Goal: Transaction & Acquisition: Purchase product/service

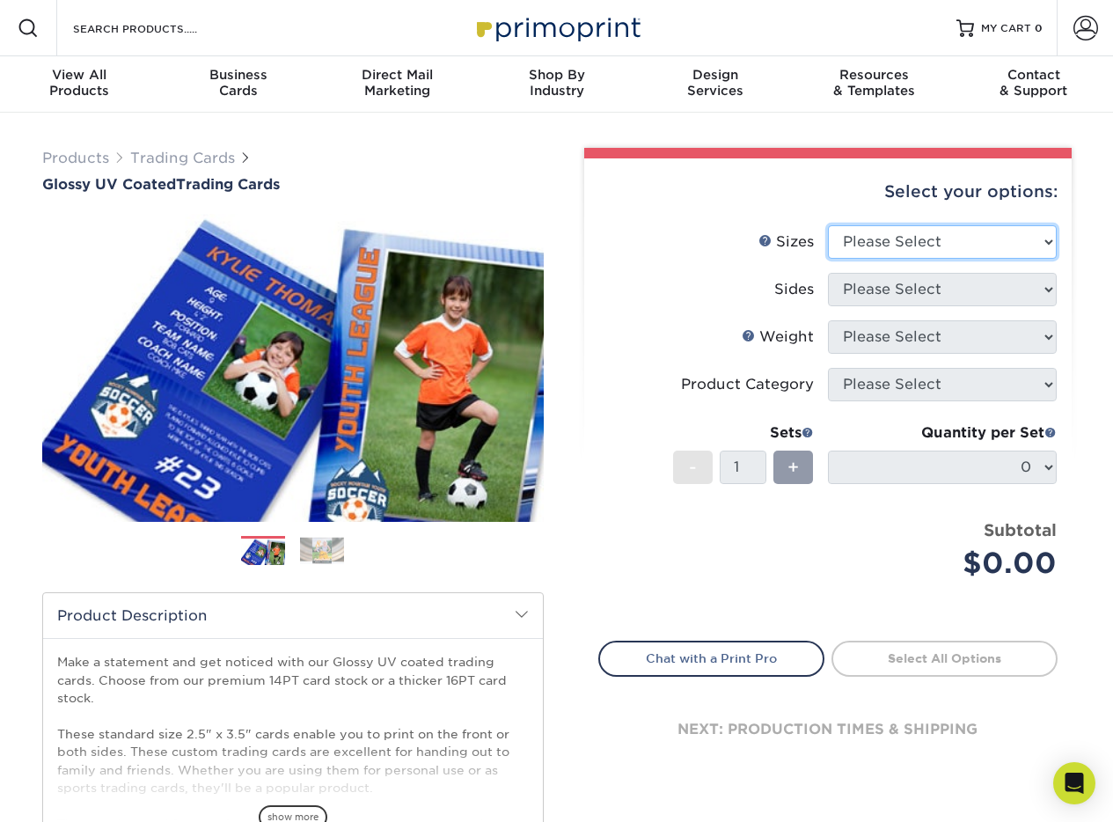
click at [874, 256] on select "Please Select 2.5" x 3.5"" at bounding box center [942, 241] width 229 height 33
select select "2.50x3.50"
click at [828, 225] on select "Please Select 2.5" x 3.5"" at bounding box center [942, 241] width 229 height 33
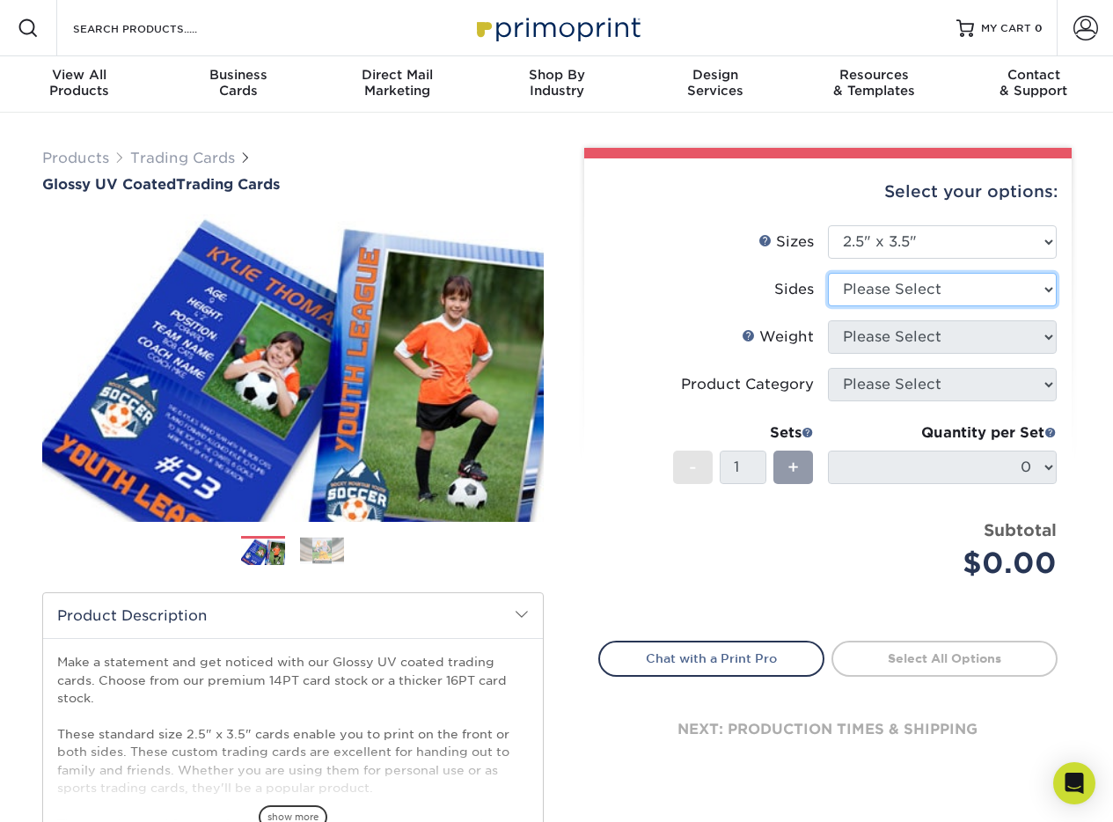
click at [868, 282] on select "Please Select Print Both Sides Print Front Only" at bounding box center [942, 289] width 229 height 33
select select "13abbda7-1d64-4f25-8bb2-c179b224825d"
click at [828, 273] on select "Please Select Print Both Sides Print Front Only" at bounding box center [942, 289] width 229 height 33
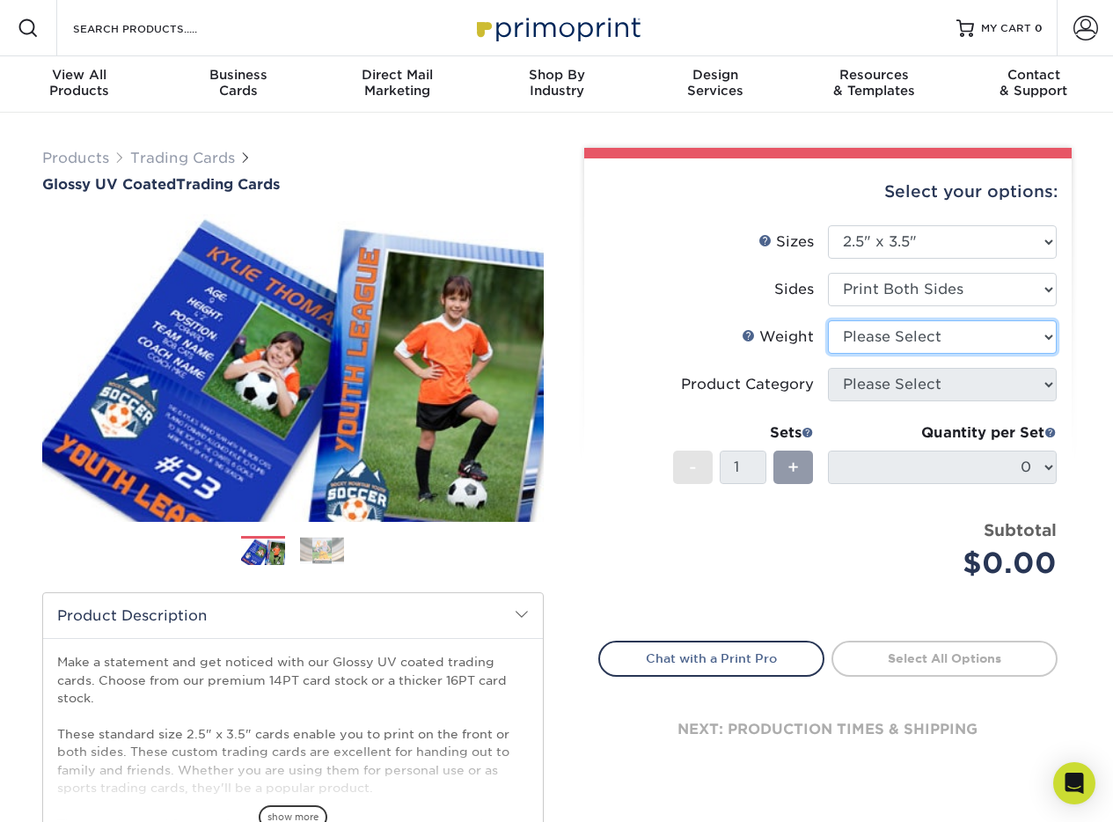
click at [873, 340] on select "Please Select 16PT 14PT 18PT C1S" at bounding box center [942, 336] width 229 height 33
select select "16PT"
click at [828, 320] on select "Please Select 16PT 14PT 18PT C1S" at bounding box center [942, 336] width 229 height 33
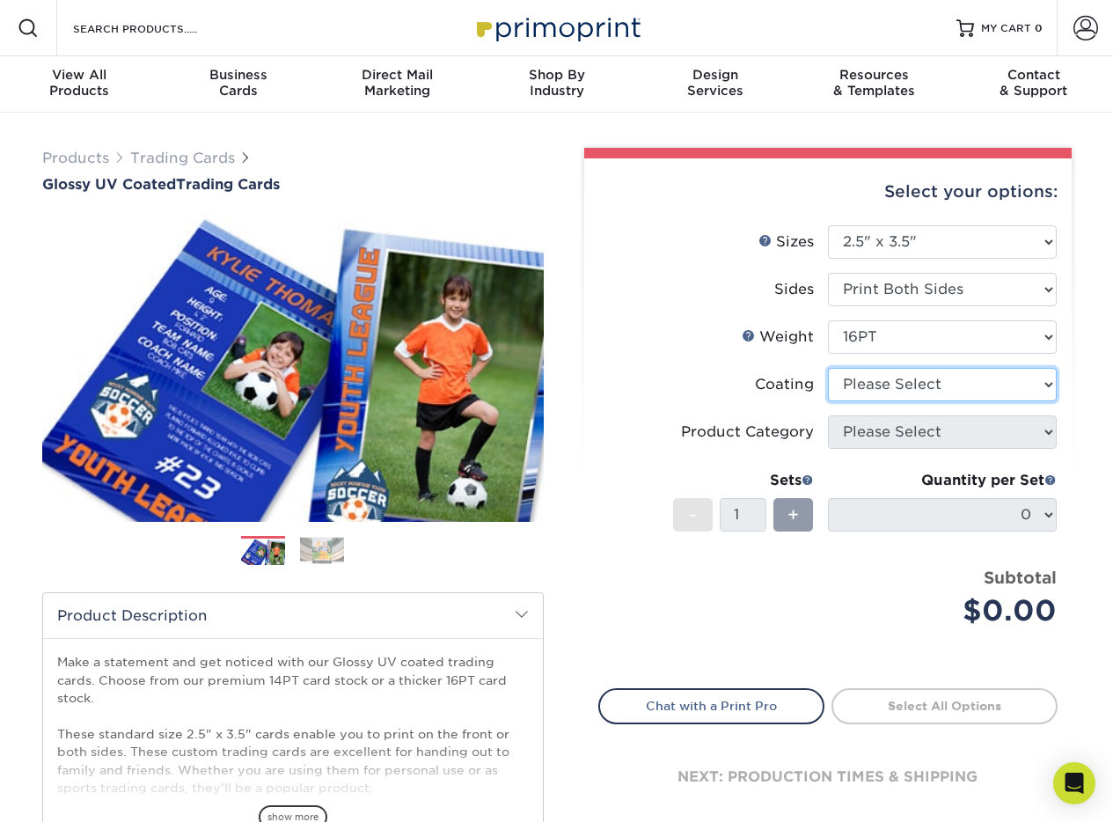
click at [875, 391] on select at bounding box center [942, 384] width 229 height 33
select select "ae367451-b2b8-45df-a344-0f05b6a12993"
click at [828, 368] on select at bounding box center [942, 384] width 229 height 33
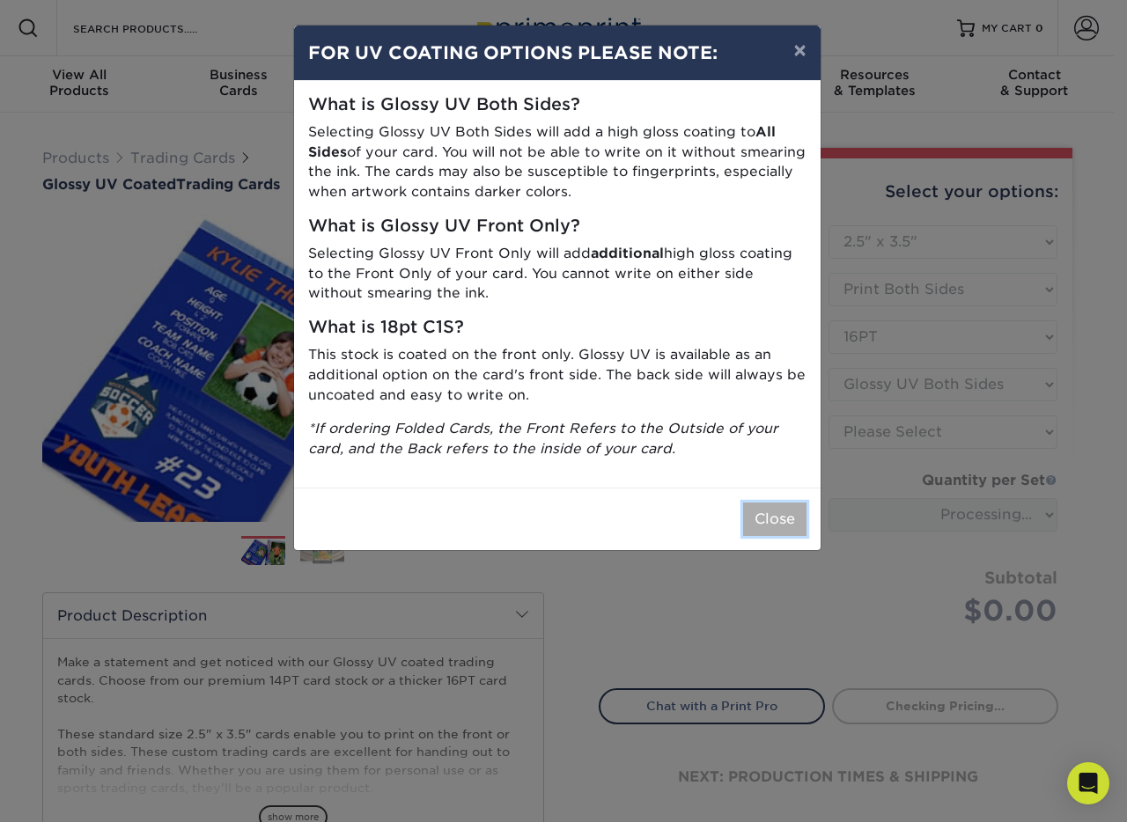
click at [790, 513] on button "Close" at bounding box center [774, 519] width 63 height 33
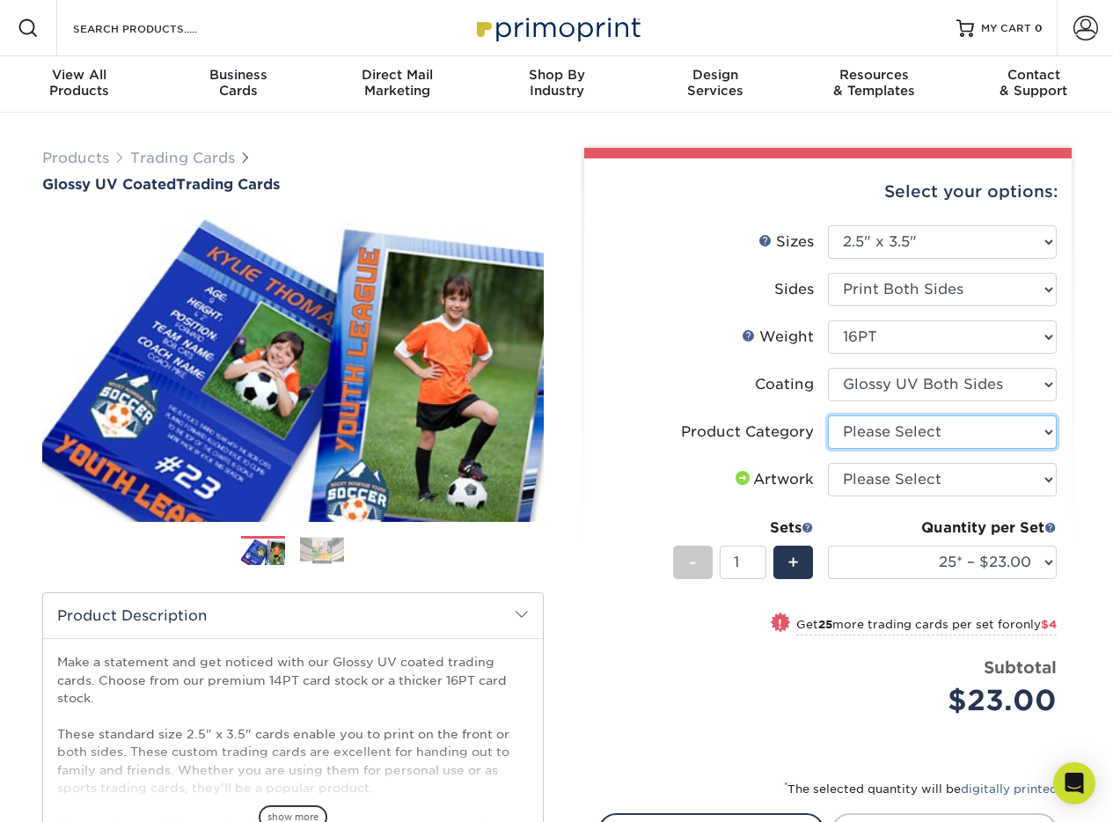
click at [875, 440] on select "Please Select Trading Cards" at bounding box center [942, 431] width 229 height 33
select select "c2f9bce9-36c2-409d-b101-c29d9d031e18"
click at [828, 415] on select "Please Select Trading Cards" at bounding box center [942, 431] width 229 height 33
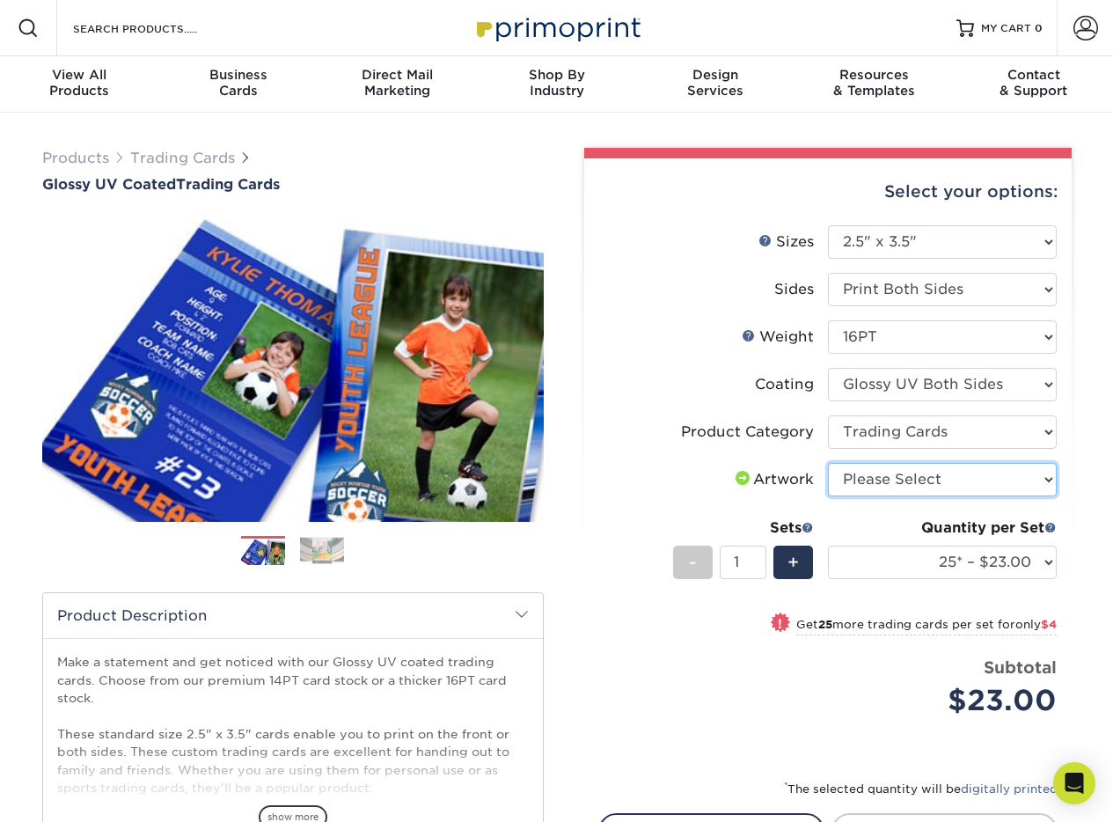
click at [927, 478] on select "Please Select I will upload files I need a design - $100" at bounding box center [942, 479] width 229 height 33
select select "upload"
click at [828, 463] on select "Please Select I will upload files I need a design - $100" at bounding box center [942, 479] width 229 height 33
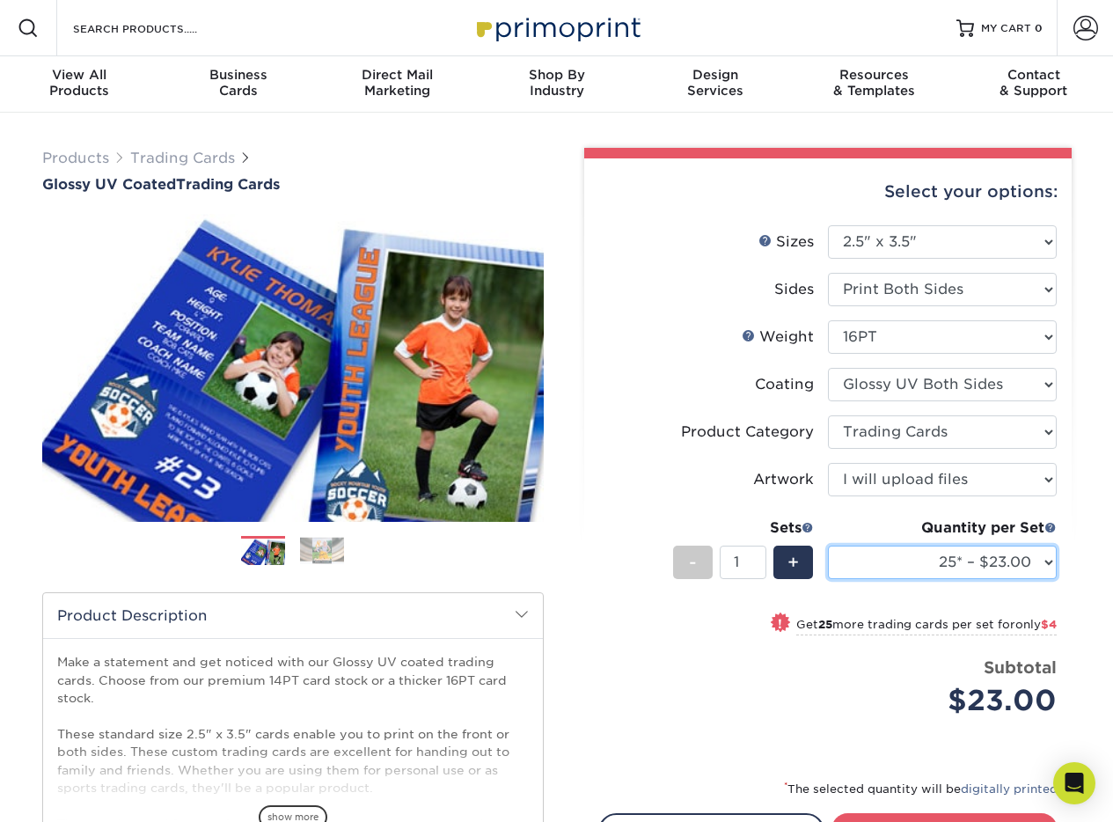
click at [1047, 565] on select "25* – $23.00 50* – $27.00 75* – $33.00 100* – $37.00 250* – $47.00 500 – $58.00…" at bounding box center [942, 562] width 229 height 33
select select "50* – $27.00"
click at [828, 546] on select "25* – $23.00 50* – $27.00 75* – $33.00 100* – $37.00 250* – $47.00 500 – $58.00…" at bounding box center [942, 562] width 229 height 33
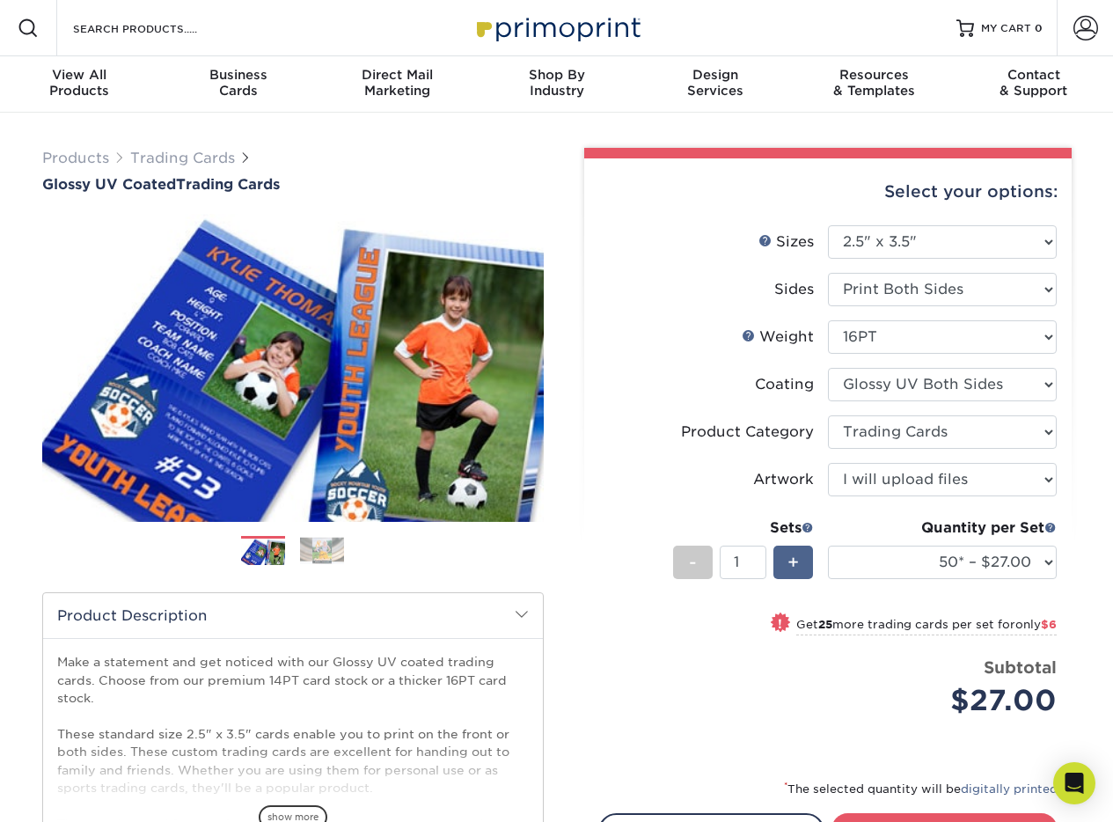
drag, startPoint x: 812, startPoint y: 559, endPoint x: 802, endPoint y: 566, distance: 12.7
click at [812, 559] on div "+" at bounding box center [794, 562] width 40 height 33
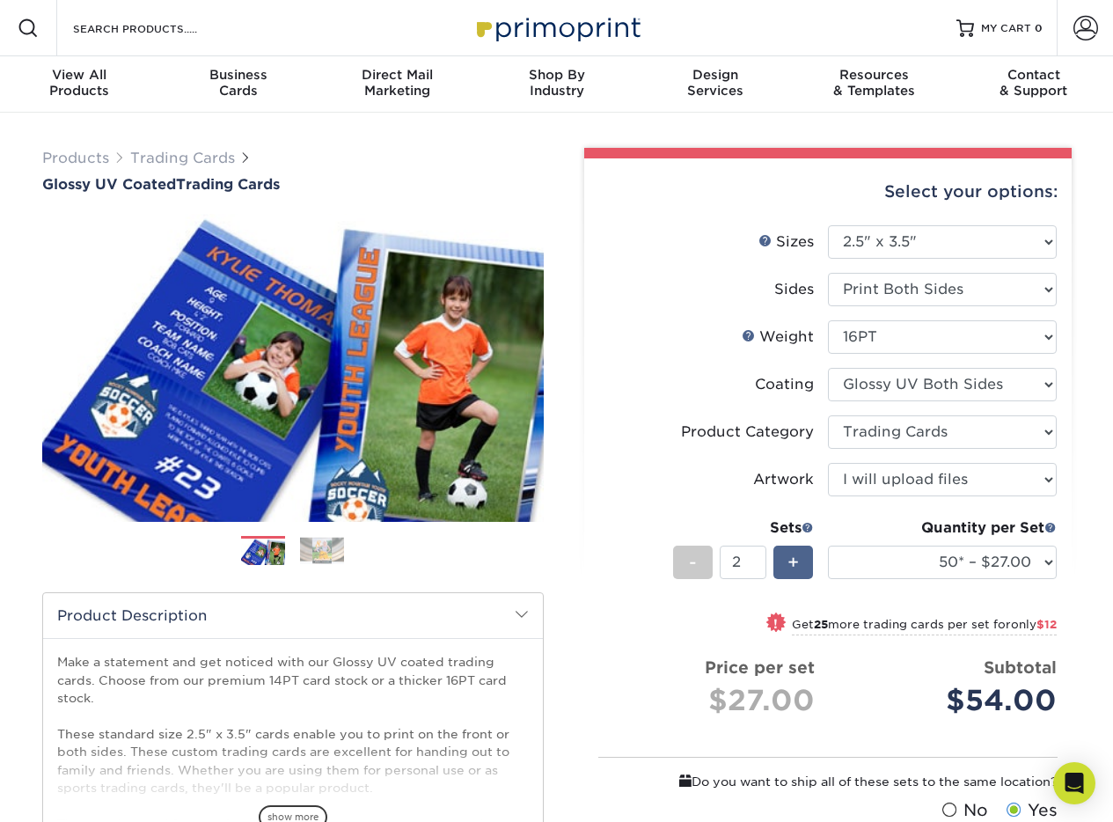
click at [802, 566] on div "+" at bounding box center [794, 562] width 40 height 33
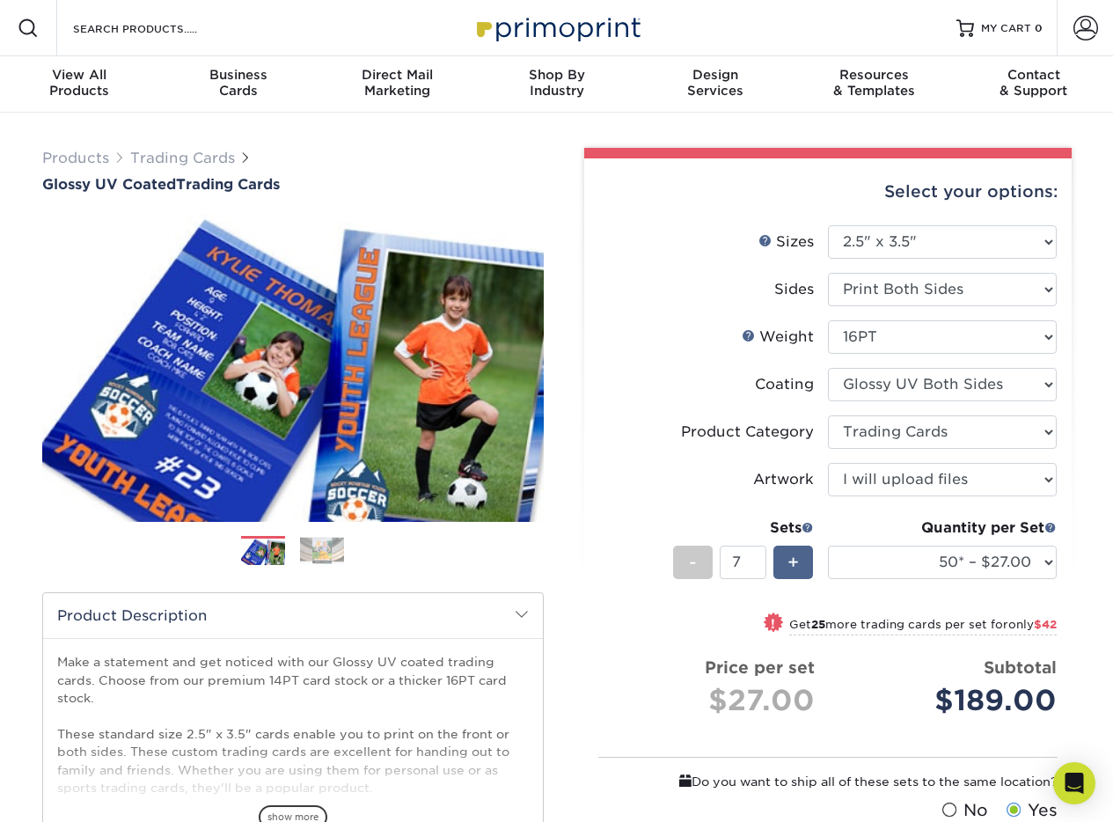
click at [802, 566] on div "+" at bounding box center [794, 562] width 40 height 33
type input "9"
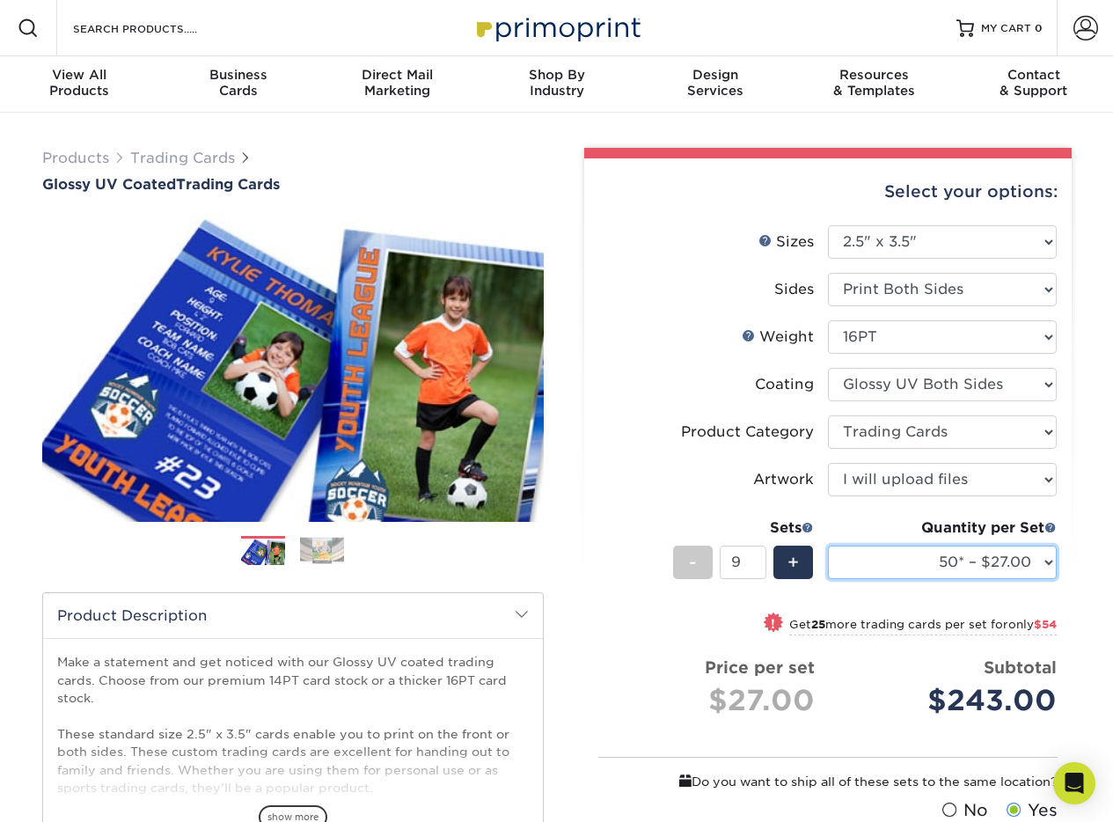
click at [1046, 568] on select "25* – $23.00 50* – $27.00 75* – $33.00 100* – $37.00 250* – $47.00 500 – $58.00…" at bounding box center [942, 562] width 229 height 33
click at [1046, 564] on select "25* – $23.00 50* – $27.00 75* – $33.00 100* – $37.00 250* – $47.00 500 – $58.00…" at bounding box center [942, 562] width 229 height 33
click at [828, 546] on select "25* – $23.00 50* – $27.00 75* – $33.00 100* – $37.00 250* – $47.00 500 – $58.00…" at bounding box center [942, 562] width 229 height 33
click at [1050, 566] on select "25* – $23.00 50* – $27.00 75* – $33.00 100* – $37.00 250* – $47.00 500 – $58.00…" at bounding box center [942, 562] width 229 height 33
select select "50* – $27.00"
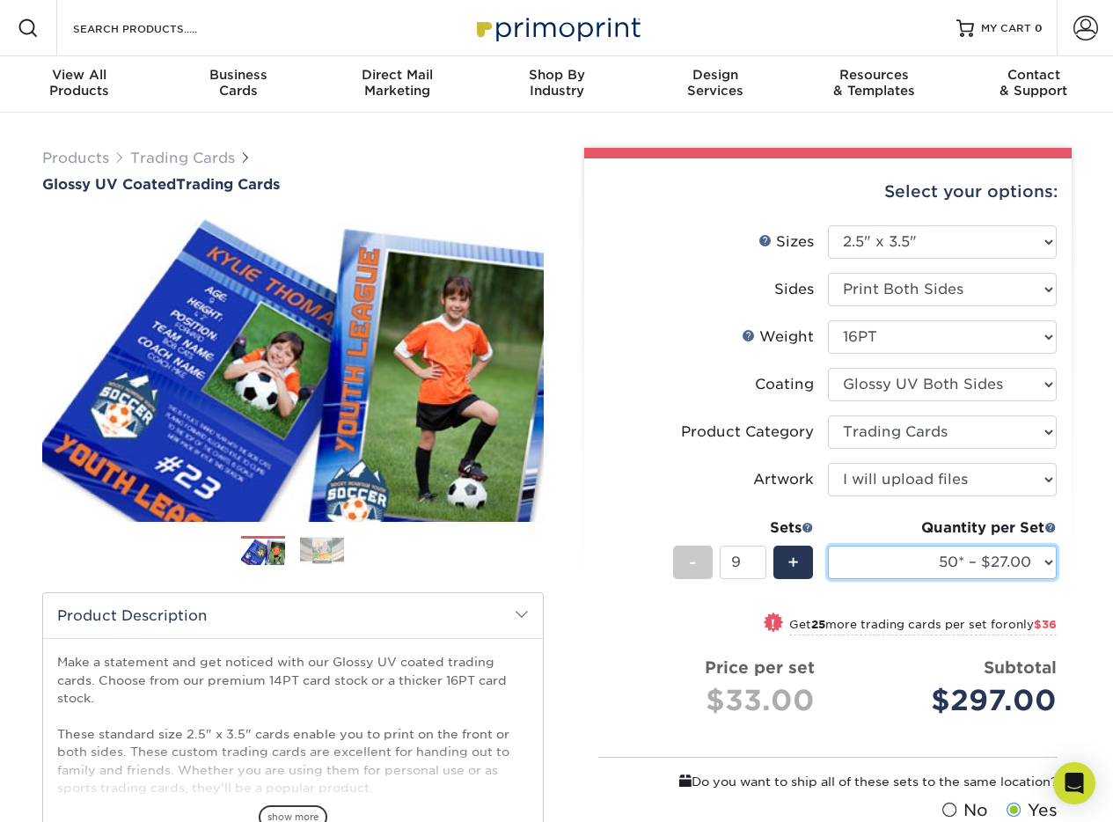
click at [828, 546] on select "25* – $23.00 50* – $27.00 75* – $33.00 100* – $37.00 250* – $47.00 500 – $58.00…" at bounding box center [942, 562] width 229 height 33
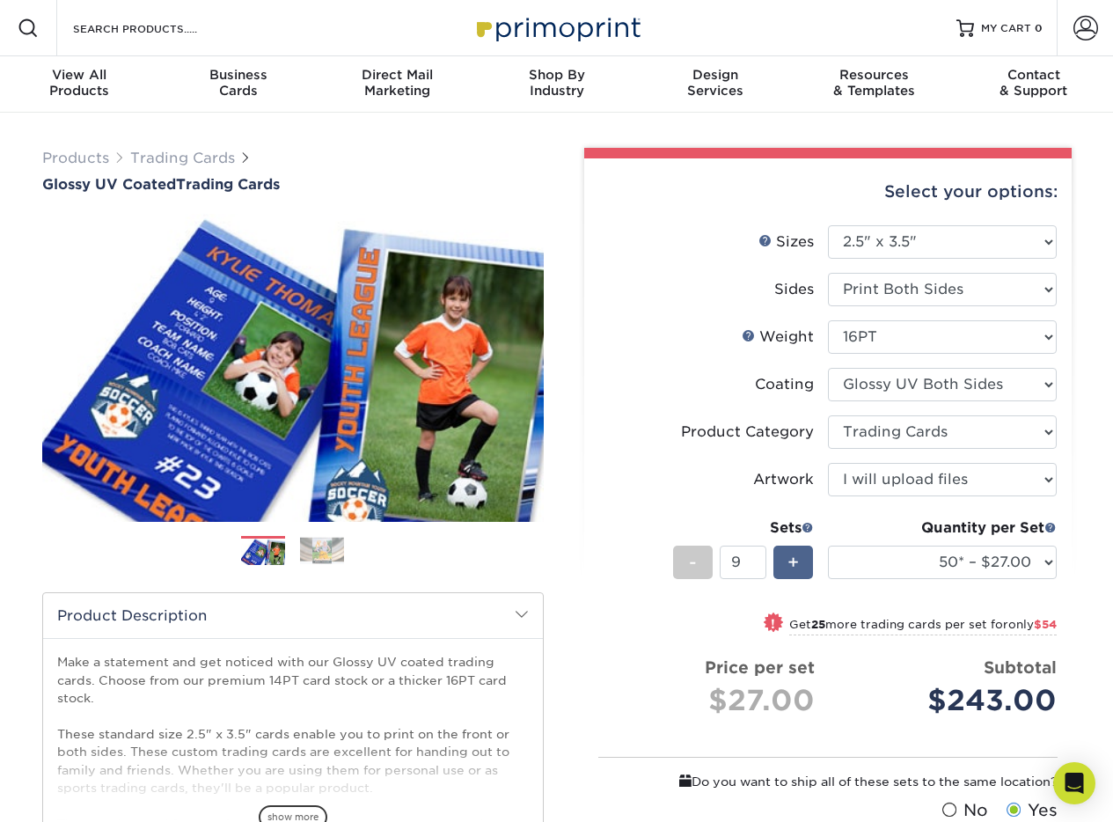
click at [798, 571] on span "+" at bounding box center [793, 562] width 11 height 26
click at [695, 562] on span "-" at bounding box center [693, 562] width 8 height 26
click at [801, 560] on div "+" at bounding box center [794, 562] width 40 height 33
type input "10"
click at [113, 85] on div "View All Products" at bounding box center [79, 83] width 159 height 32
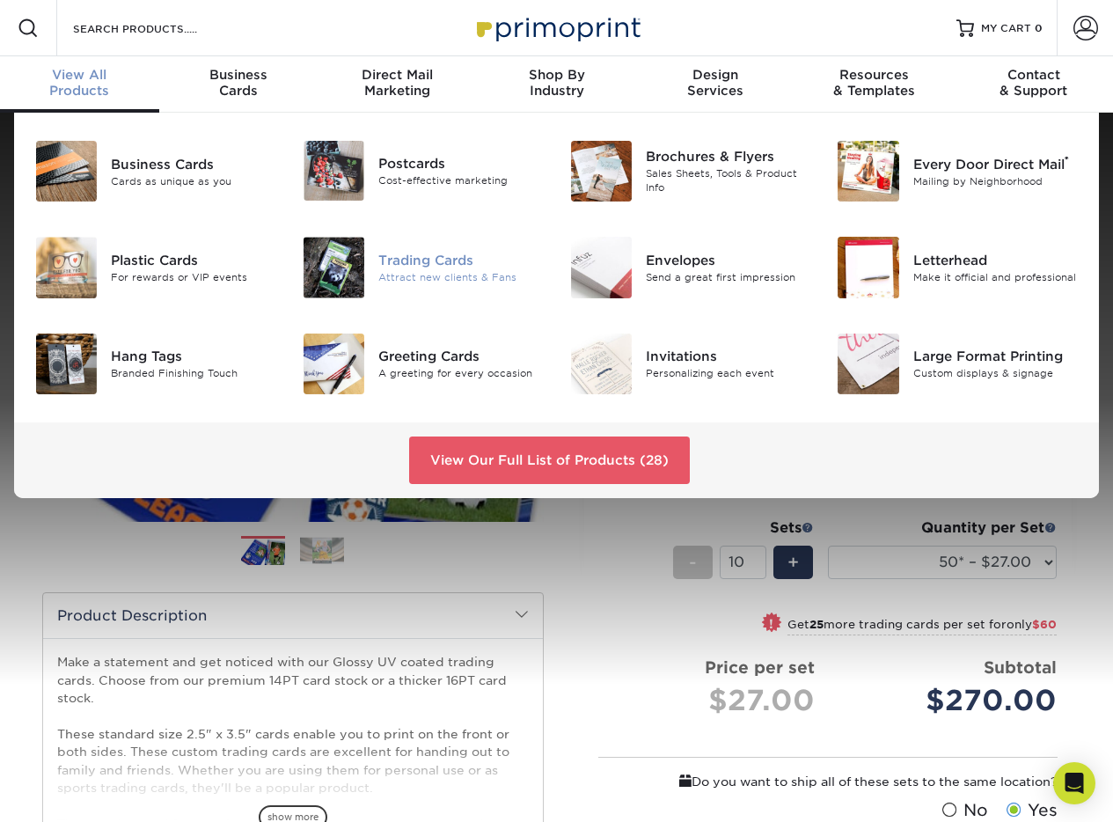
click at [434, 262] on div "Trading Cards" at bounding box center [461, 260] width 165 height 19
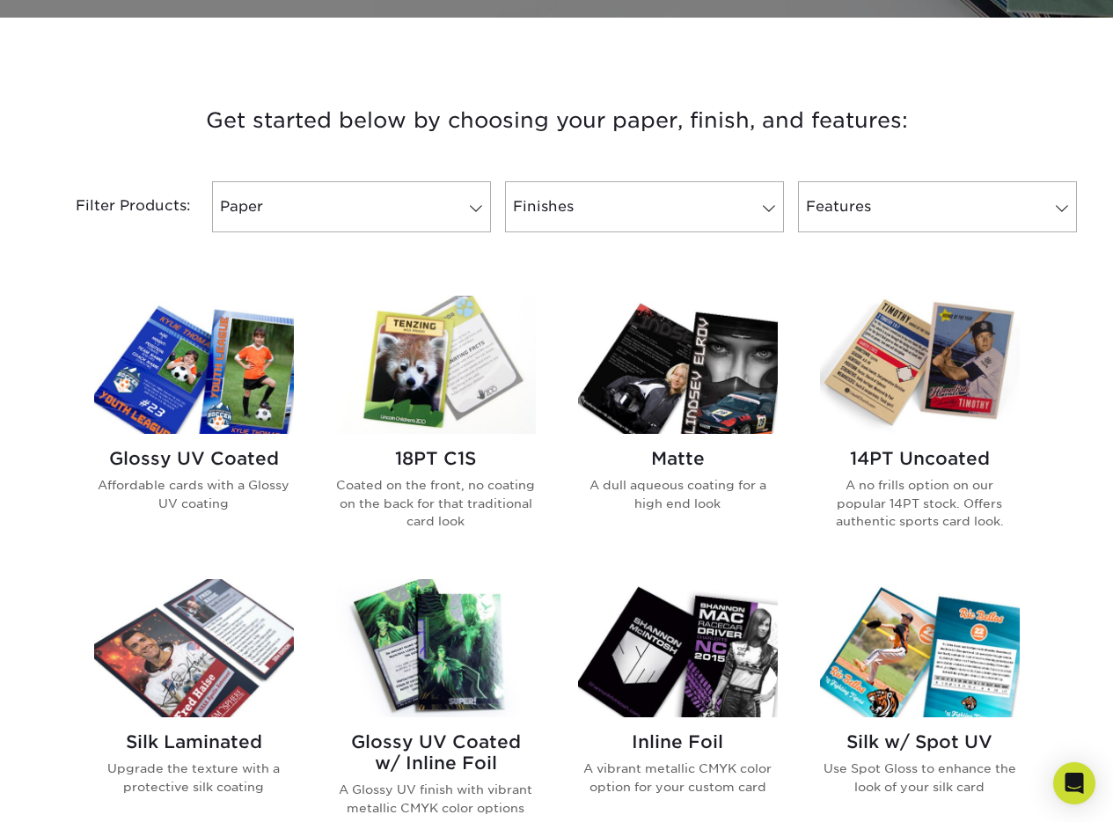
scroll to position [617, 0]
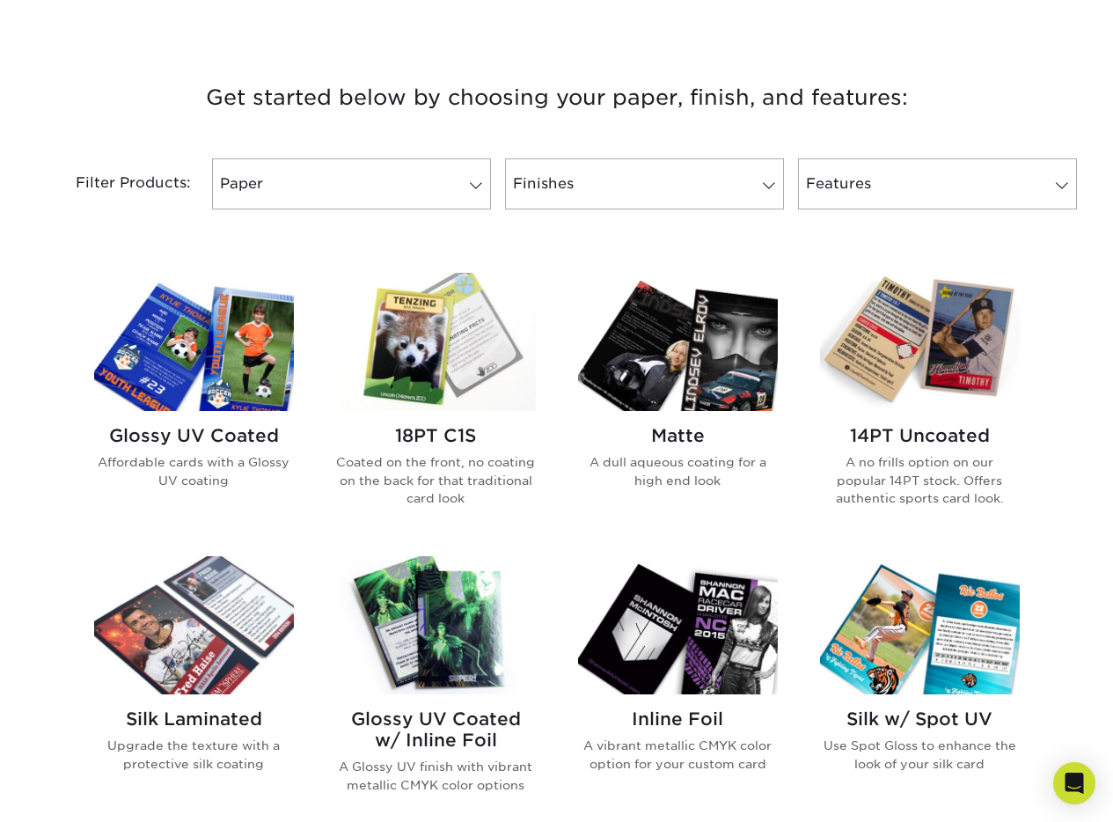
click at [279, 420] on div "Glossy UV Coated Affordable cards with a Glossy UV coating" at bounding box center [194, 464] width 200 height 107
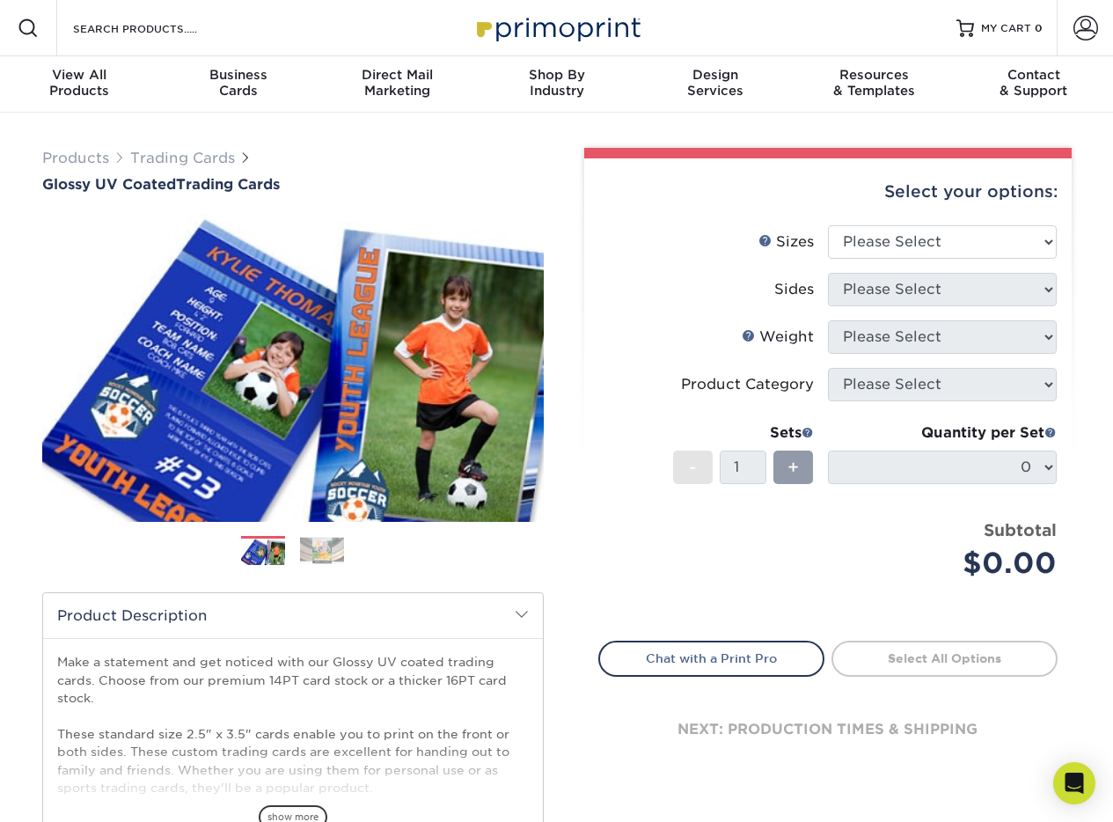
click at [868, 258] on li "Sizes Help Sizes Please Select 2.5" x 3.5"" at bounding box center [828, 249] width 458 height 48
click at [877, 244] on select "Please Select 2.5" x 3.5"" at bounding box center [942, 241] width 229 height 33
select select "2.50x3.50"
click at [828, 225] on select "Please Select 2.5" x 3.5"" at bounding box center [942, 241] width 229 height 33
click at [894, 294] on select "Please Select Print Both Sides Print Front Only" at bounding box center [942, 289] width 229 height 33
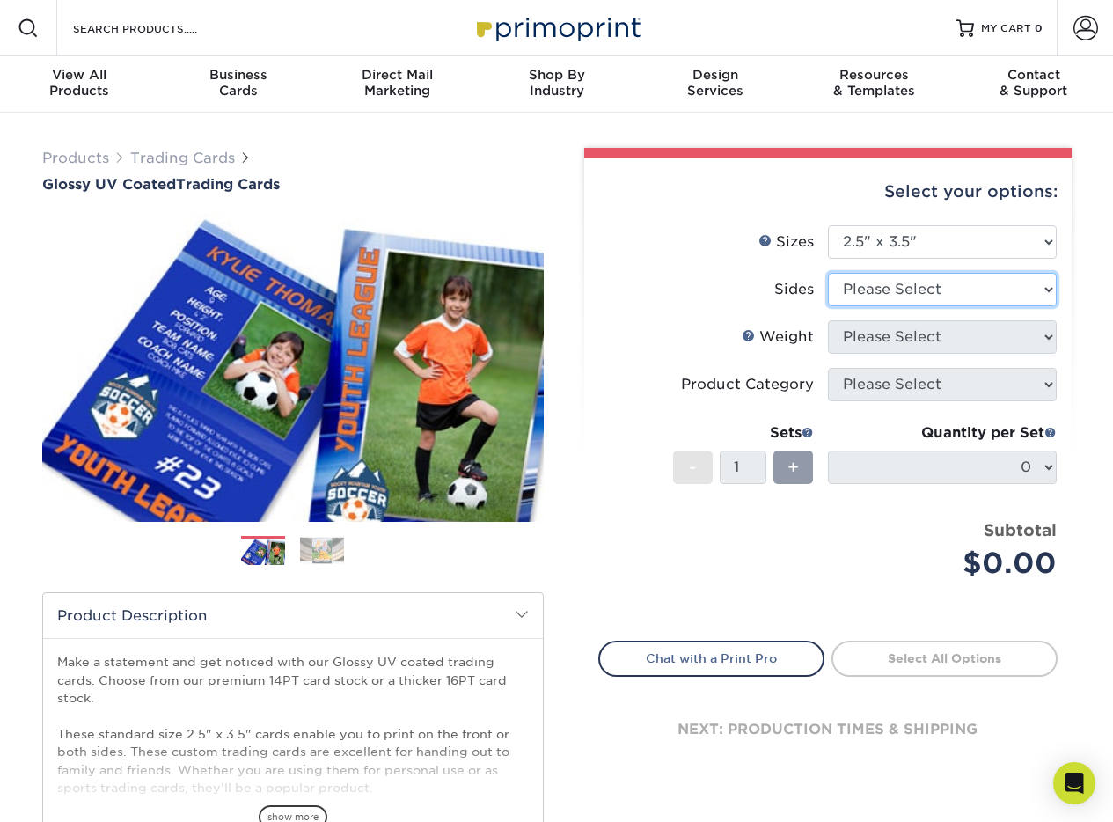
select select "13abbda7-1d64-4f25-8bb2-c179b224825d"
click at [828, 273] on select "Please Select Print Both Sides Print Front Only" at bounding box center [942, 289] width 229 height 33
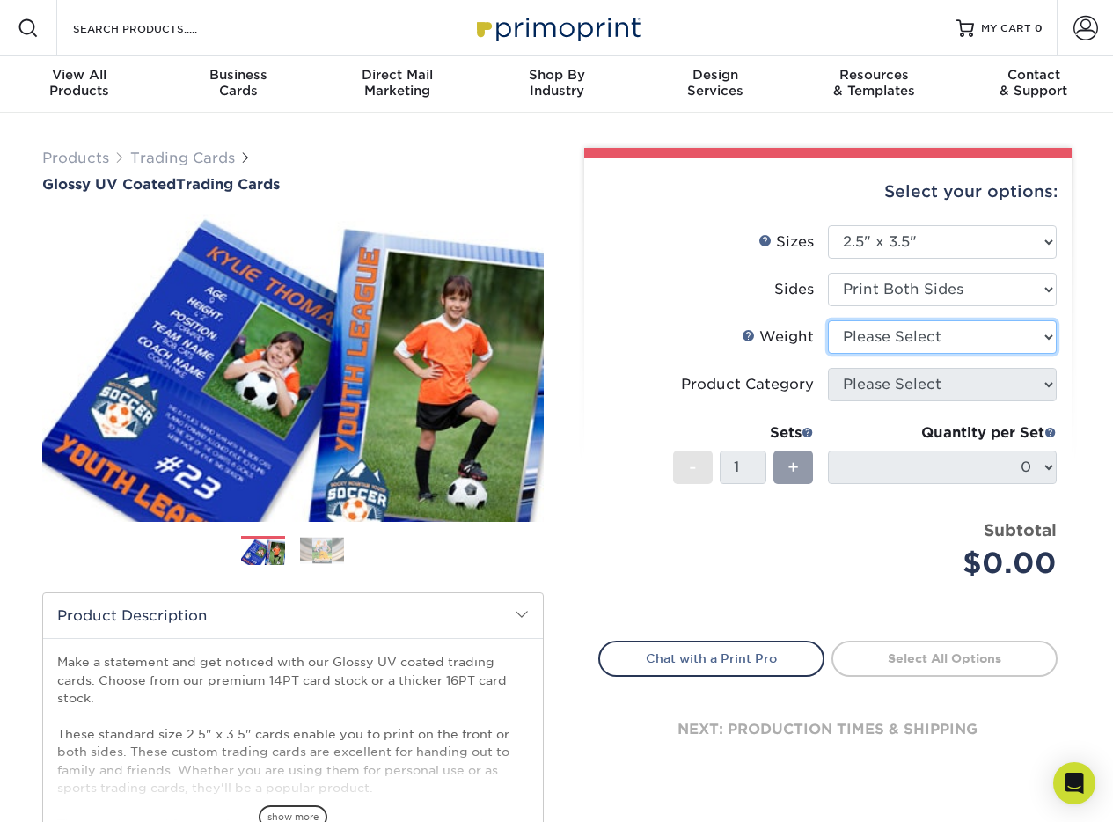
click at [904, 339] on select "Please Select 16PT 14PT 18PT C1S" at bounding box center [942, 336] width 229 height 33
select select "16PT"
click at [828, 320] on select "Please Select 16PT 14PT 18PT C1S" at bounding box center [942, 336] width 229 height 33
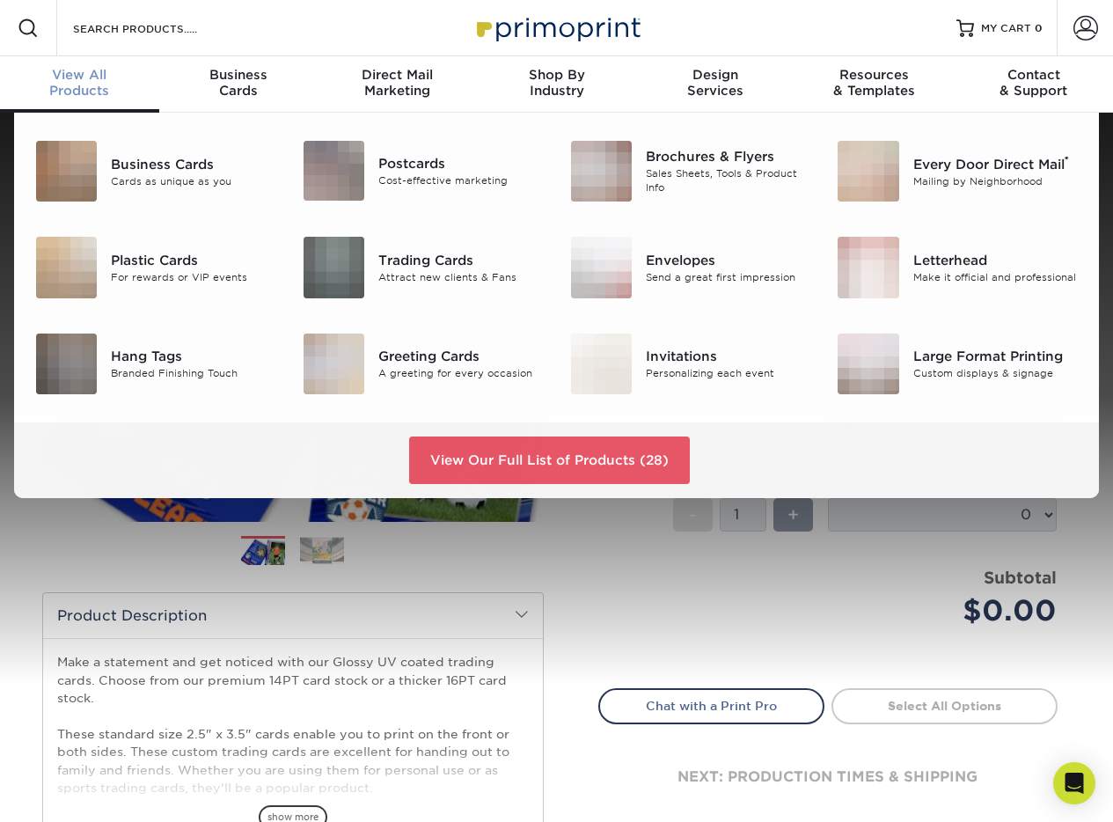
click at [111, 85] on div "View All Products" at bounding box center [79, 83] width 159 height 32
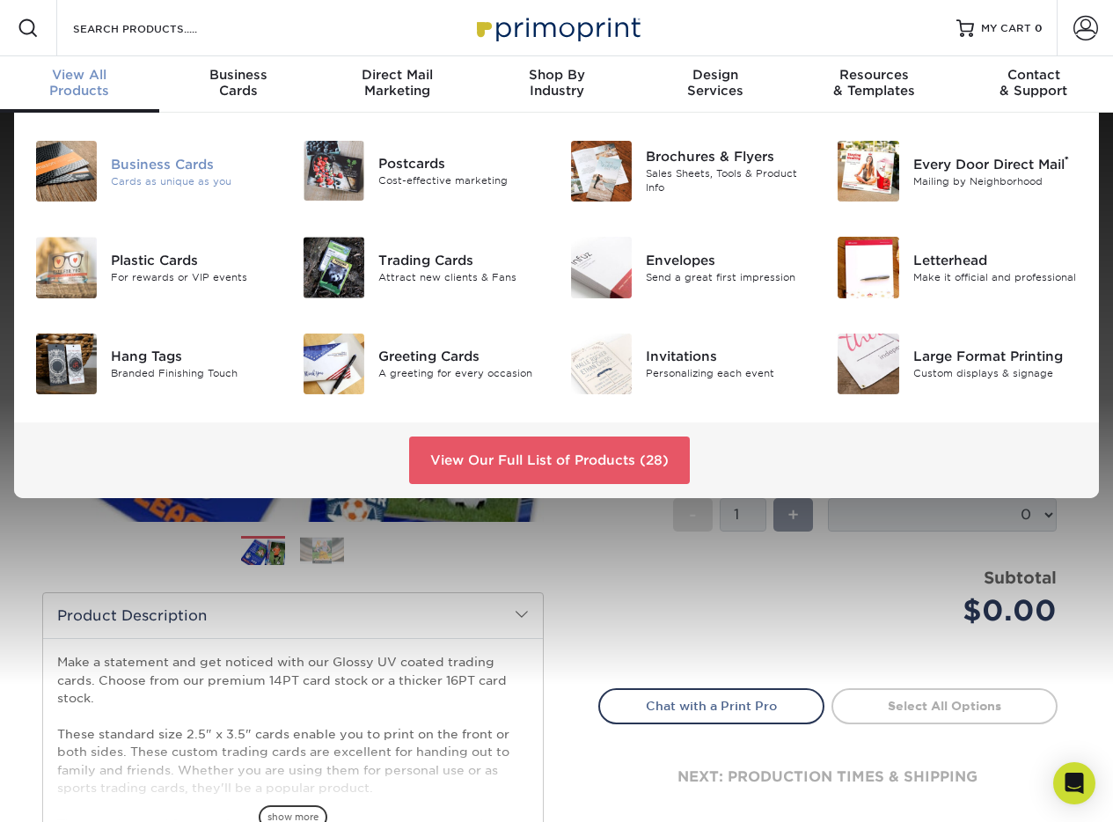
click at [124, 170] on div "Business Cards" at bounding box center [193, 163] width 165 height 19
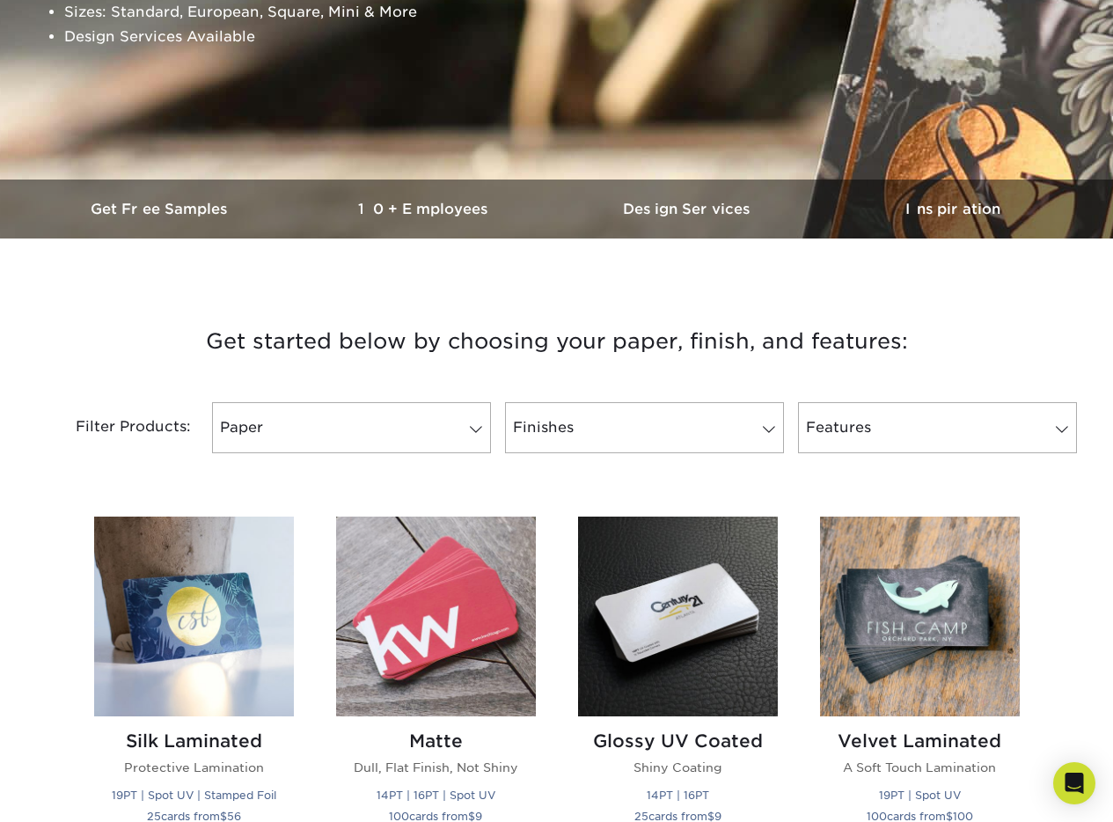
scroll to position [644, 0]
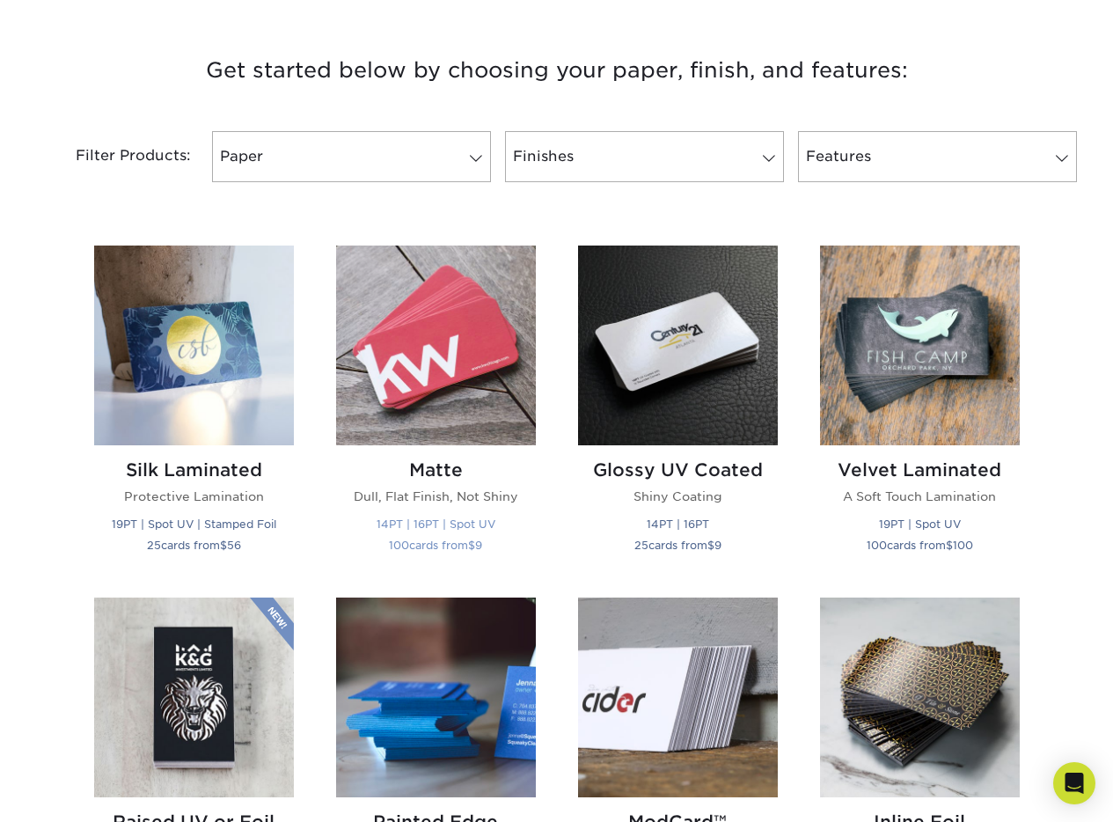
click at [395, 403] on img at bounding box center [436, 346] width 200 height 200
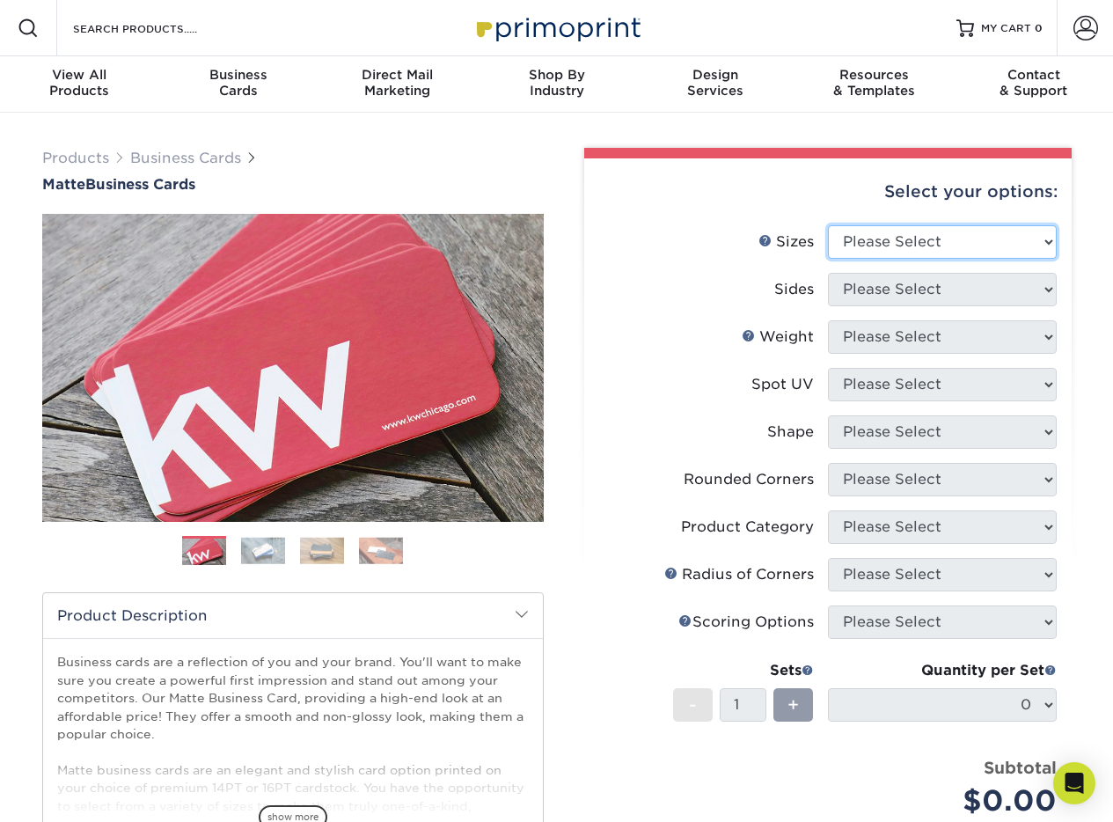
click at [923, 246] on select "Please Select 1.5" x 3.5" - Mini 1.75" x 3.5" - Mini 2" x 2" - Square 2" x 3" -…" at bounding box center [942, 241] width 229 height 33
select select "2.00x3.50"
click at [828, 225] on select "Please Select 1.5" x 3.5" - Mini 1.75" x 3.5" - Mini 2" x 2" - Square 2" x 3" -…" at bounding box center [942, 241] width 229 height 33
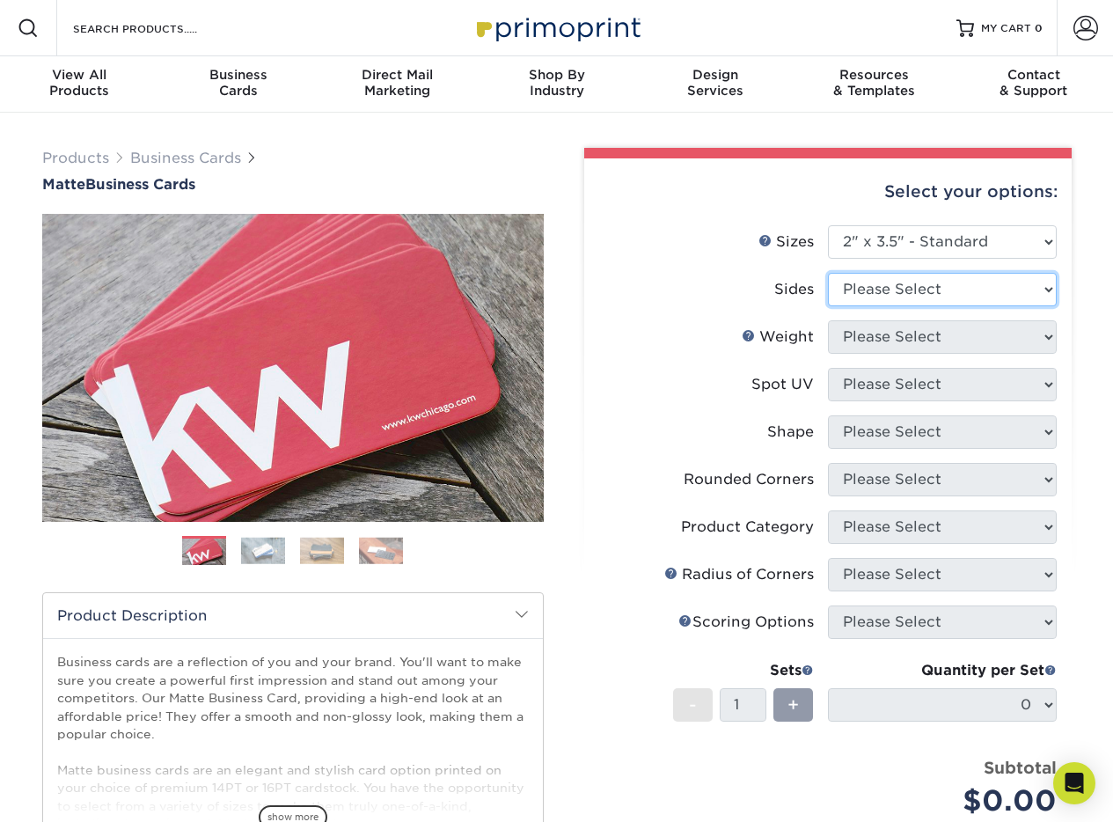
click at [913, 291] on select "Please Select Print Both Sides Print Front Only" at bounding box center [942, 289] width 229 height 33
select select "13abbda7-1d64-4f25-8bb2-c179b224825d"
click at [828, 273] on select "Please Select Print Both Sides Print Front Only" at bounding box center [942, 289] width 229 height 33
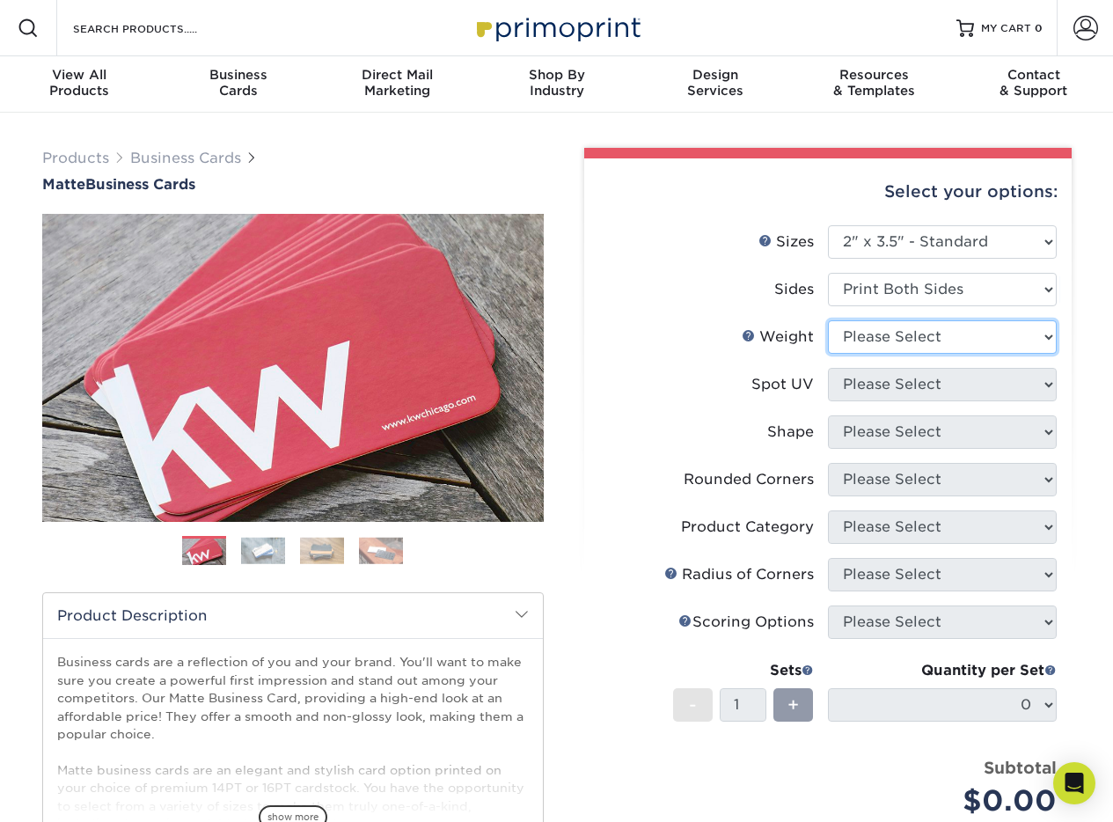
click at [912, 339] on select "Please Select 16PT 14PT" at bounding box center [942, 336] width 229 height 33
select select "14PT"
click at [828, 320] on select "Please Select 16PT 14PT" at bounding box center [942, 336] width 229 height 33
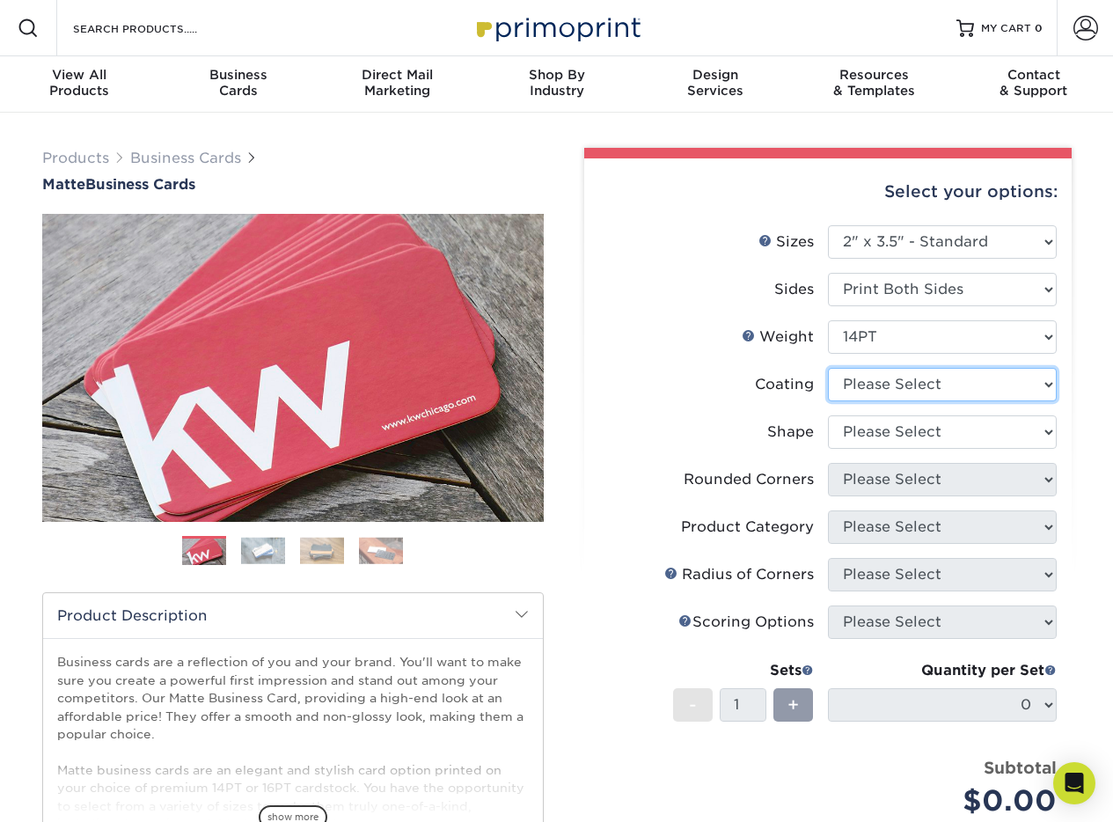
click at [907, 387] on select at bounding box center [942, 384] width 229 height 33
select select "121bb7b5-3b4d-429f-bd8d-bbf80e953313"
click at [828, 368] on select at bounding box center [942, 384] width 229 height 33
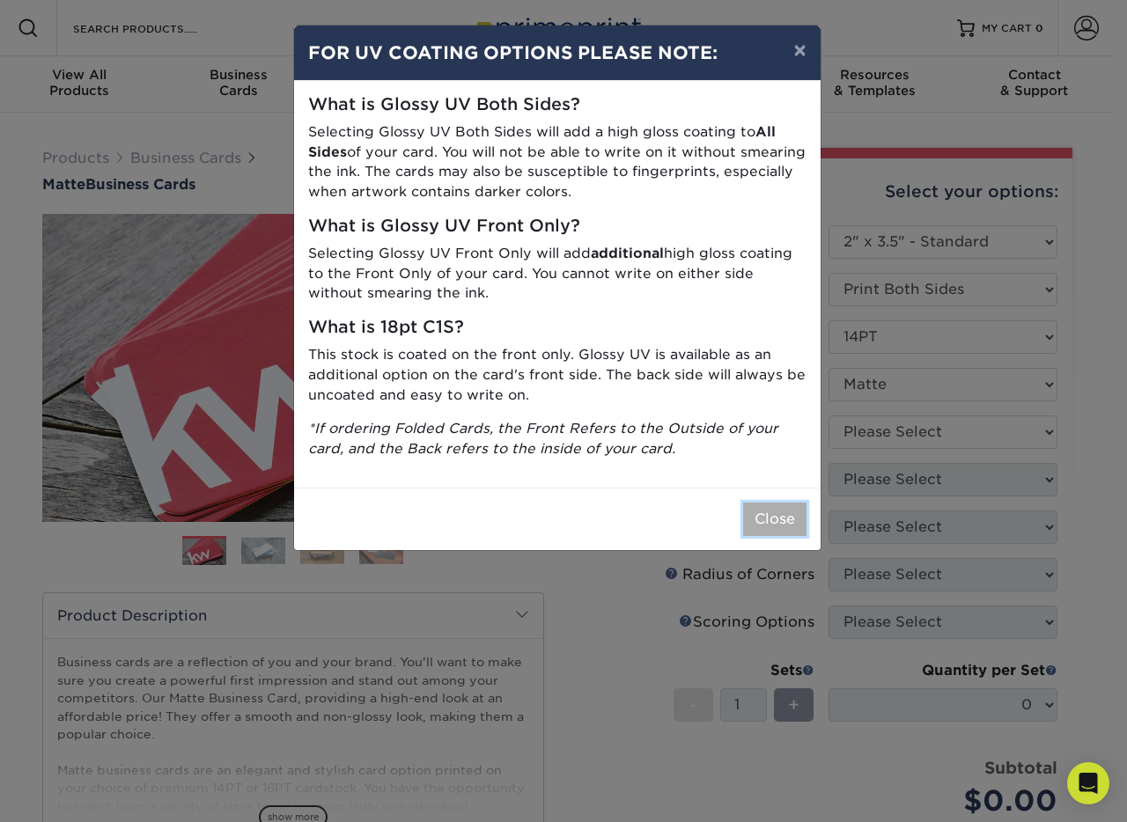
click at [778, 524] on button "Close" at bounding box center [774, 519] width 63 height 33
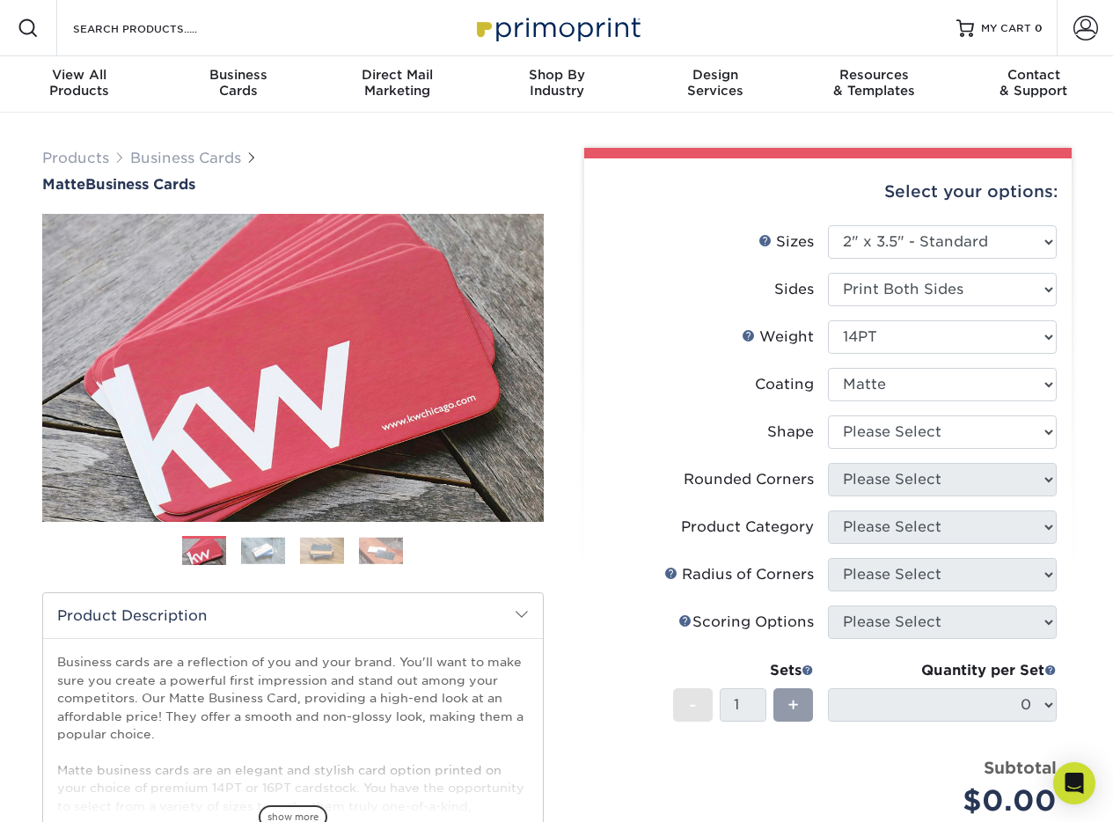
scroll to position [23, 0]
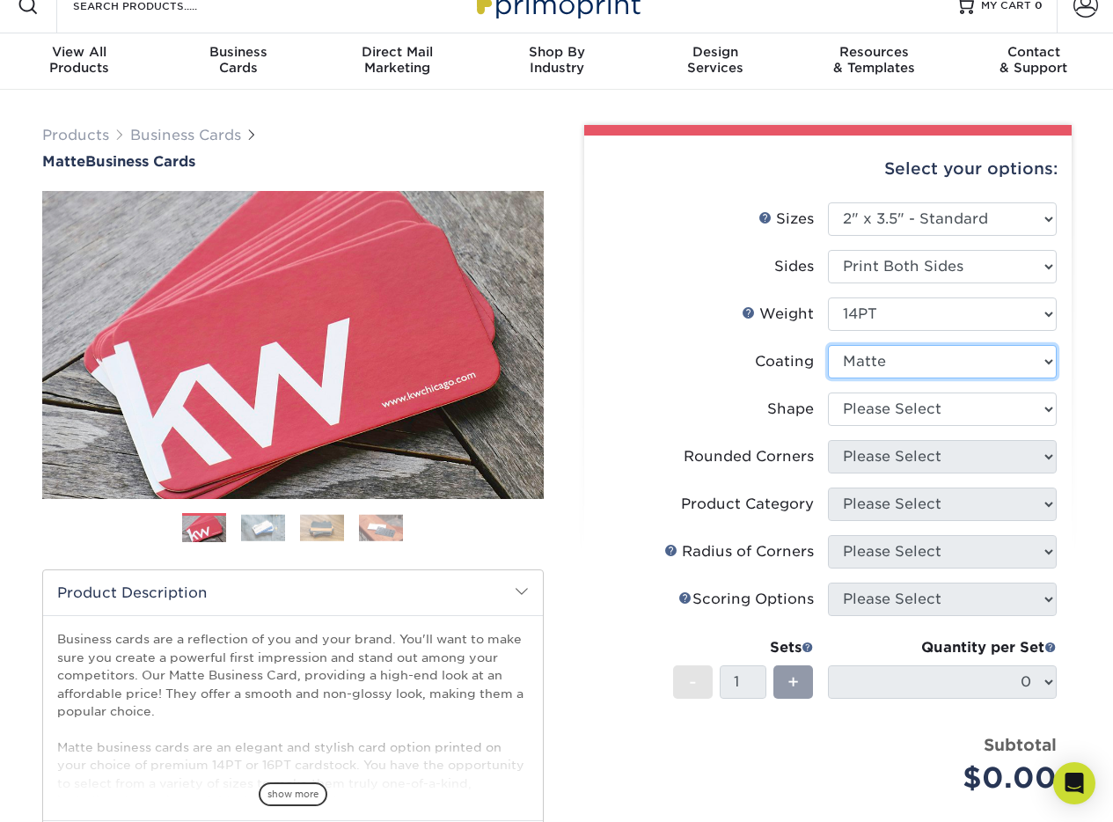
click at [853, 367] on select at bounding box center [942, 361] width 229 height 33
click at [233, 47] on span "Business" at bounding box center [238, 52] width 159 height 16
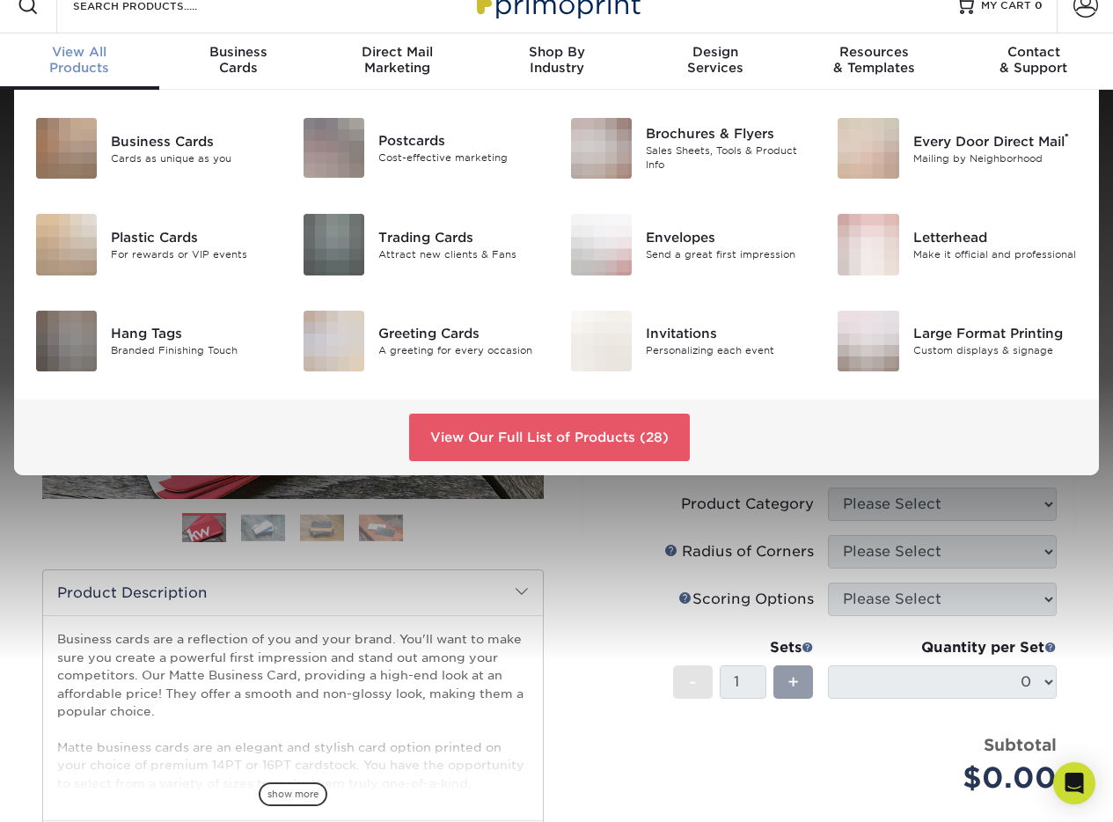
click at [111, 63] on div "View All Products" at bounding box center [79, 60] width 159 height 32
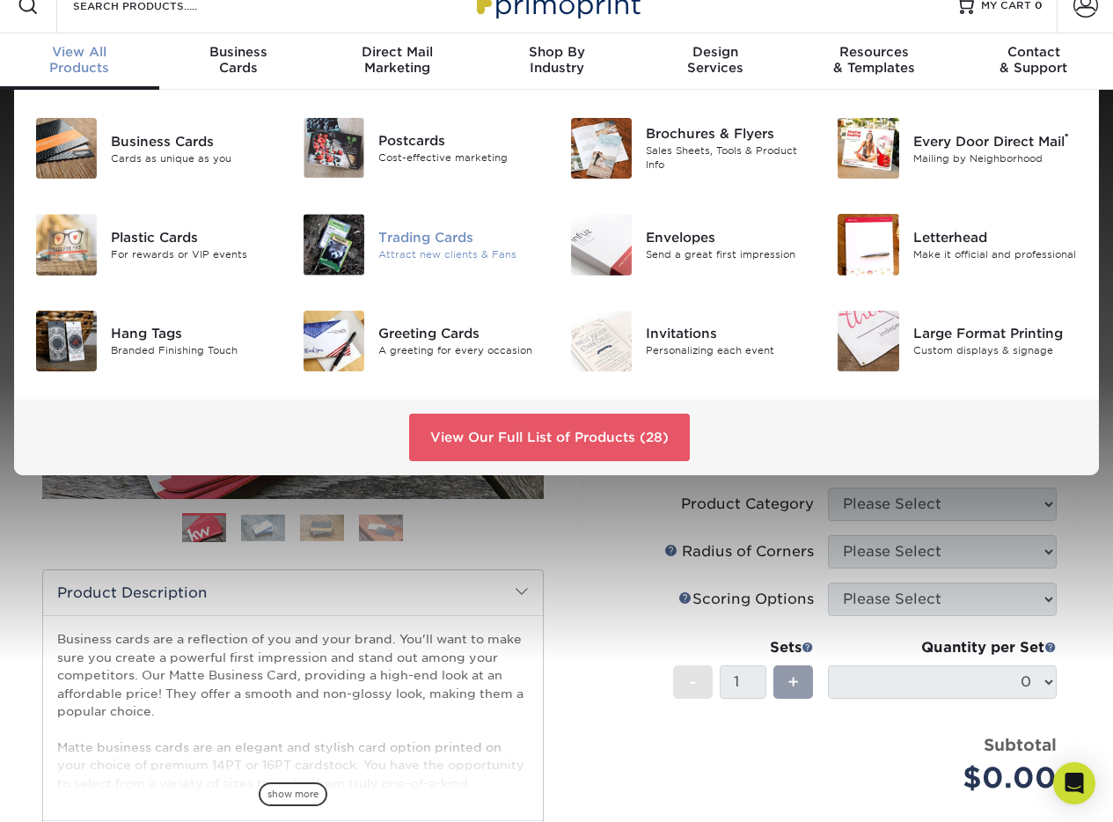
click at [452, 251] on div "Attract new clients & Fans" at bounding box center [461, 254] width 165 height 15
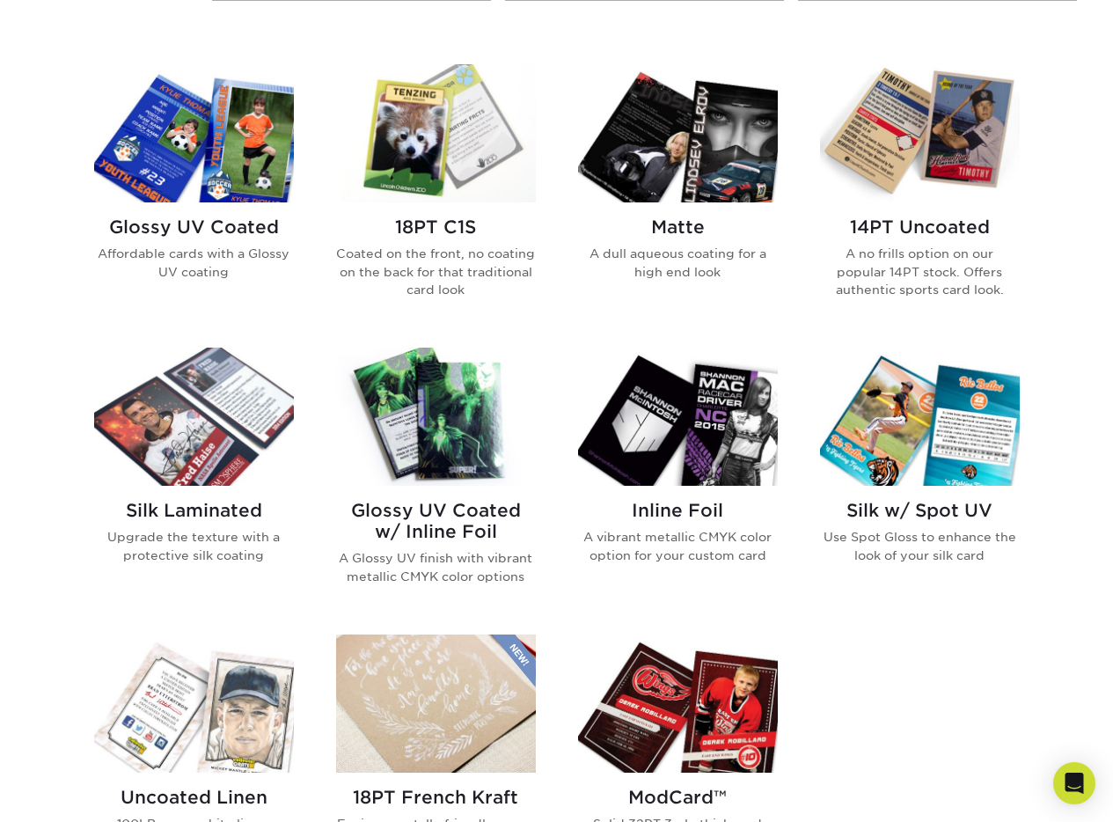
scroll to position [814, 0]
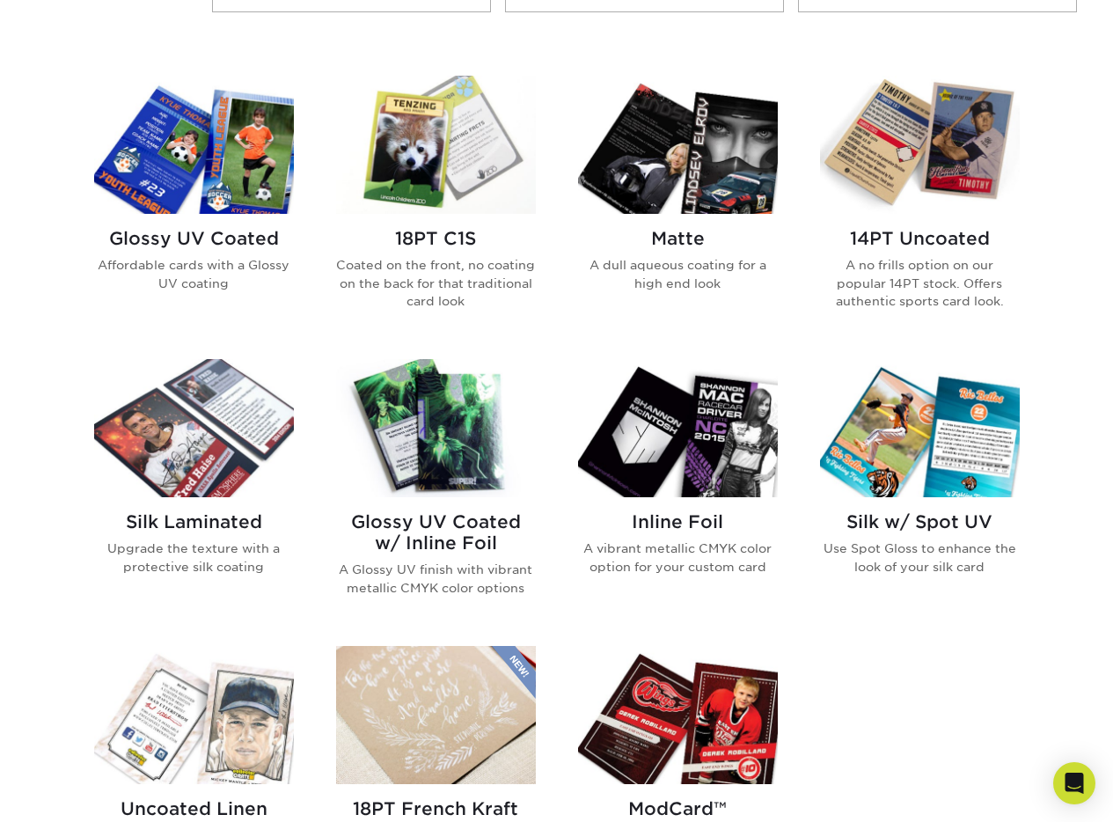
click at [925, 210] on img at bounding box center [920, 145] width 200 height 138
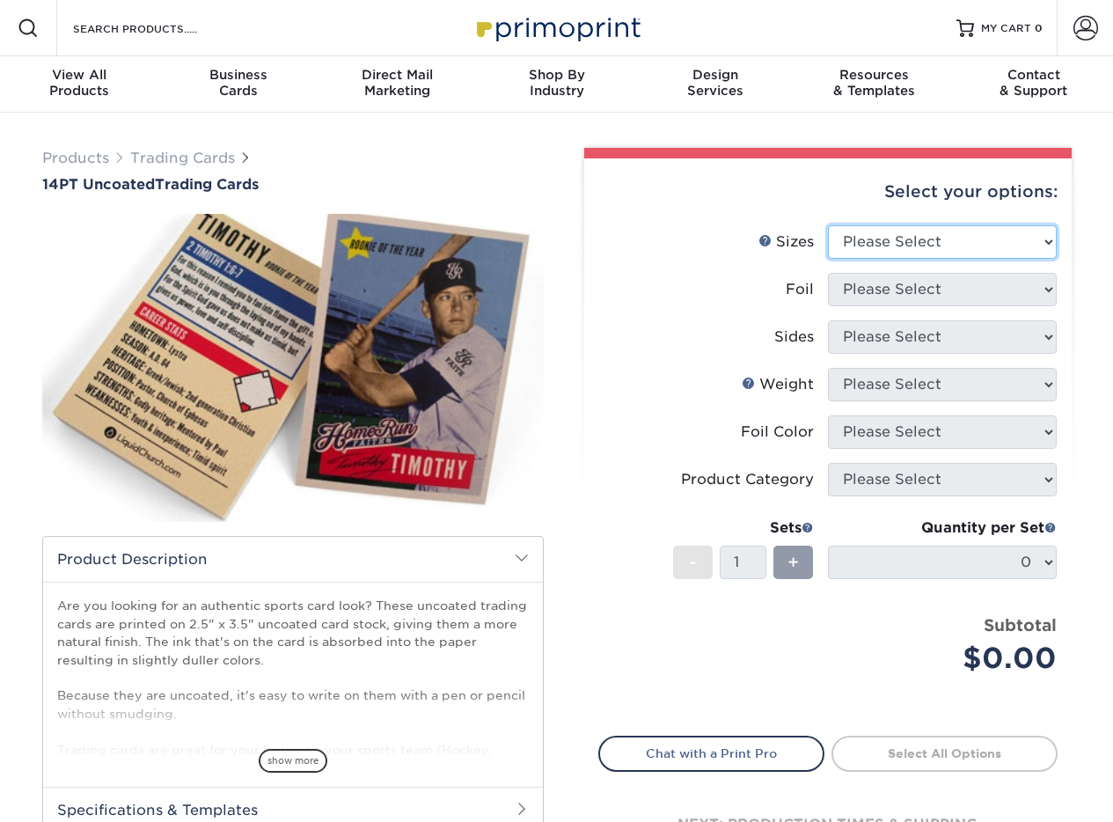
click at [894, 251] on select "Please Select 2.5" x 3.5"" at bounding box center [942, 241] width 229 height 33
select select "2.50x3.50"
click at [828, 225] on select "Please Select 2.5" x 3.5"" at bounding box center [942, 241] width 229 height 33
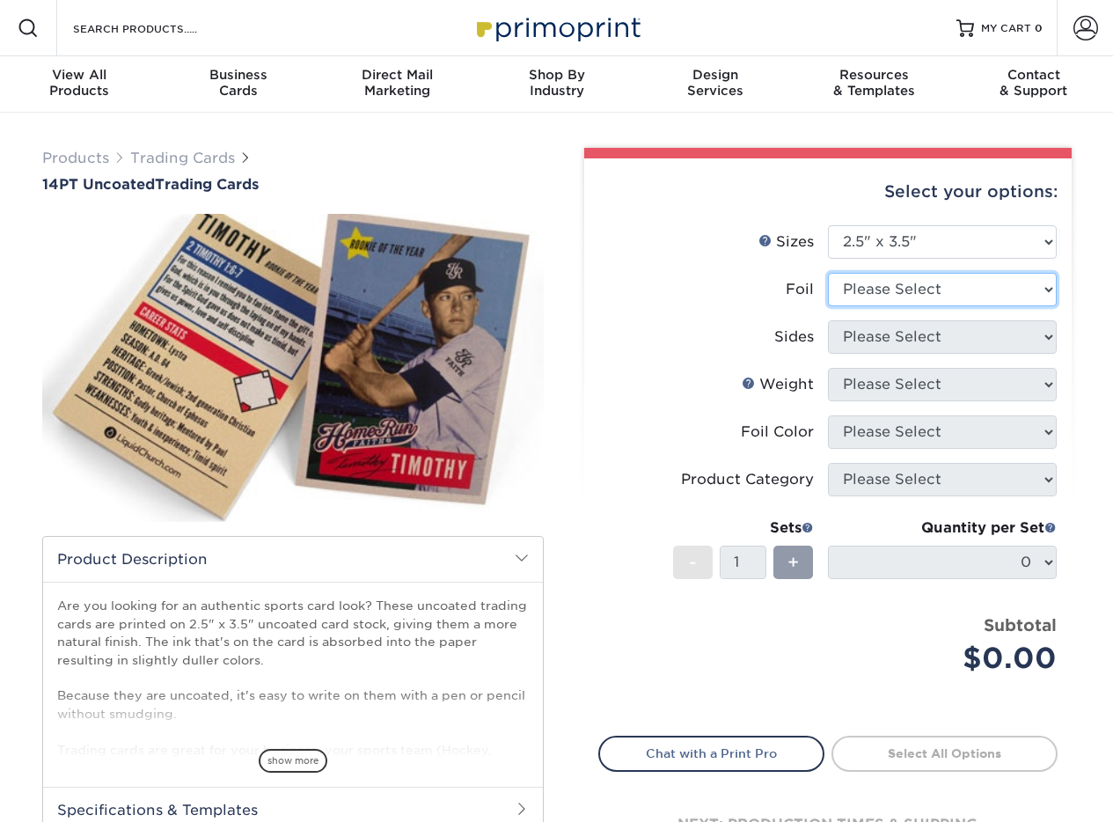
click at [880, 290] on select "Please Select Yes No" at bounding box center [942, 289] width 229 height 33
select select "0"
click at [828, 273] on select "Please Select Yes No" at bounding box center [942, 289] width 229 height 33
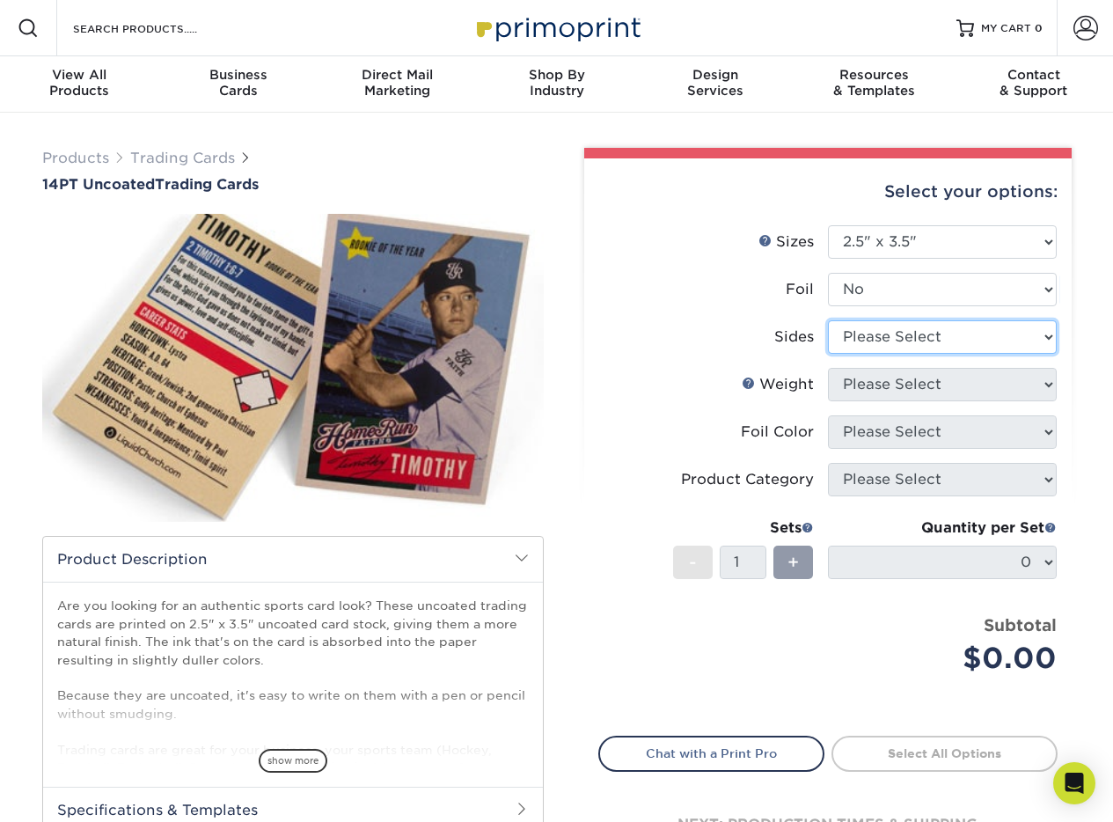
click at [868, 336] on select "Please Select Print Both Sides Print Front Only" at bounding box center [942, 336] width 229 height 33
select select "13abbda7-1d64-4f25-8bb2-c179b224825d"
click at [828, 320] on select "Please Select Print Both Sides Print Front Only" at bounding box center [942, 336] width 229 height 33
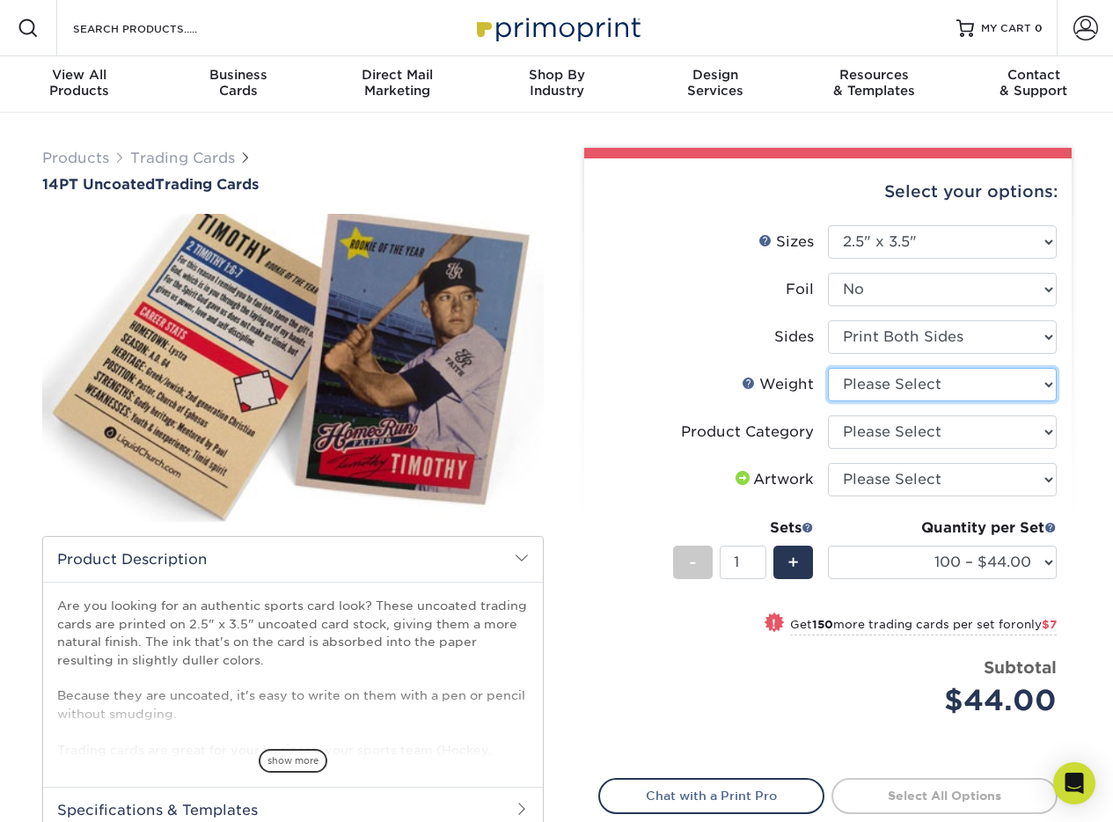
click at [863, 386] on select "Please Select 14PT Uncoated" at bounding box center [942, 384] width 229 height 33
select select "14PT Uncoated"
click at [828, 368] on select "Please Select 14PT Uncoated" at bounding box center [942, 384] width 229 height 33
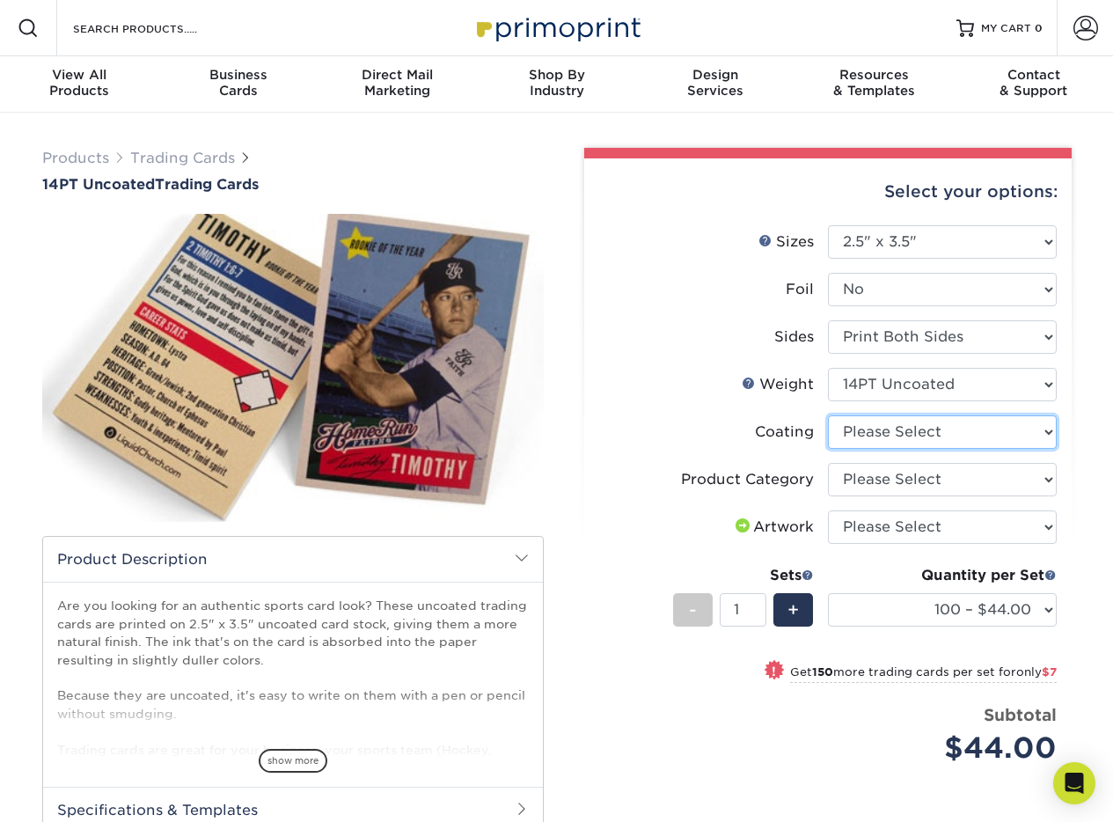
click at [863, 437] on select at bounding box center [942, 431] width 229 height 33
select select "3e7618de-abca-4bda-9f97-8b9129e913d8"
click at [828, 415] on select at bounding box center [942, 431] width 229 height 33
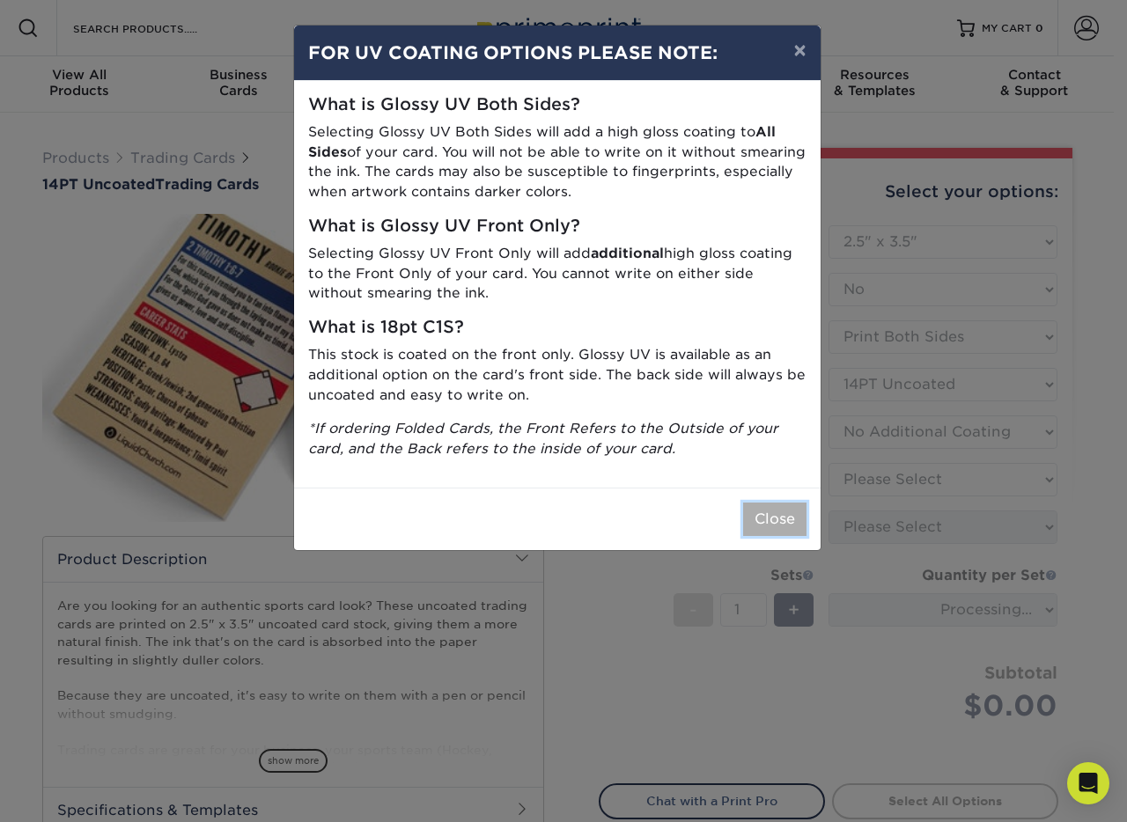
click at [785, 518] on button "Close" at bounding box center [774, 519] width 63 height 33
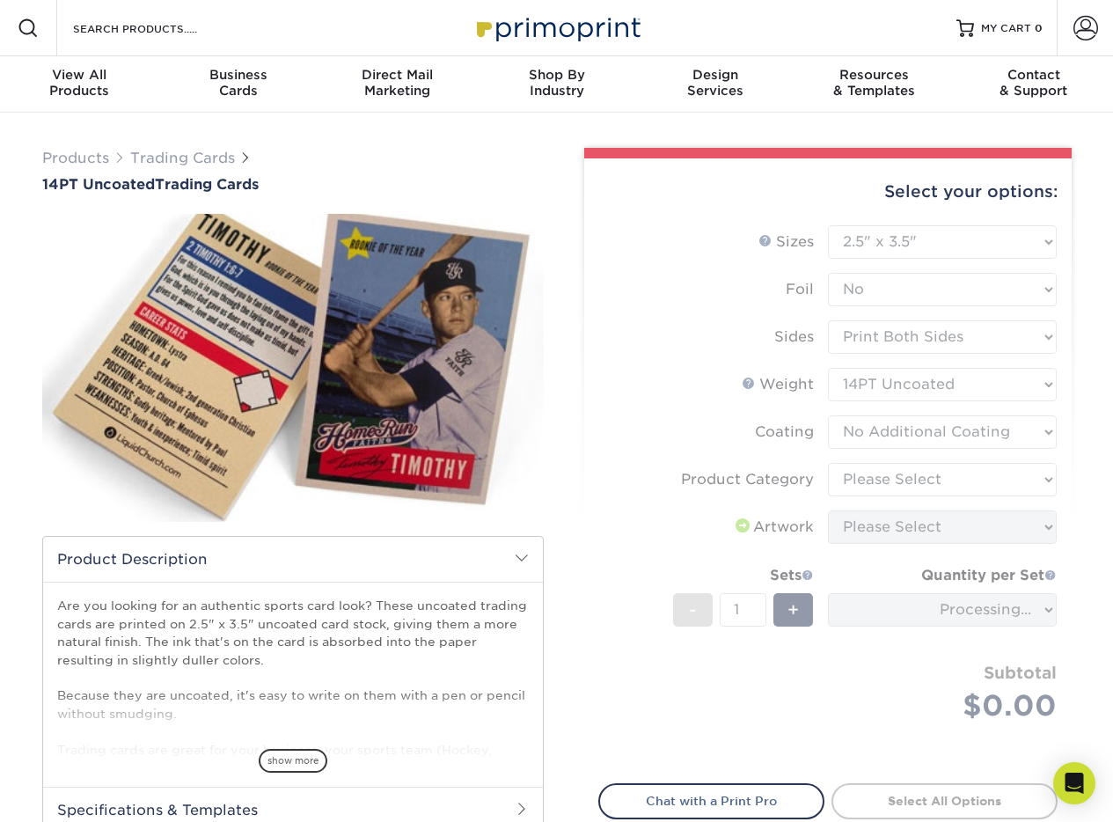
click at [896, 481] on form "Sizes Help Sizes Please Select 2.5" x 3.5" Foil Please Select Yes No -" at bounding box center [828, 494] width 459 height 538
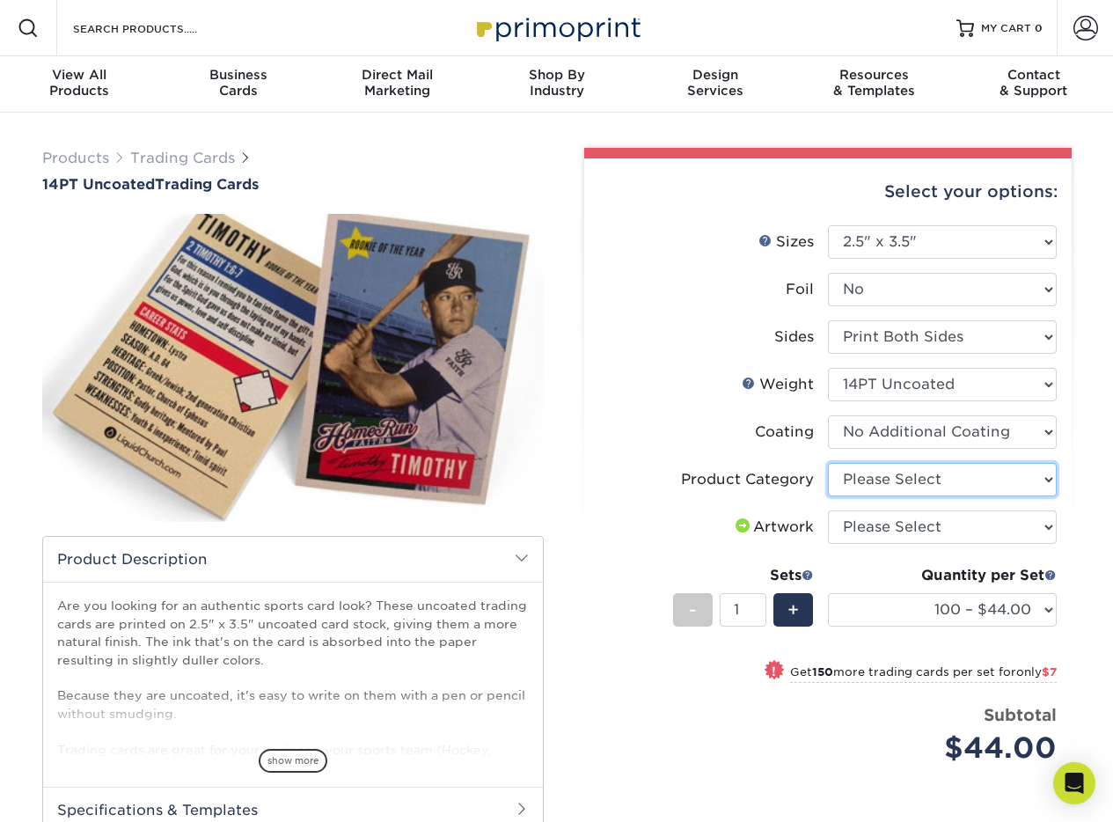
click at [895, 482] on select "Please Select Trading Cards" at bounding box center [942, 479] width 229 height 33
select select "c2f9bce9-36c2-409d-b101-c29d9d031e18"
click at [828, 463] on select "Please Select Trading Cards" at bounding box center [942, 479] width 229 height 33
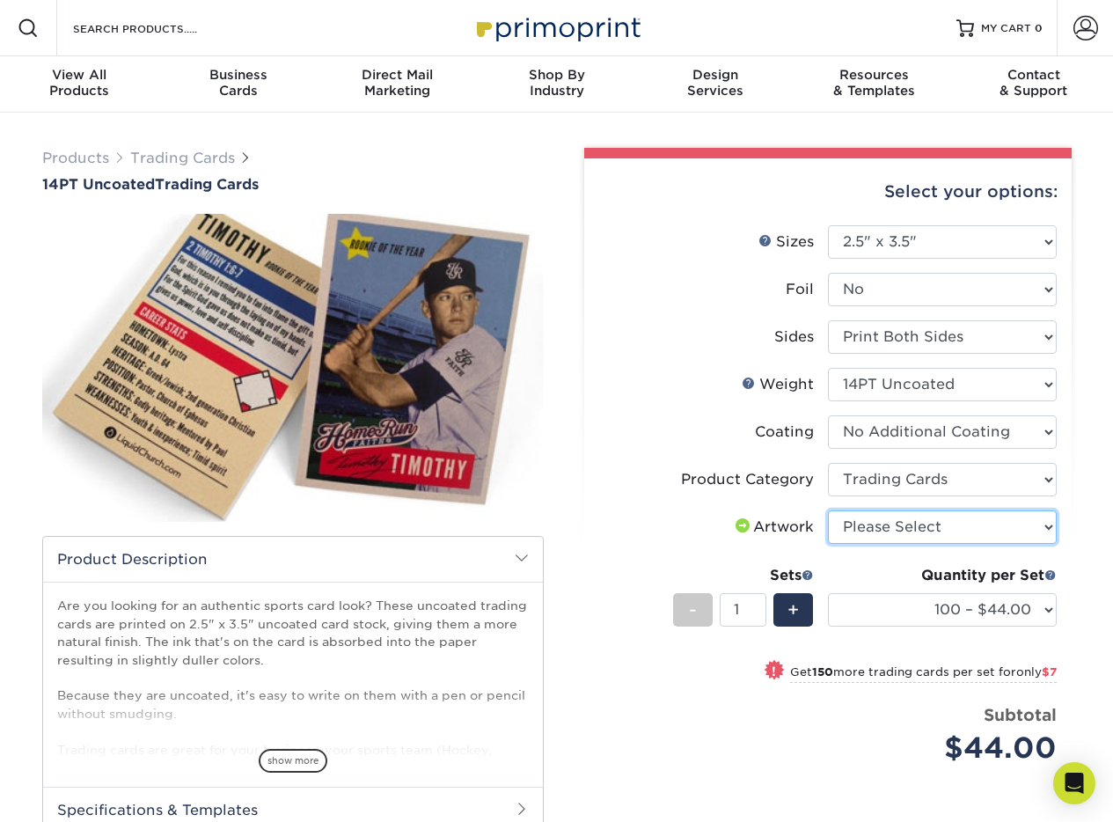
click at [891, 523] on select "Please Select I will upload files I need a design - $100" at bounding box center [942, 527] width 229 height 33
select select "upload"
click at [828, 511] on select "Please Select I will upload files I need a design - $100" at bounding box center [942, 527] width 229 height 33
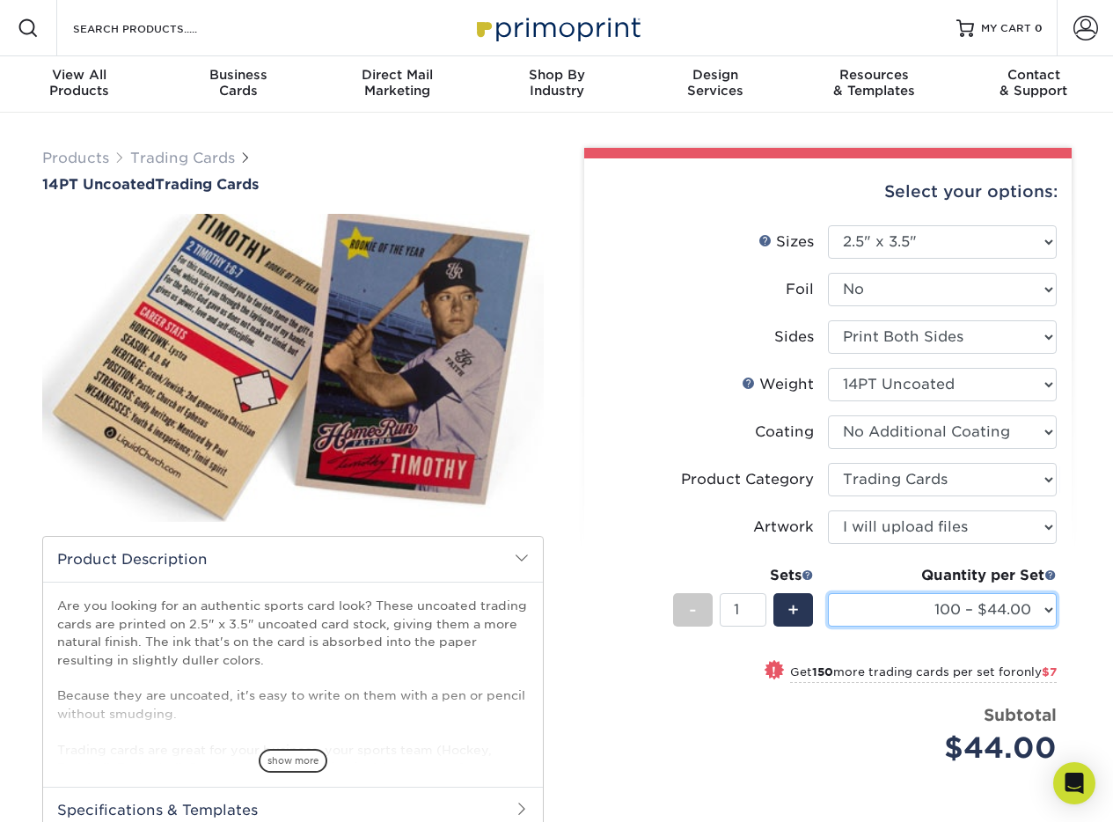
click at [1047, 614] on select "100 – $44.00 250 – $51.00 500 – $54.00 1000 – $78.00 2500 – $148.00 5000 – $198…" at bounding box center [942, 609] width 229 height 33
click at [1025, 601] on select "100 – $44.00 250 – $51.00 500 – $54.00 1000 – $78.00 2500 – $148.00 5000 – $198…" at bounding box center [942, 609] width 229 height 33
click at [828, 593] on select "100 – $44.00 250 – $51.00 500 – $54.00 1000 – $78.00 2500 – $148.00 5000 – $198…" at bounding box center [942, 609] width 229 height 33
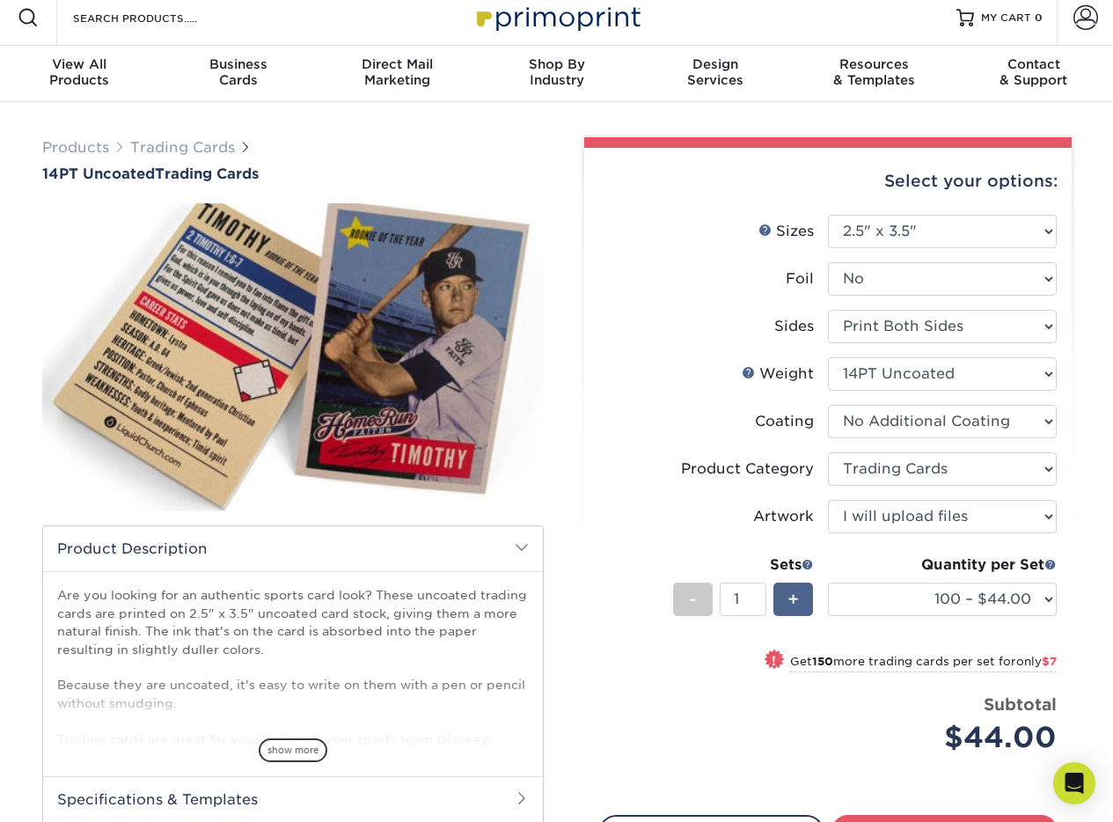
click at [811, 599] on div "+" at bounding box center [794, 599] width 40 height 33
type input "5"
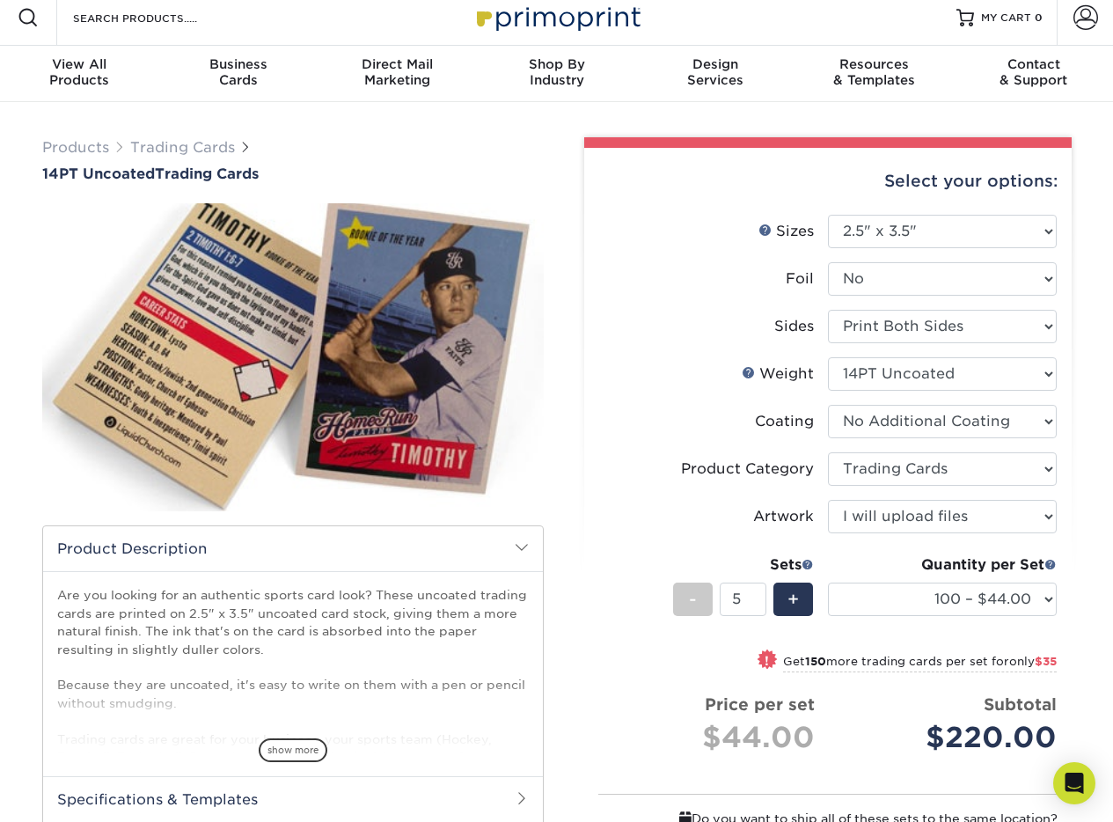
click at [519, 295] on img at bounding box center [293, 357] width 502 height 347
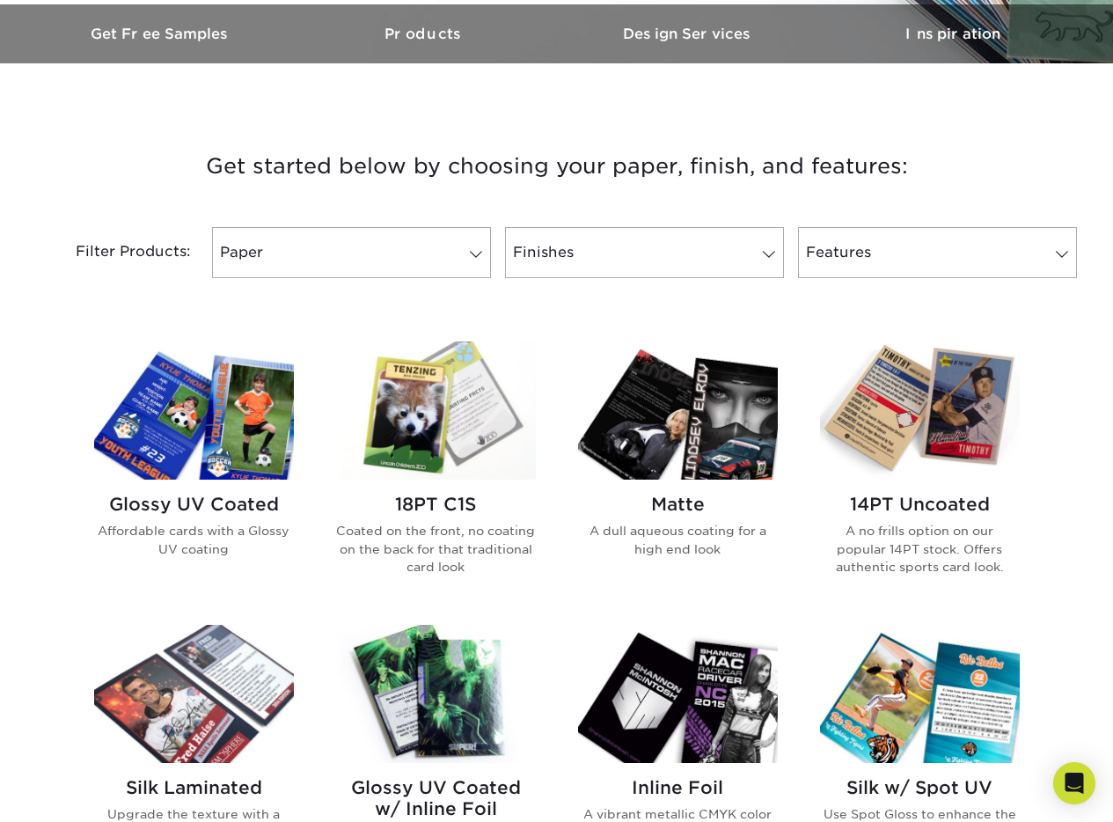
scroll to position [812, 0]
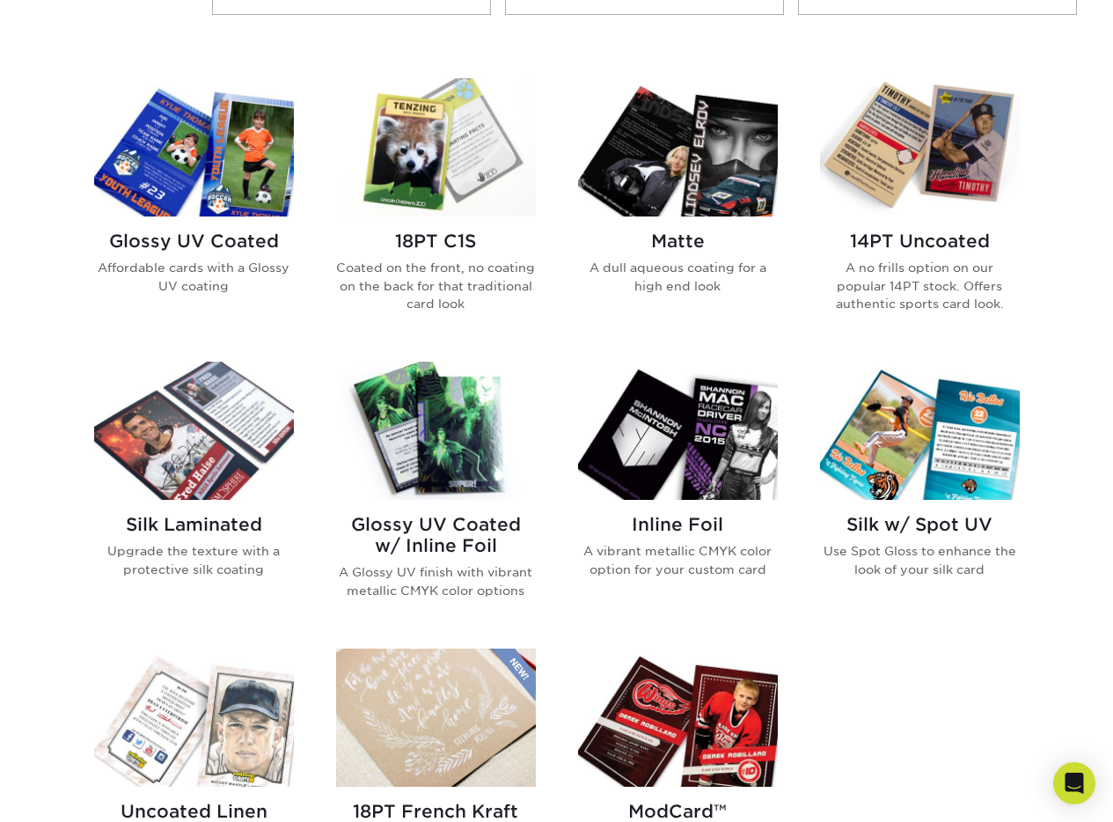
click at [672, 191] on img at bounding box center [678, 147] width 200 height 138
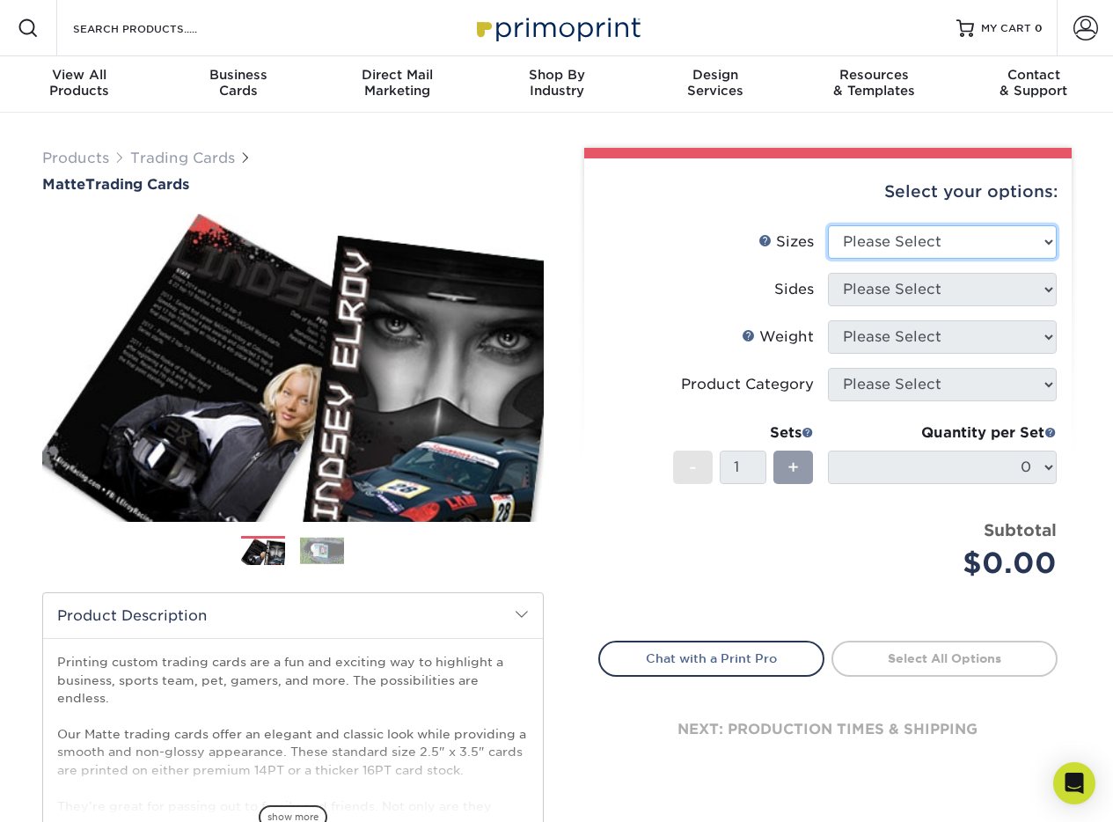
click at [904, 245] on select "Please Select 2.5" x 3.5"" at bounding box center [942, 241] width 229 height 33
select select "2.50x3.50"
click at [828, 225] on select "Please Select 2.5" x 3.5"" at bounding box center [942, 241] width 229 height 33
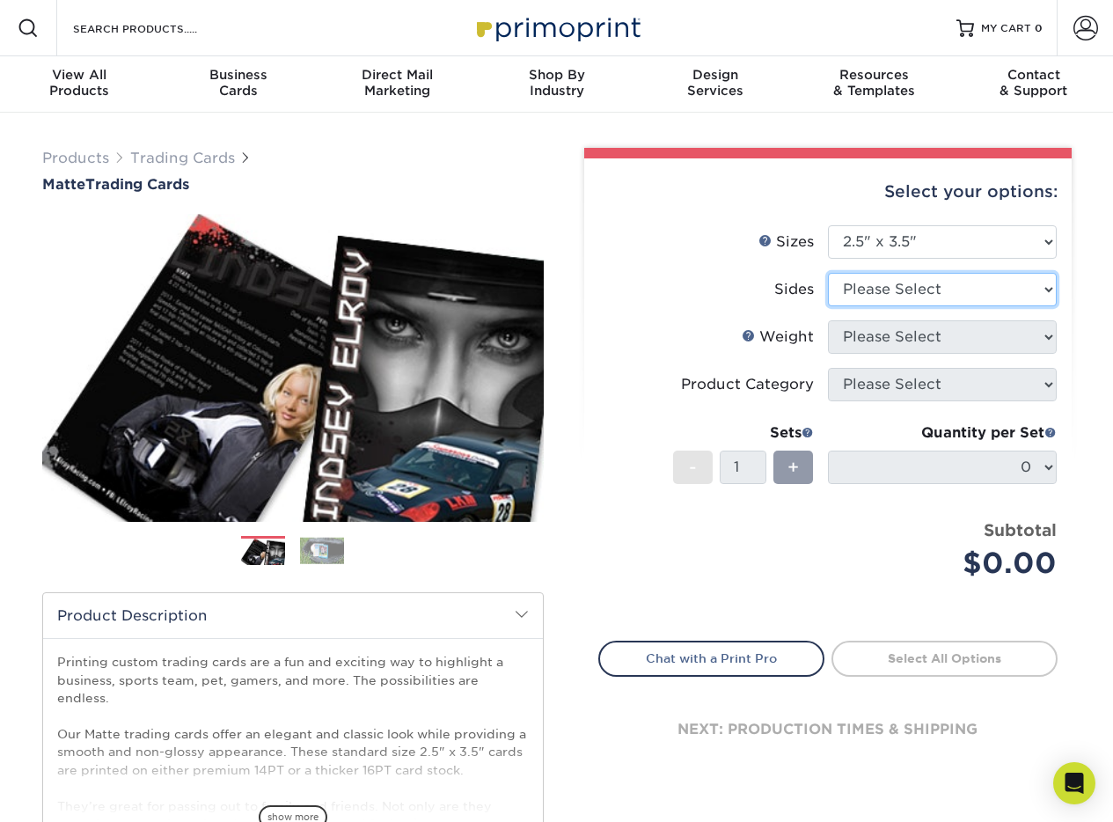
click at [900, 292] on select "Please Select Print Both Sides Print Front Only" at bounding box center [942, 289] width 229 height 33
select select "13abbda7-1d64-4f25-8bb2-c179b224825d"
click at [828, 273] on select "Please Select Print Both Sides Print Front Only" at bounding box center [942, 289] width 229 height 33
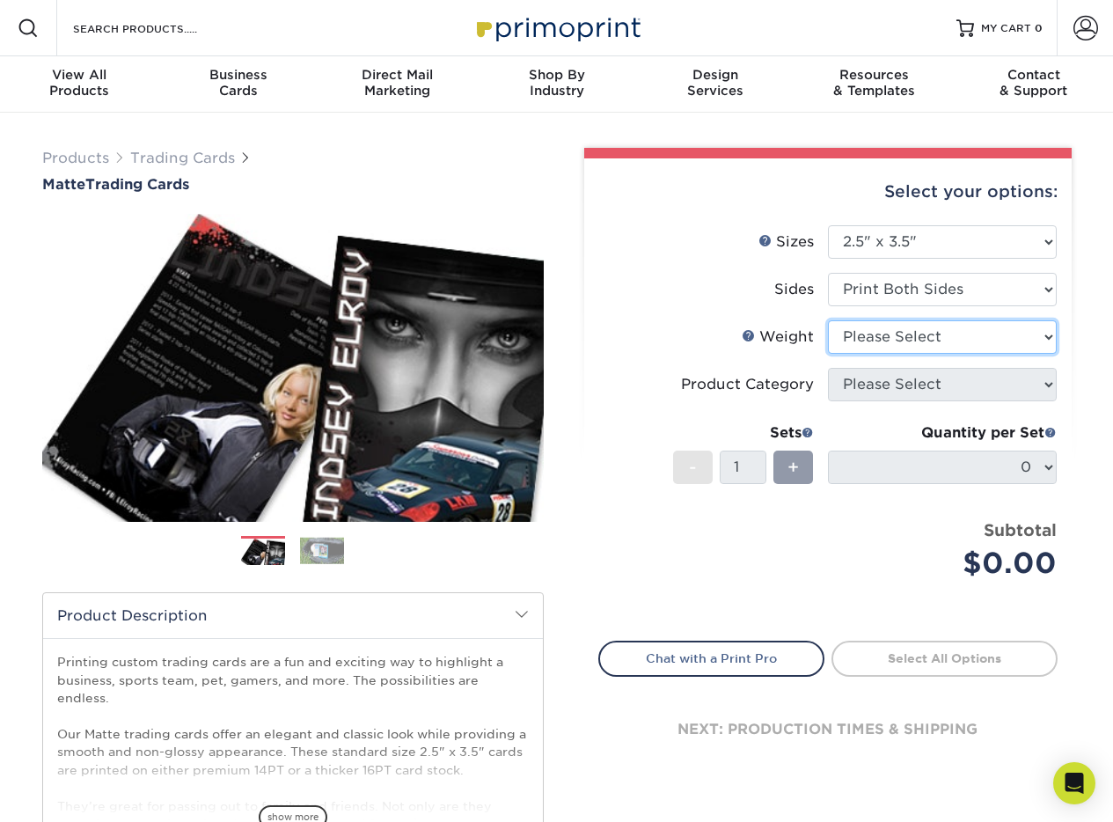
click at [901, 336] on select "Please Select 16PT 14PT" at bounding box center [942, 336] width 229 height 33
select select "16PT"
click at [828, 320] on select "Please Select 16PT 14PT" at bounding box center [942, 336] width 229 height 33
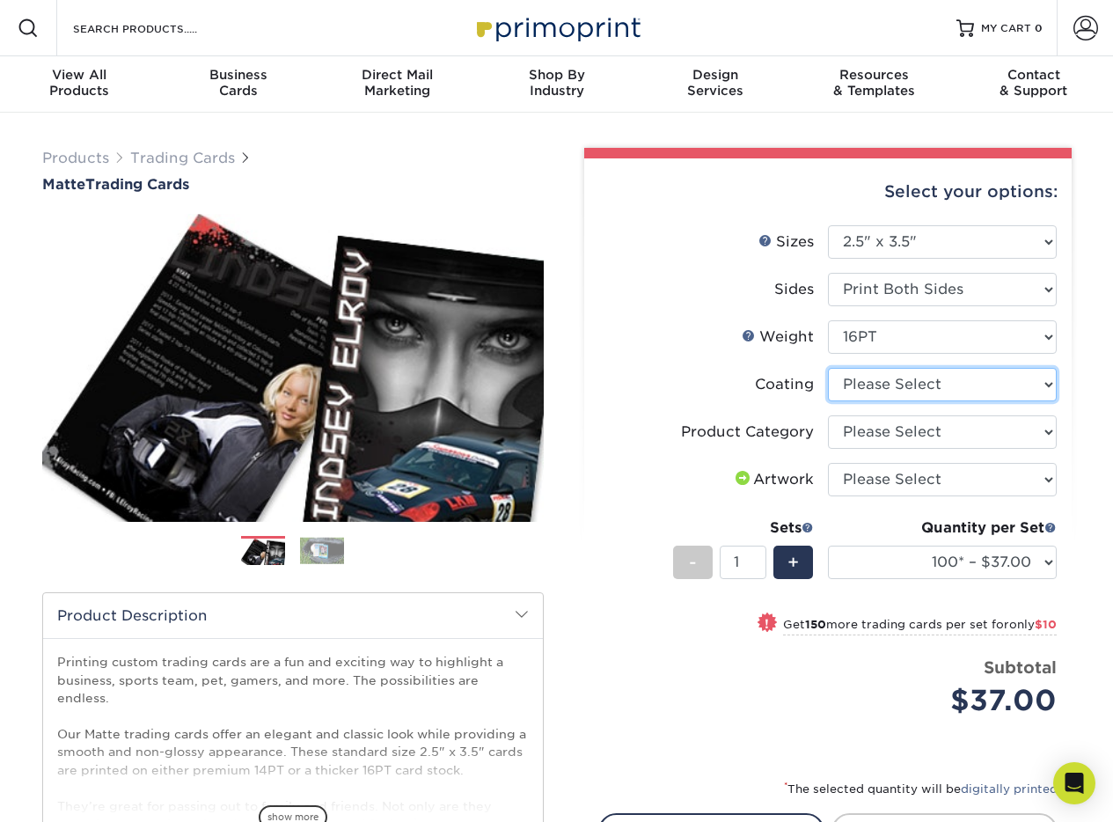
click at [895, 384] on select at bounding box center [942, 384] width 229 height 33
select select "121bb7b5-3b4d-429f-bd8d-bbf80e953313"
click at [828, 368] on select at bounding box center [942, 384] width 229 height 33
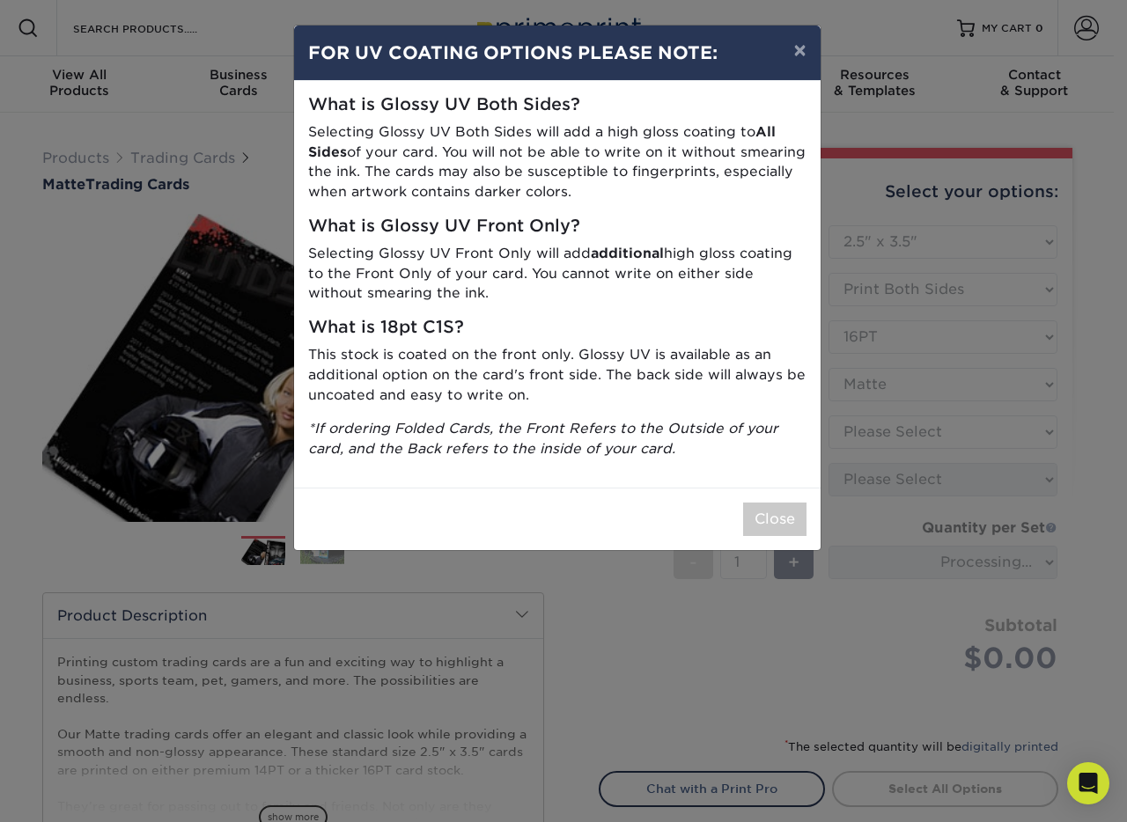
click at [884, 427] on div "× FOR UV COATING OPTIONS PLEASE NOTE: What is Glossy UV Both Sides? Selecting G…" at bounding box center [563, 411] width 1127 height 822
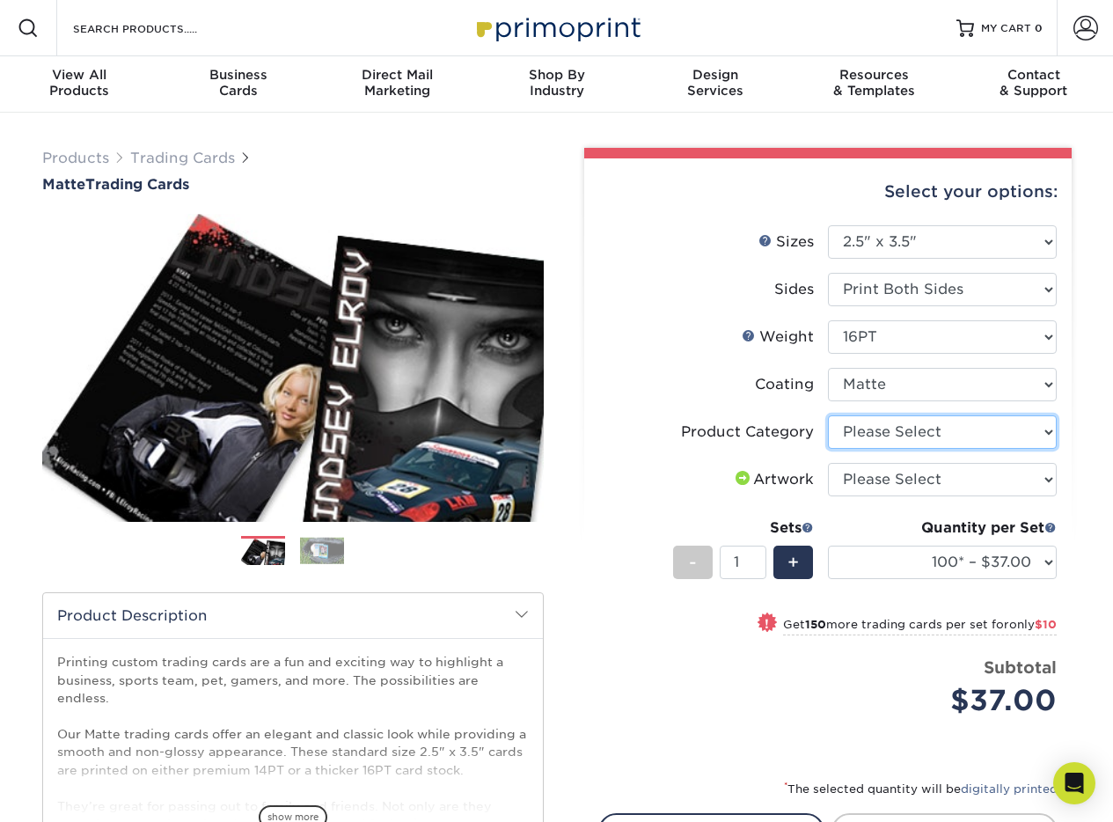
click at [878, 427] on select "Please Select Trading Cards" at bounding box center [942, 431] width 229 height 33
select select "c2f9bce9-36c2-409d-b101-c29d9d031e18"
click at [828, 415] on select "Please Select Trading Cards" at bounding box center [942, 431] width 229 height 33
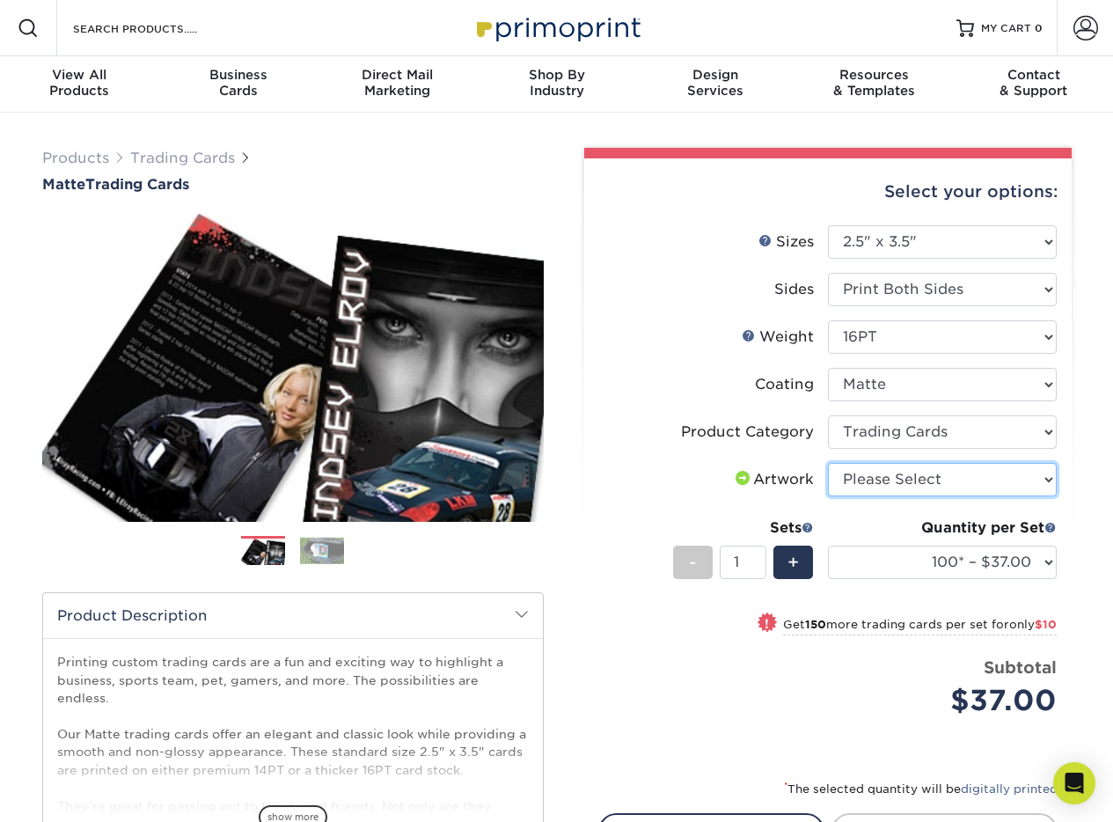
click at [874, 481] on select "Please Select I will upload files I need a design - $100" at bounding box center [942, 479] width 229 height 33
select select "upload"
click at [828, 463] on select "Please Select I will upload files I need a design - $100" at bounding box center [942, 479] width 229 height 33
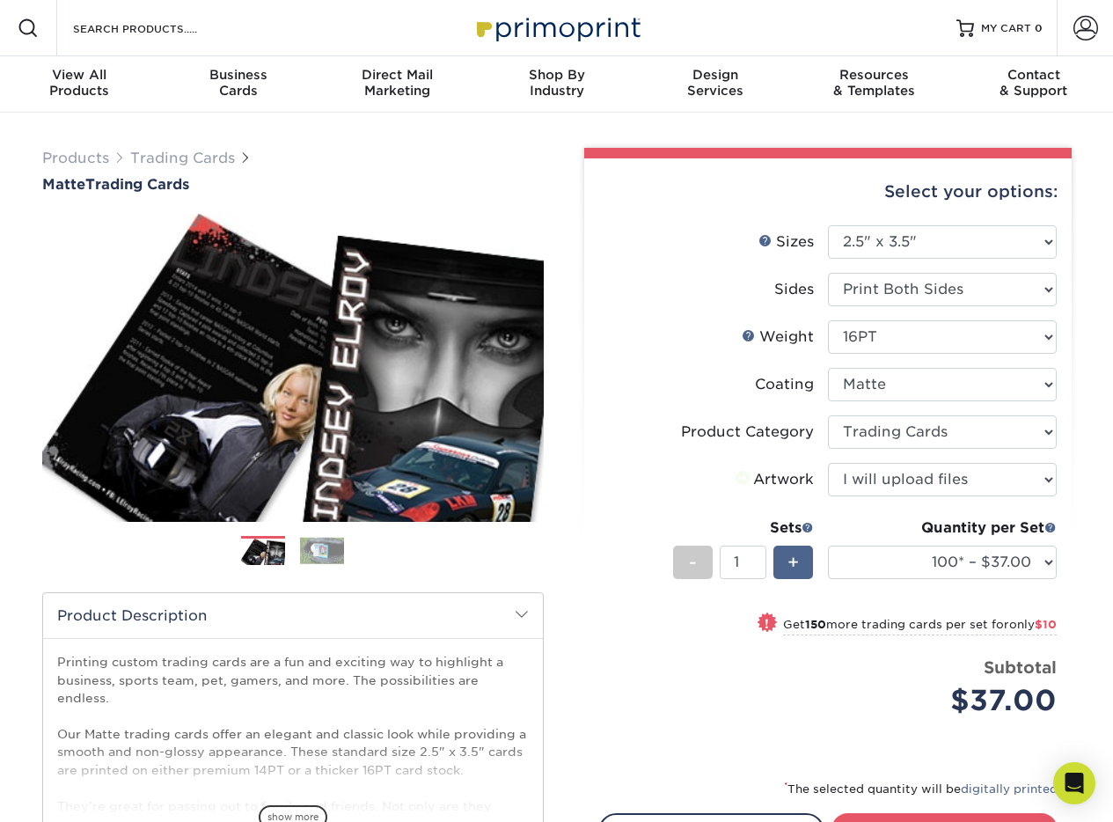
click at [792, 570] on span "+" at bounding box center [793, 562] width 11 height 26
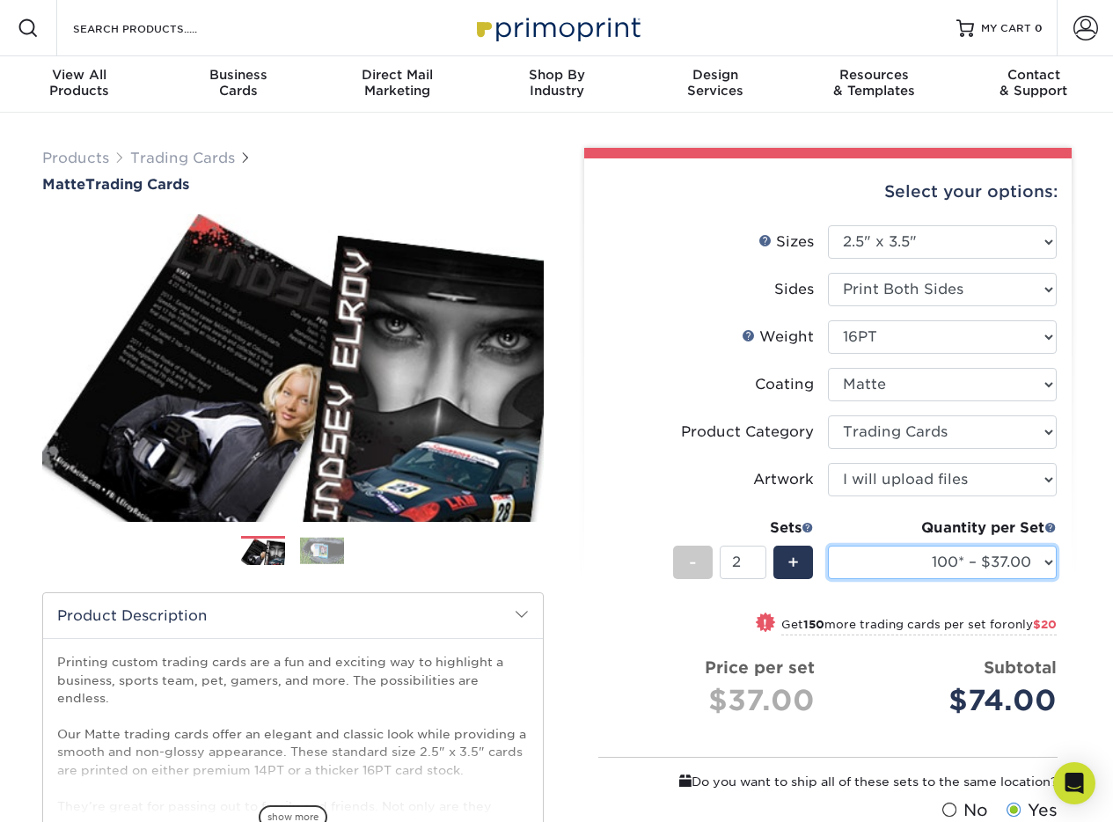
click at [917, 555] on select "100* – $37.00 250* – $47.00 500* – $58.00 1000 – $71.00 2500 – $141.00 5000 – $…" at bounding box center [942, 562] width 229 height 33
click at [795, 554] on span "+" at bounding box center [793, 562] width 11 height 26
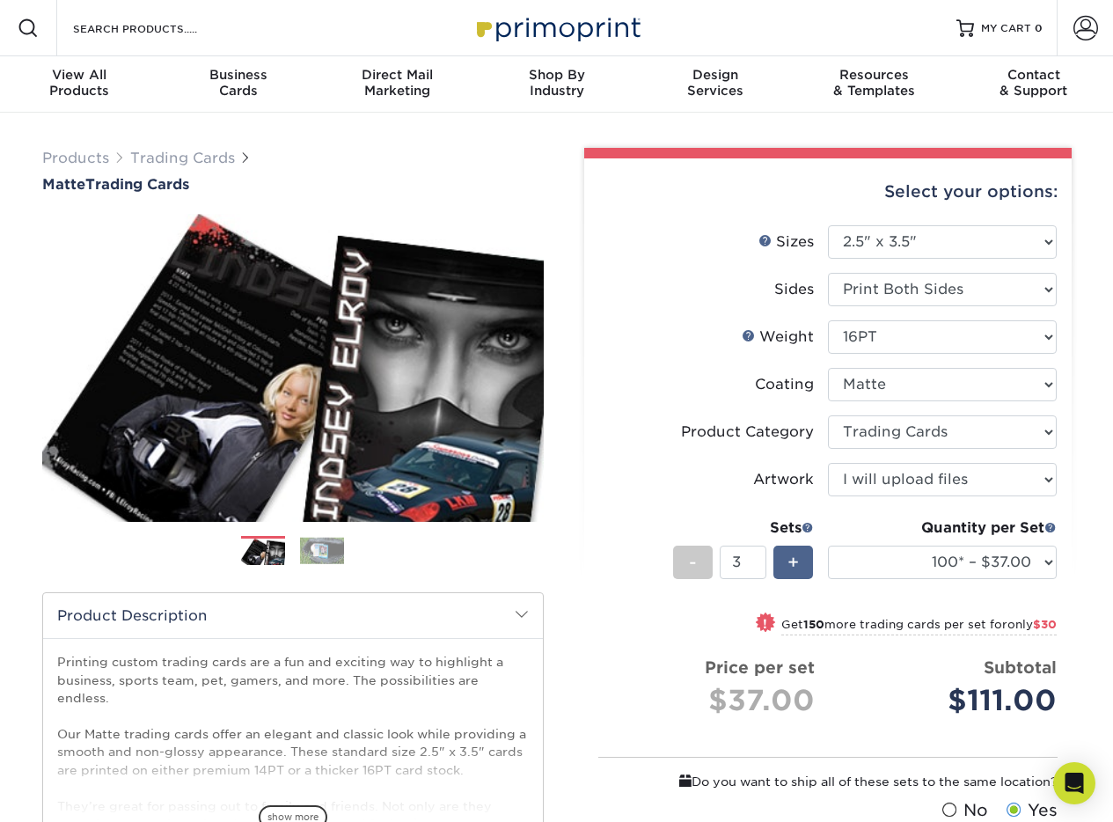
click at [795, 554] on span "+" at bounding box center [793, 562] width 11 height 26
type input "5"
click at [172, 153] on link "Trading Cards" at bounding box center [182, 158] width 105 height 17
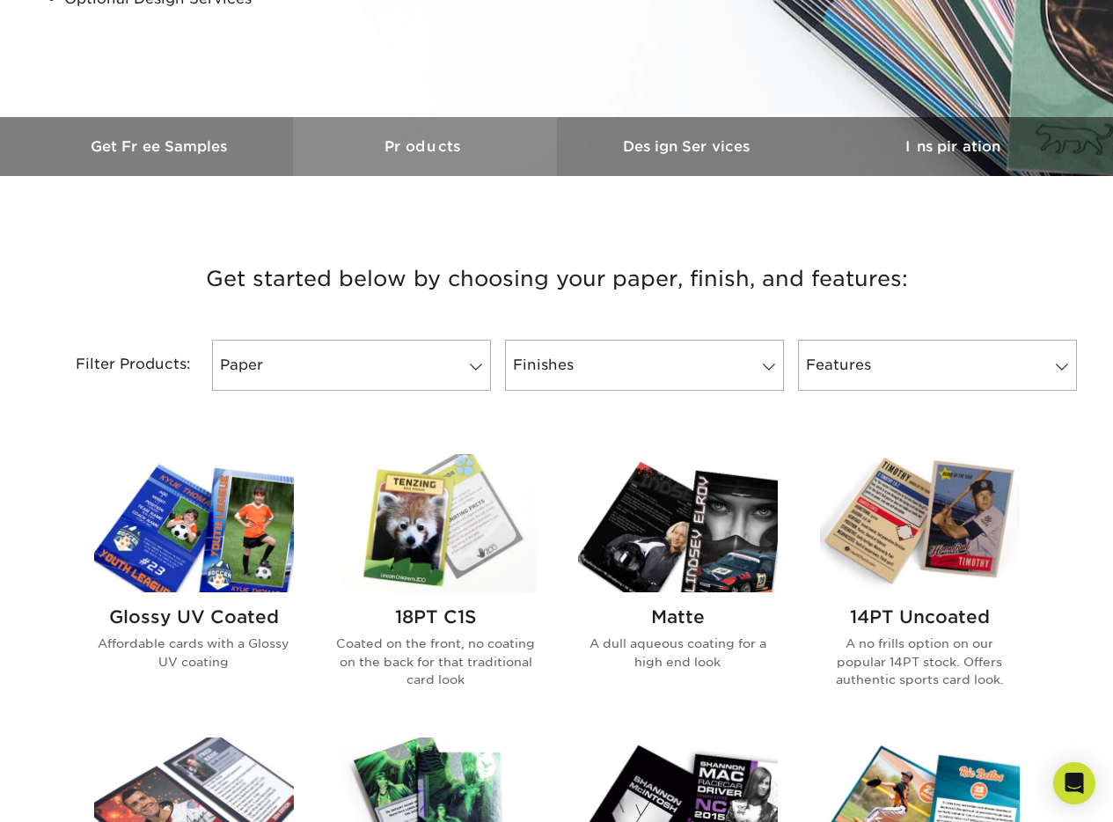
scroll to position [694, 0]
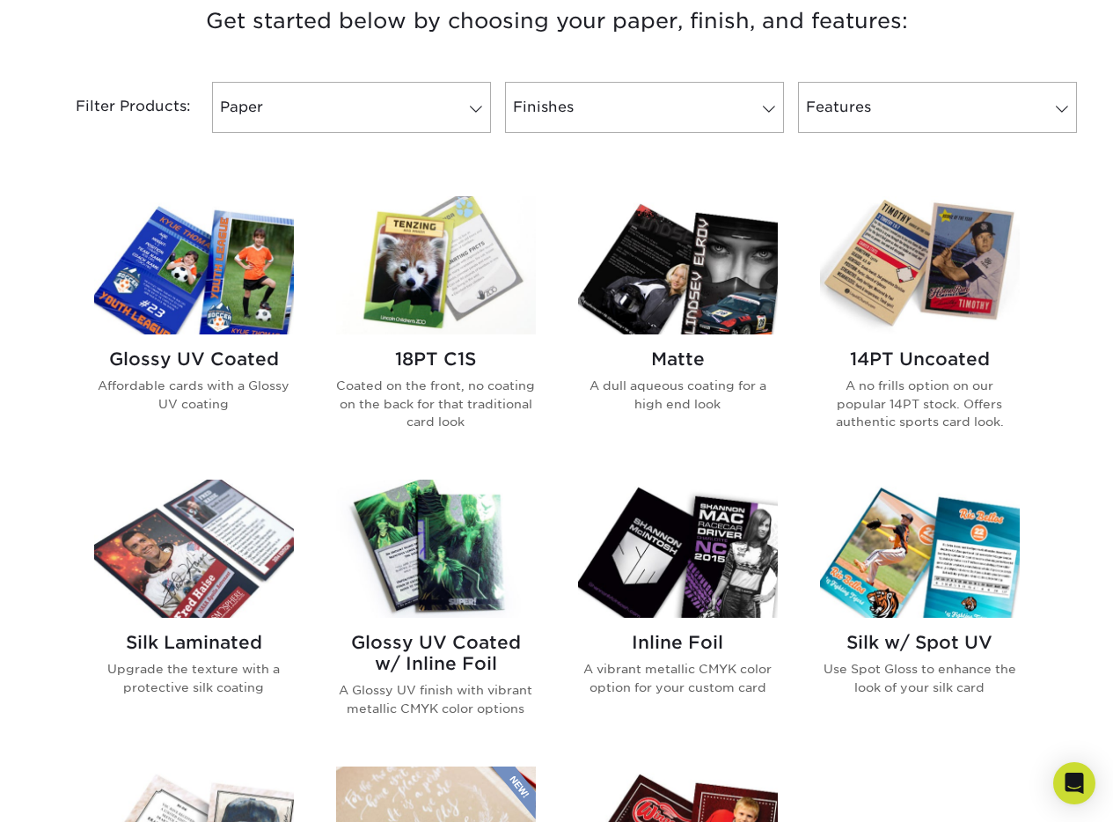
click at [557, 459] on div "Glossy UV Coated Affordable cards with a Glossy UV coating 18PT C1S Coated on t…" at bounding box center [557, 623] width 968 height 896
click at [445, 320] on img at bounding box center [436, 265] width 200 height 138
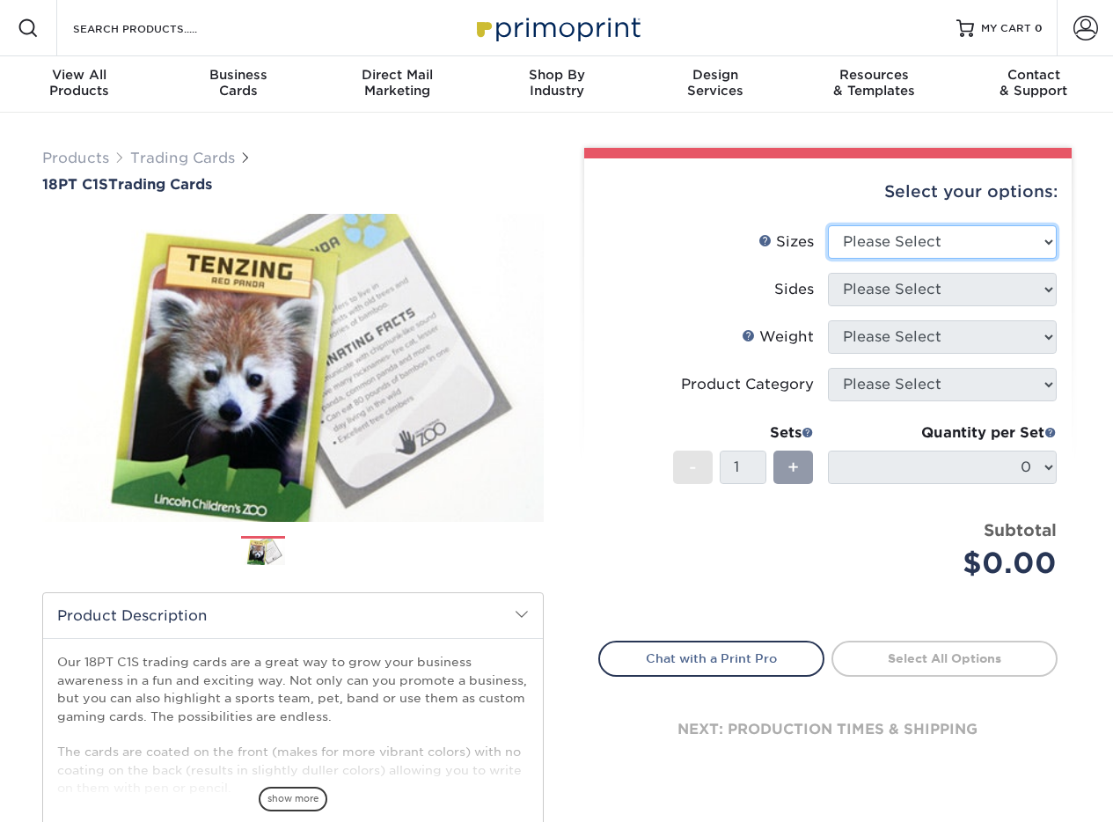
click at [878, 236] on select "Please Select 2.5" x 3.5"" at bounding box center [942, 241] width 229 height 33
select select "2.50x3.50"
click at [828, 225] on select "Please Select 2.5" x 3.5"" at bounding box center [942, 241] width 229 height 33
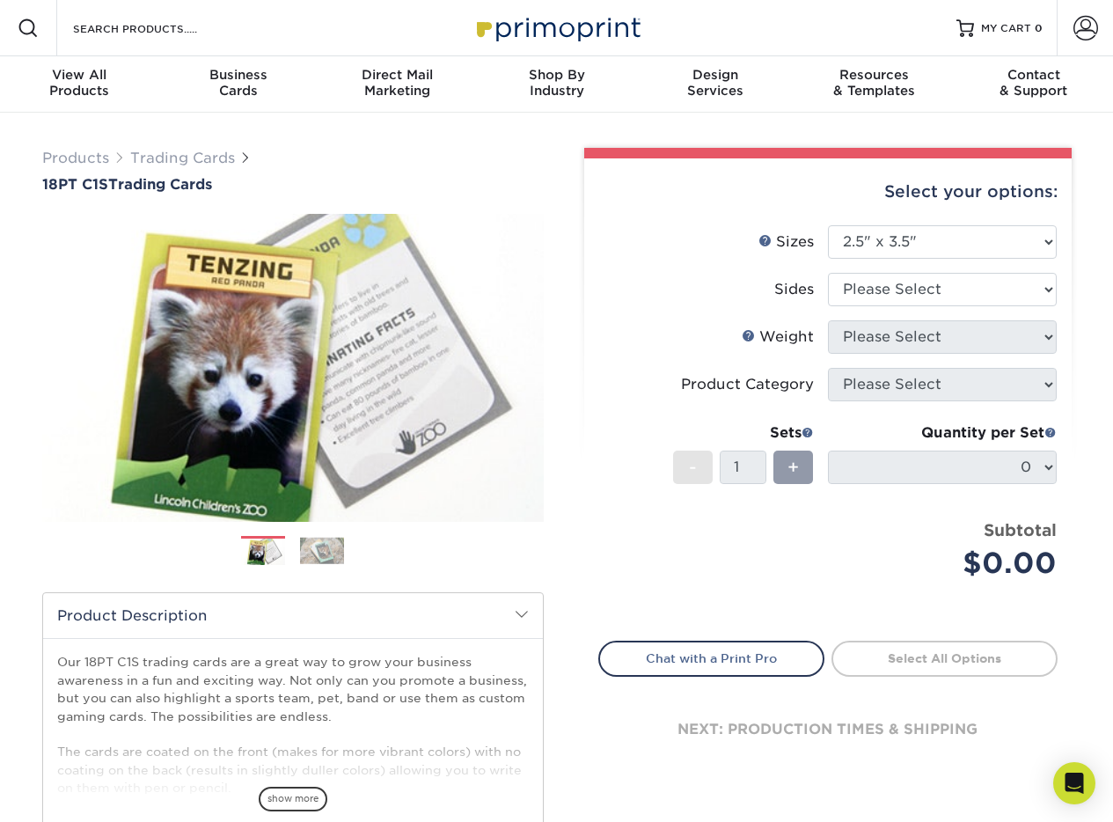
click at [1000, 270] on li "Sizes Help Sizes Please Select 2.5" x 3.5"" at bounding box center [828, 249] width 458 height 48
click at [988, 298] on select "Please Select Print Both Sides Print Front Only" at bounding box center [942, 289] width 229 height 33
select select "13abbda7-1d64-4f25-8bb2-c179b224825d"
click at [828, 273] on select "Please Select Print Both Sides Print Front Only" at bounding box center [942, 289] width 229 height 33
click at [966, 340] on select "Please Select 18PT C1S" at bounding box center [942, 336] width 229 height 33
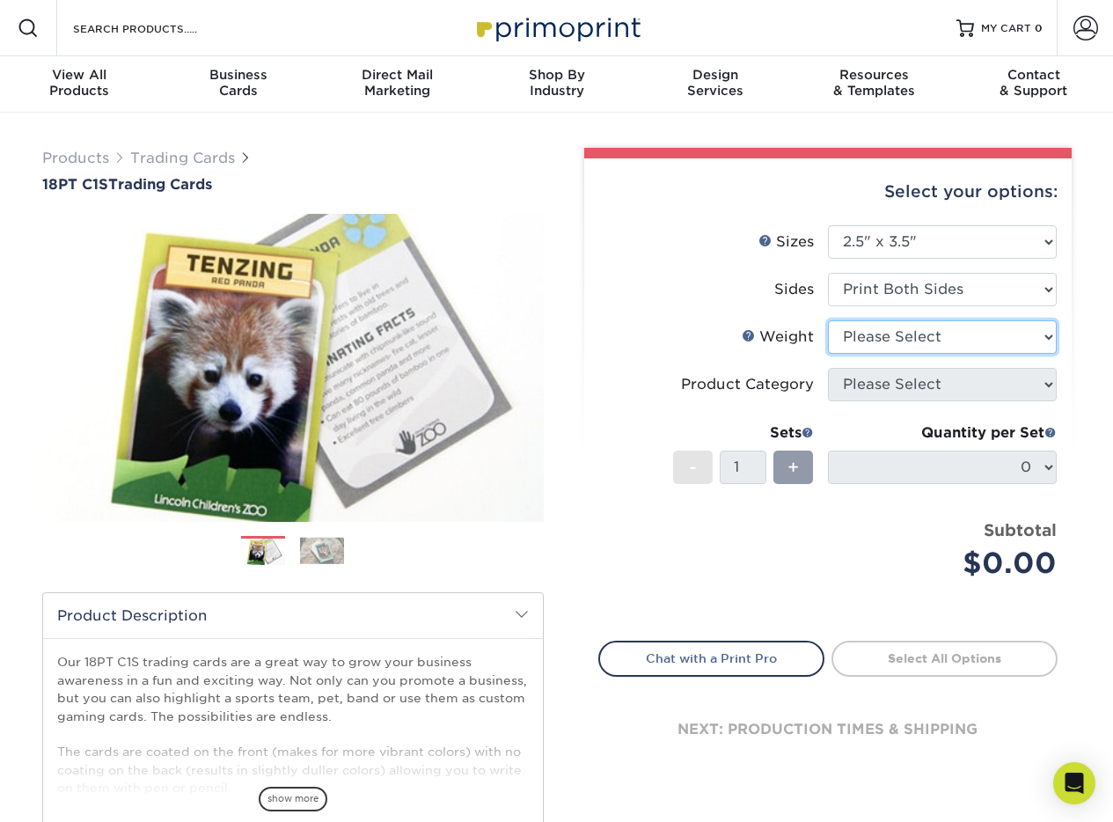
select select "18PTC1S"
click at [828, 320] on select "Please Select 18PT C1S" at bounding box center [942, 336] width 229 height 33
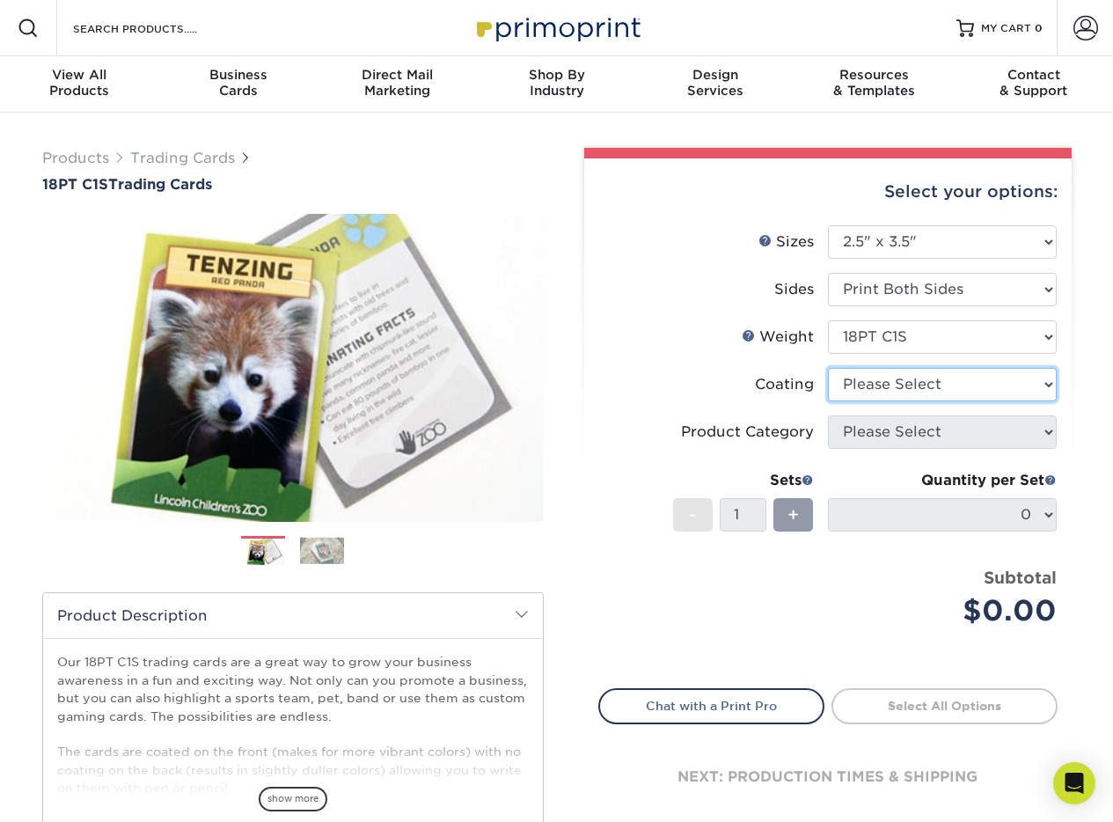
click at [957, 389] on select at bounding box center [942, 384] width 229 height 33
select select "3e7618de-abca-4bda-9f97-8b9129e913d8"
click at [828, 368] on select at bounding box center [942, 384] width 229 height 33
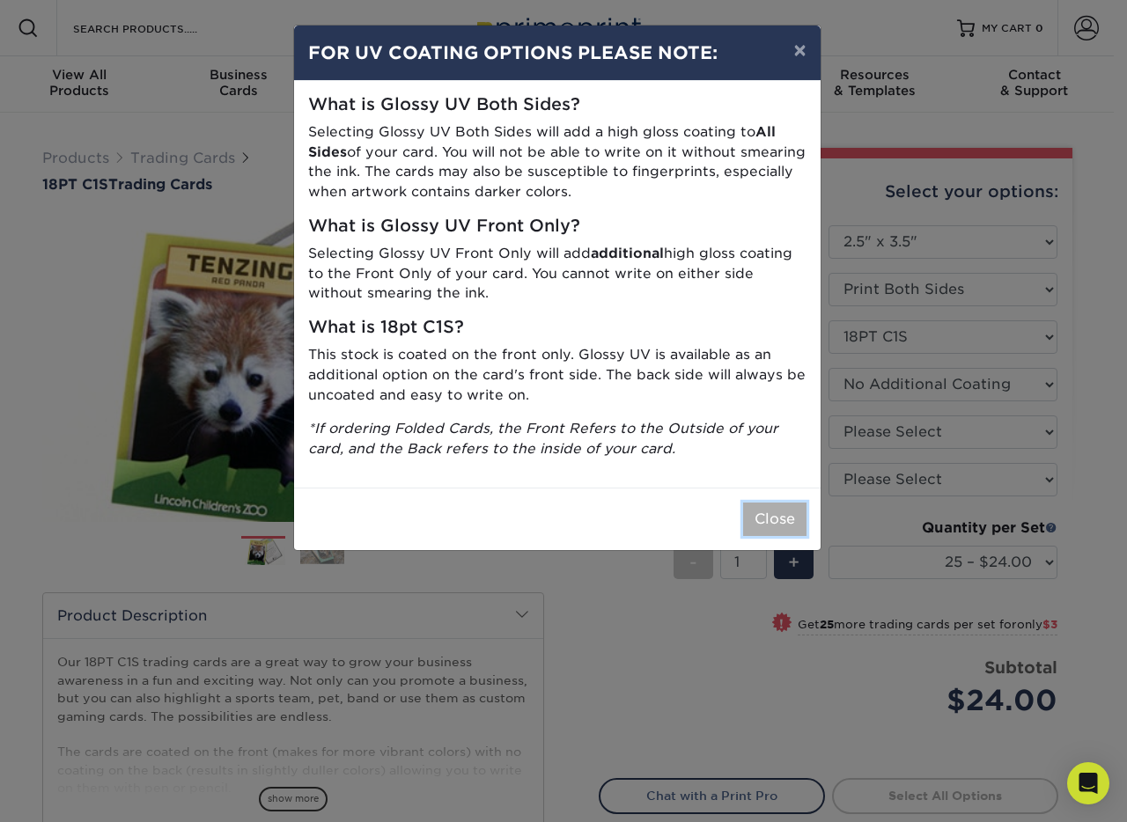
click at [751, 506] on button "Close" at bounding box center [774, 519] width 63 height 33
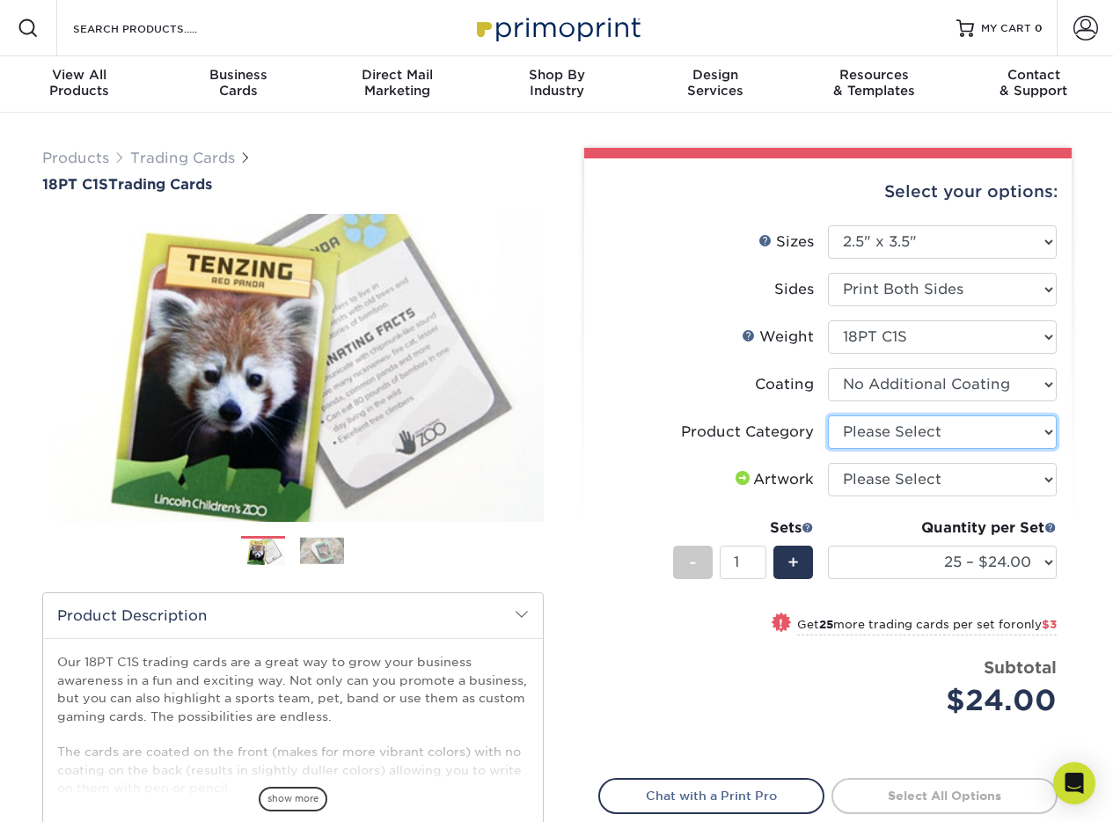
click at [864, 417] on select "Please Select Trading Cards" at bounding box center [942, 431] width 229 height 33
select select "c2f9bce9-36c2-409d-b101-c29d9d031e18"
click at [828, 415] on select "Please Select Trading Cards" at bounding box center [942, 431] width 229 height 33
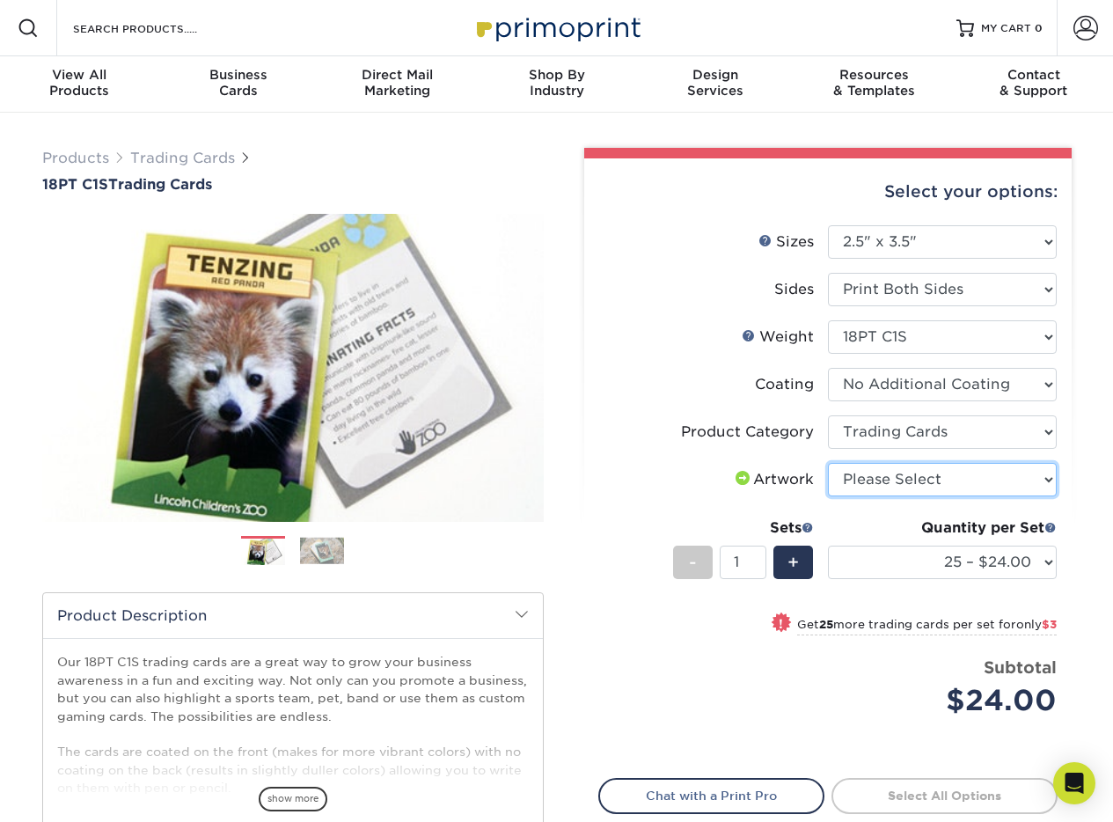
click at [867, 477] on select "Please Select I will upload files I need a design - $100" at bounding box center [942, 479] width 229 height 33
select select "upload"
click at [828, 463] on select "Please Select I will upload files I need a design - $100" at bounding box center [942, 479] width 229 height 33
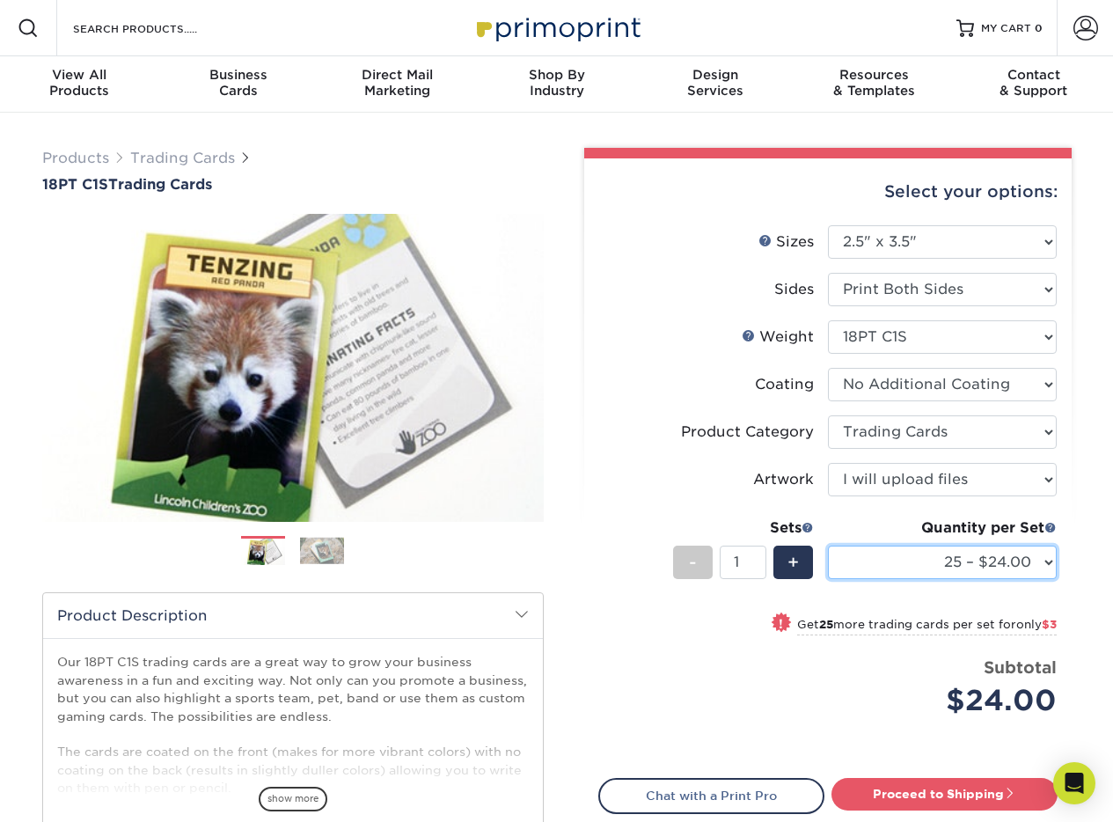
click at [1040, 561] on select "25 – $24.00 50 – $27.00 75 – $35.00 100 – $39.00 250 – $45.00 500 – $55.00 1000…" at bounding box center [942, 562] width 229 height 33
select select "50 – $27.00"
click at [828, 546] on select "25 – $24.00 50 – $27.00 75 – $35.00 100 – $39.00 250 – $45.00 500 – $55.00 1000…" at bounding box center [942, 562] width 229 height 33
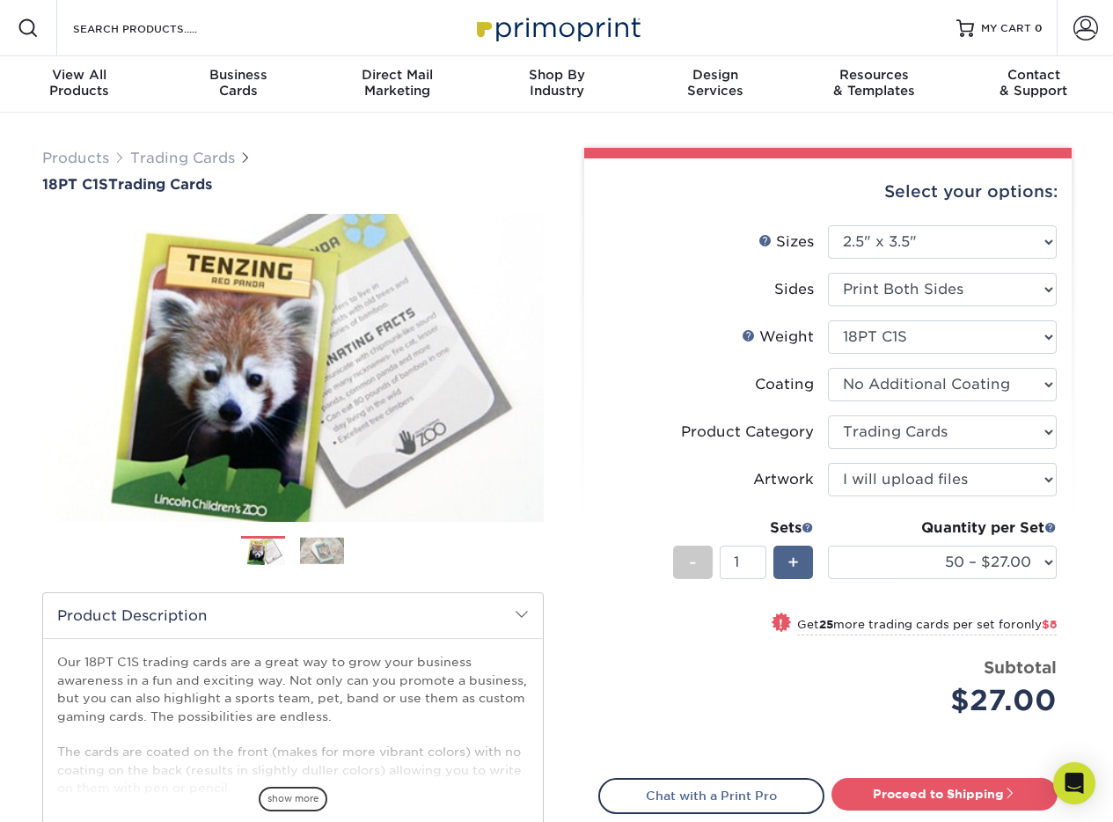
click at [792, 566] on span "+" at bounding box center [793, 562] width 11 height 26
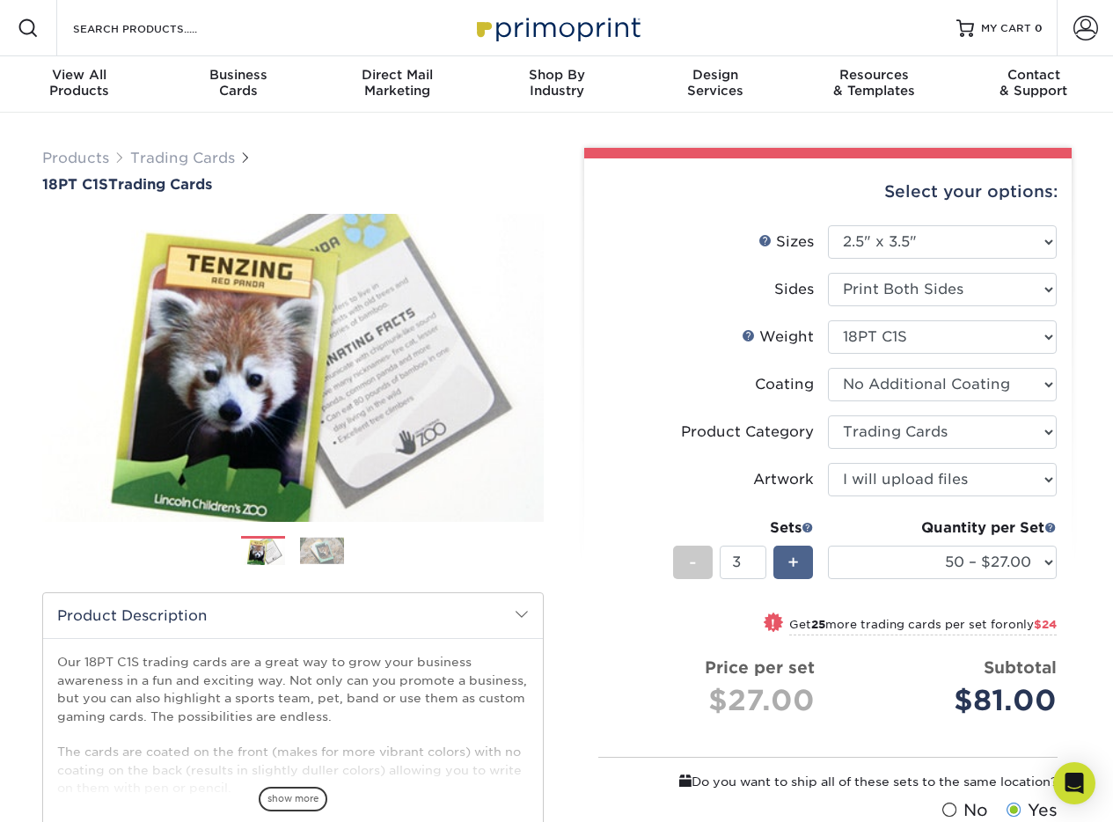
click at [792, 566] on span "+" at bounding box center [793, 562] width 11 height 26
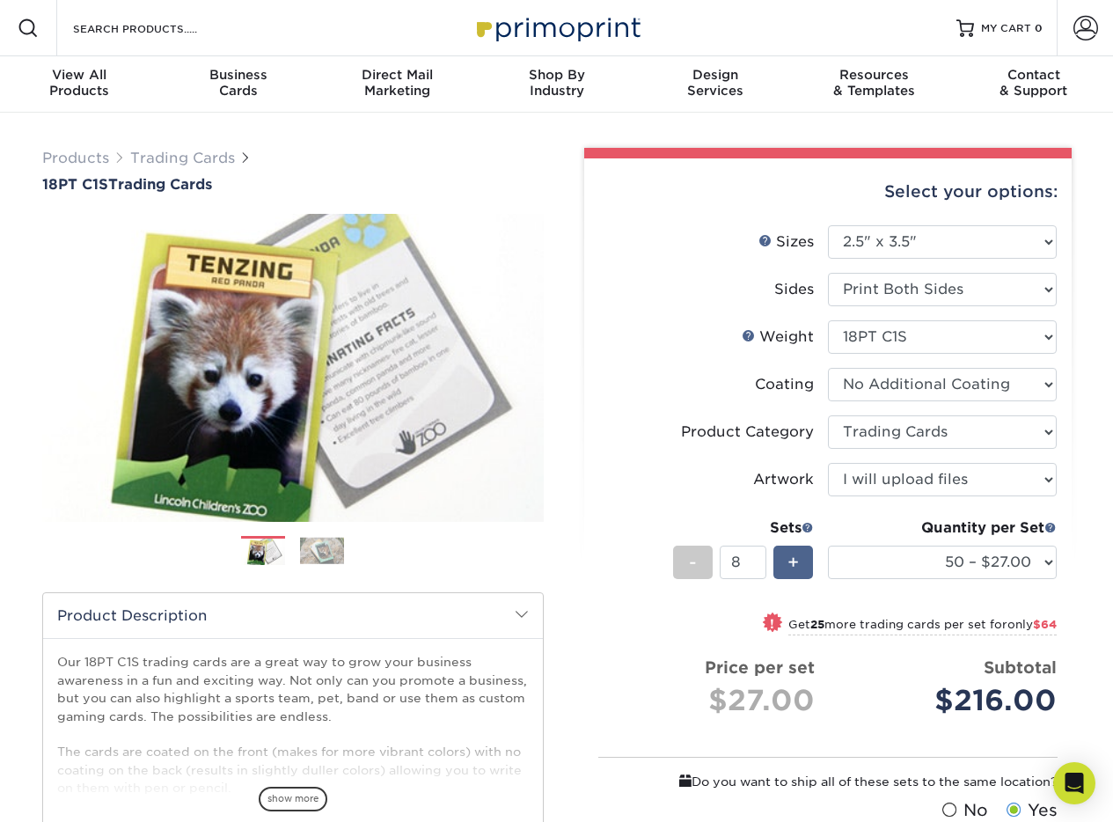
click at [792, 566] on span "+" at bounding box center [793, 562] width 11 height 26
type input "10"
click at [156, 158] on link "Trading Cards" at bounding box center [182, 158] width 105 height 17
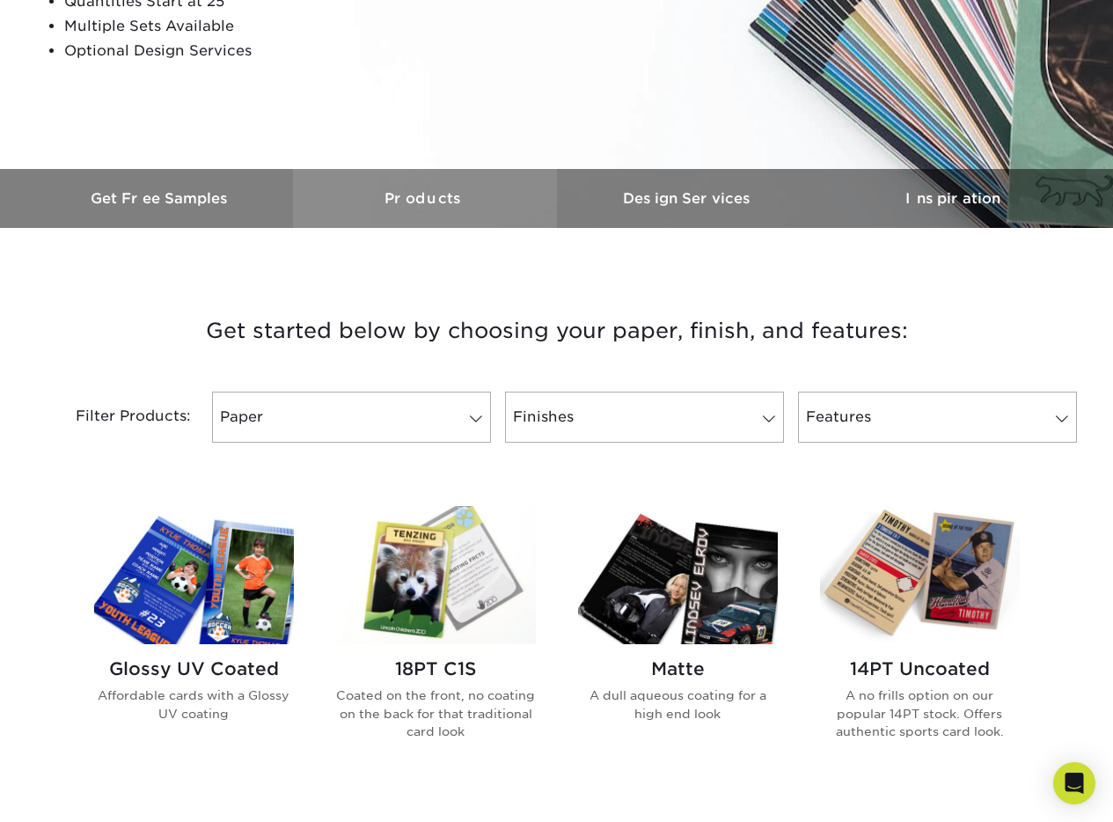
scroll to position [656, 0]
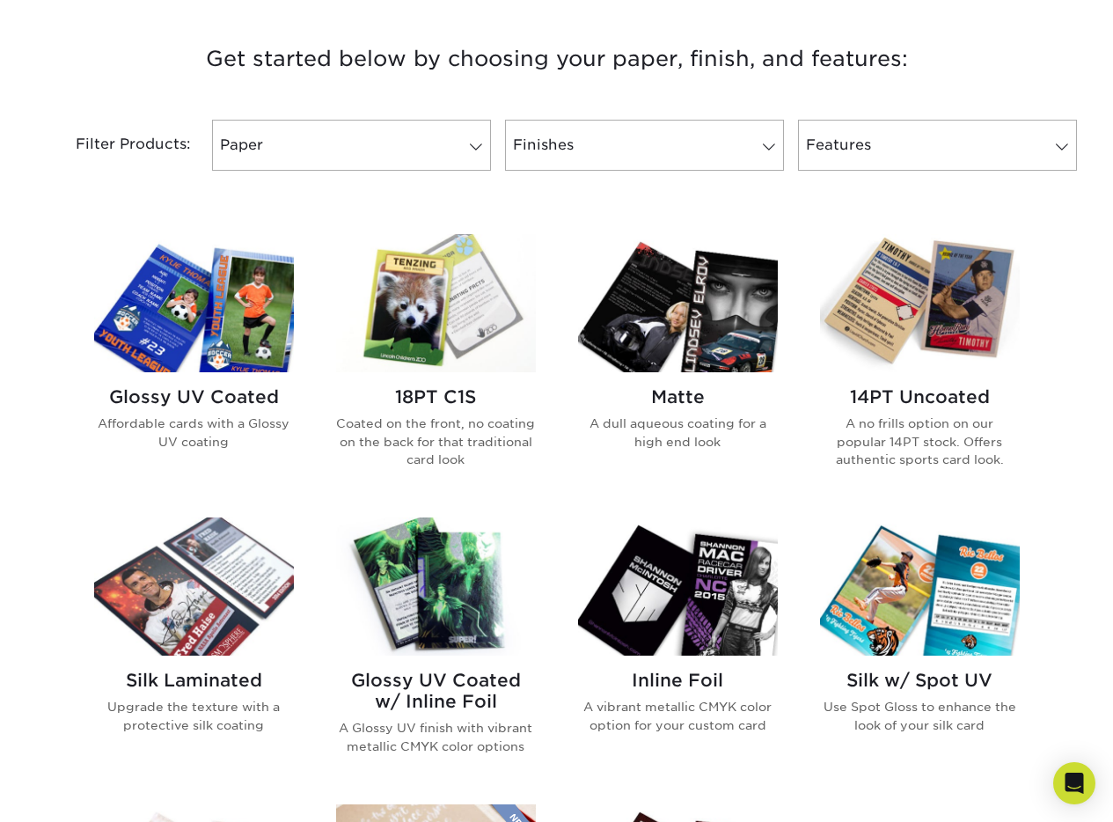
click at [241, 377] on div "Glossy UV Coated Affordable cards with a Glossy UV coating" at bounding box center [194, 425] width 200 height 107
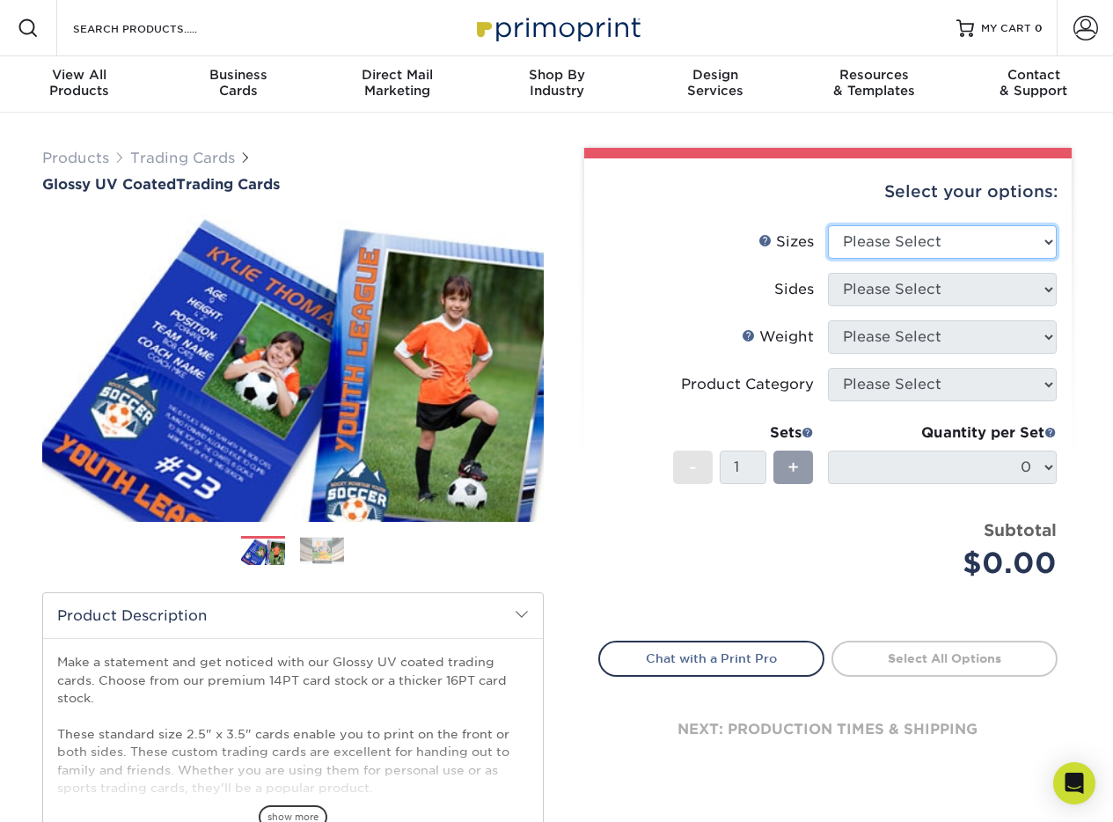
click at [1019, 233] on select "Please Select 2.5" x 3.5"" at bounding box center [942, 241] width 229 height 33
select select "2.50x3.50"
click at [828, 225] on select "Please Select 2.5" x 3.5"" at bounding box center [942, 241] width 229 height 33
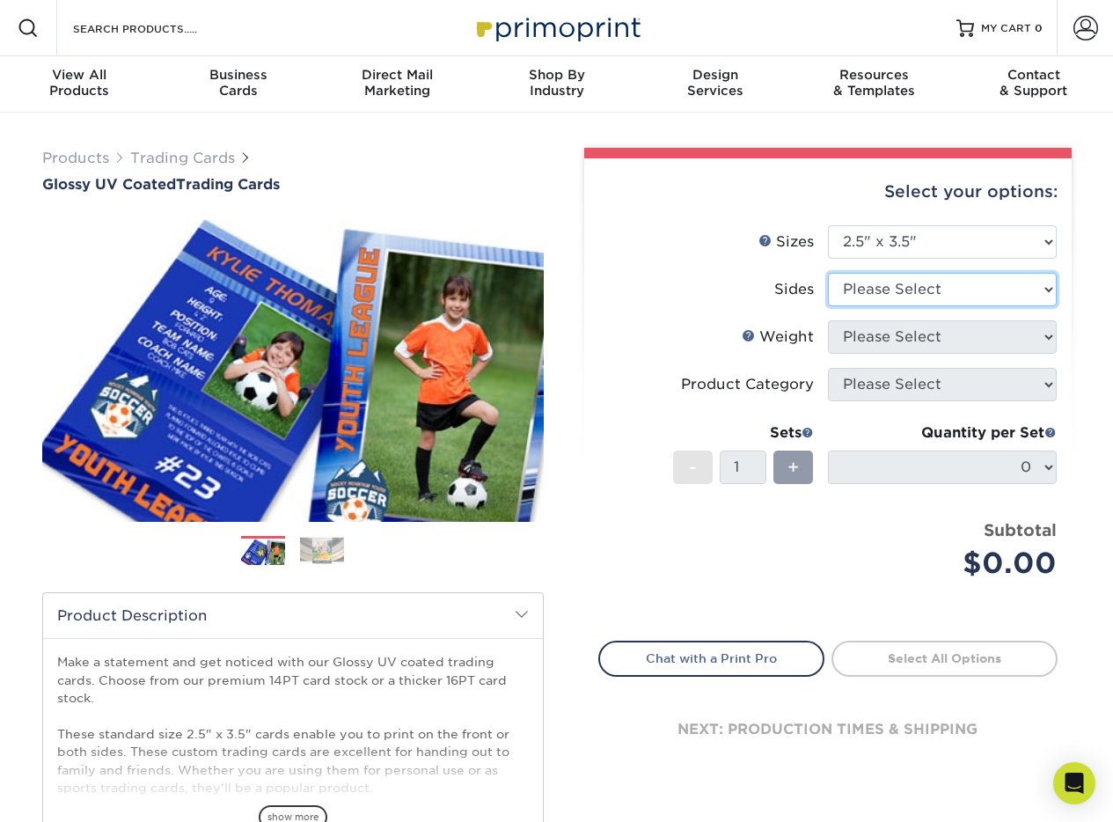
click at [986, 282] on select "Please Select Print Both Sides Print Front Only" at bounding box center [942, 289] width 229 height 33
select select "13abbda7-1d64-4f25-8bb2-c179b224825d"
click at [828, 273] on select "Please Select Print Both Sides Print Front Only" at bounding box center [942, 289] width 229 height 33
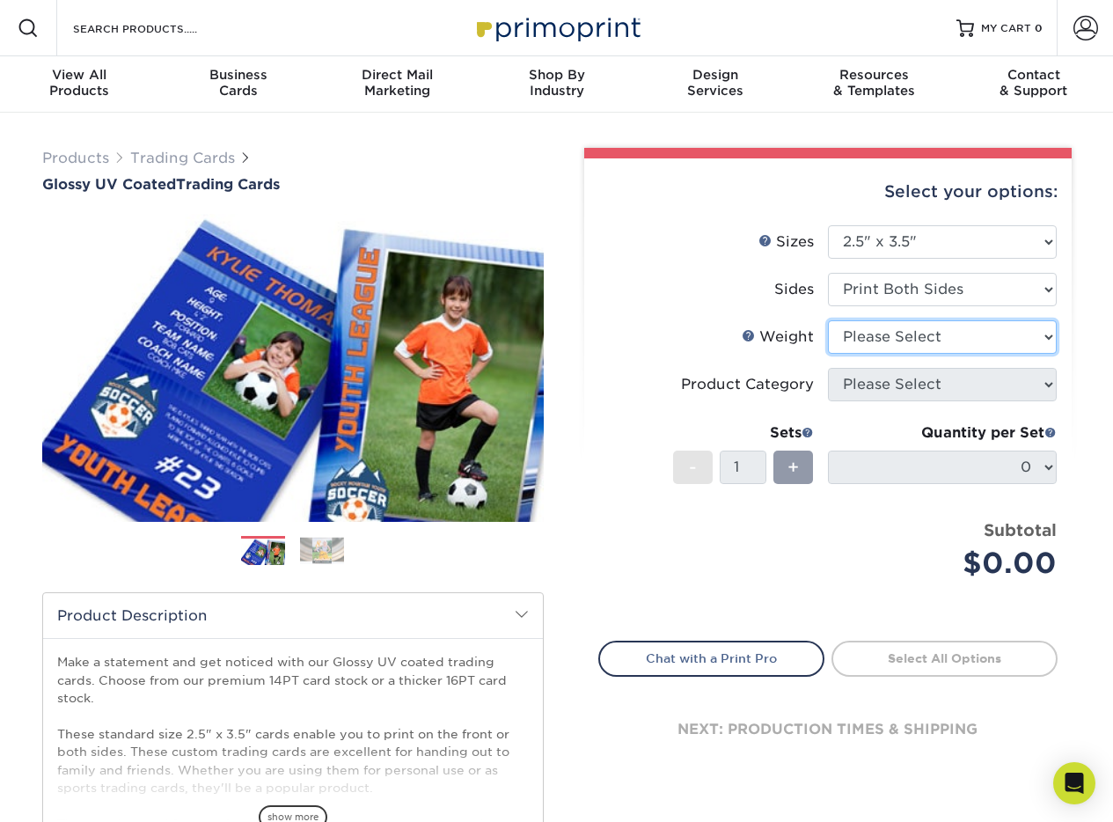
click at [944, 344] on select "Please Select 16PT 14PT 18PT C1S" at bounding box center [942, 336] width 229 height 33
select select "16PT"
click at [828, 320] on select "Please Select 16PT 14PT 18PT C1S" at bounding box center [942, 336] width 229 height 33
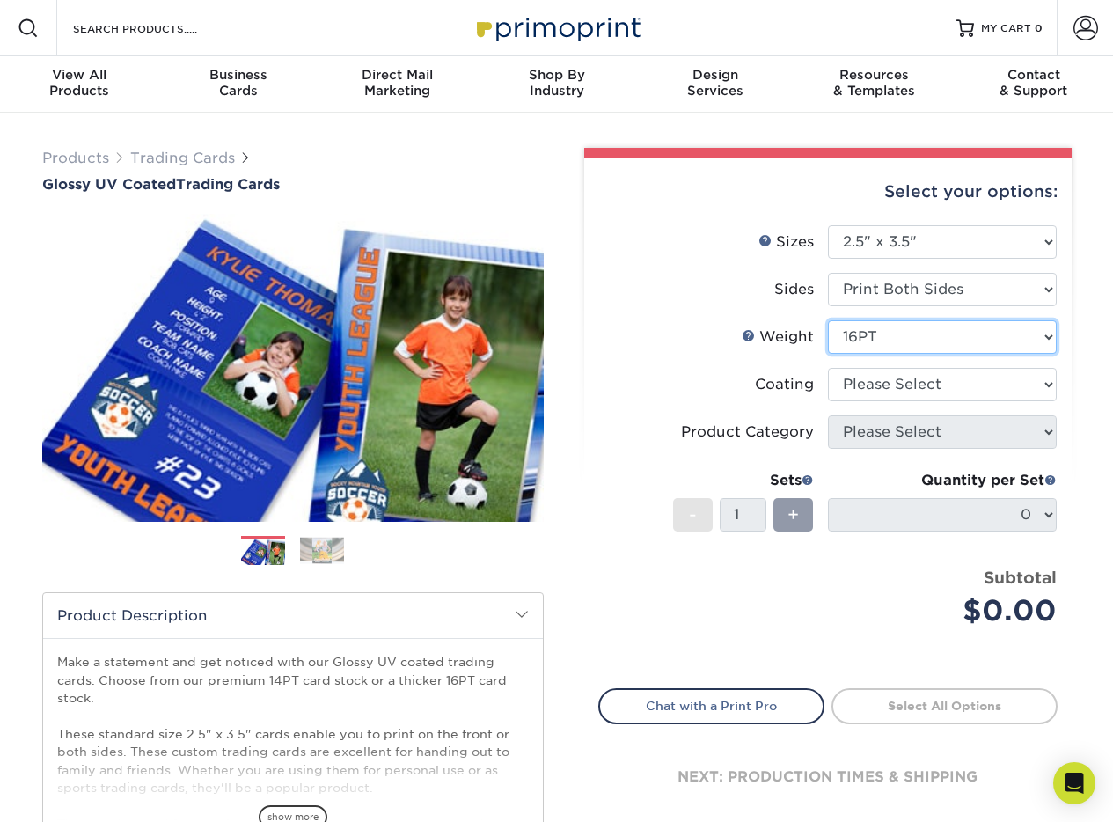
click at [939, 347] on select "Please Select 16PT 14PT 18PT C1S" at bounding box center [942, 336] width 229 height 33
click at [828, 320] on select "Please Select 16PT 14PT 18PT C1S" at bounding box center [942, 336] width 229 height 33
click at [924, 376] on select at bounding box center [942, 384] width 229 height 33
select select "1e8116af-acfc-44b1-83dc-8181aa338834"
click at [828, 368] on select at bounding box center [942, 384] width 229 height 33
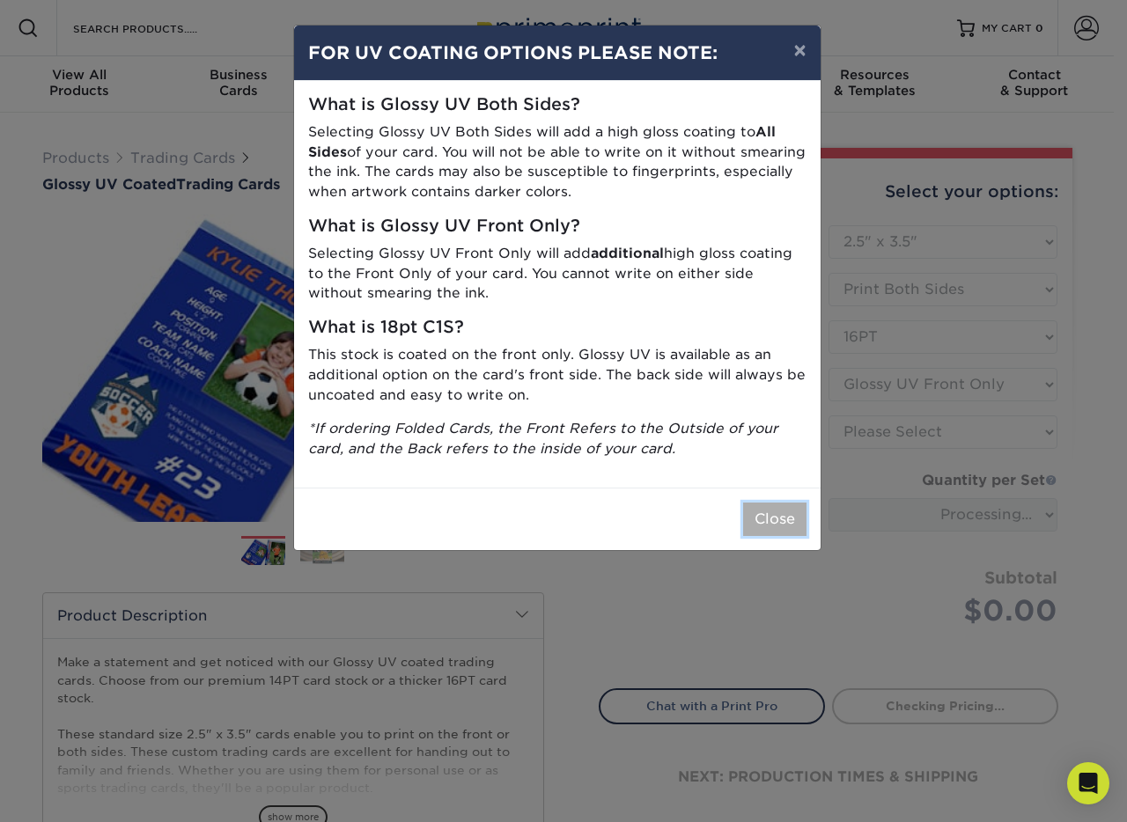
click at [772, 511] on button "Close" at bounding box center [774, 519] width 63 height 33
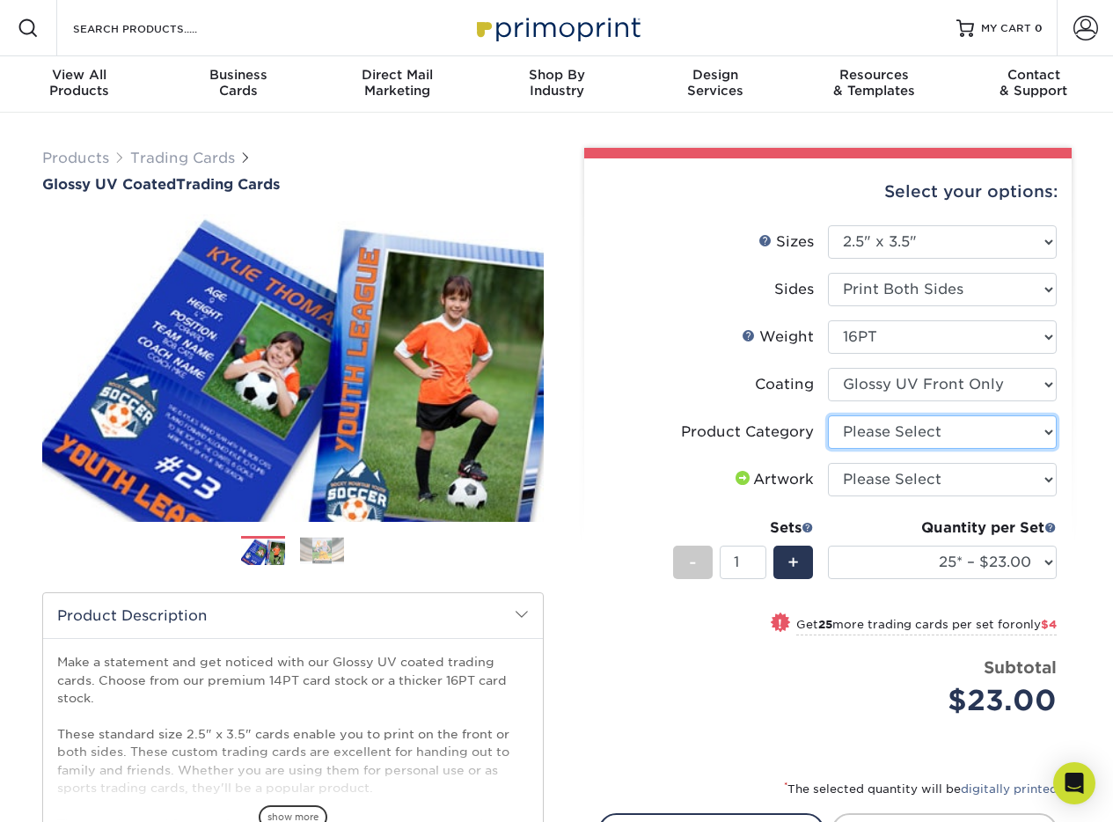
click at [875, 430] on select "Please Select Trading Cards" at bounding box center [942, 431] width 229 height 33
select select "c2f9bce9-36c2-409d-b101-c29d9d031e18"
click at [828, 415] on select "Please Select Trading Cards" at bounding box center [942, 431] width 229 height 33
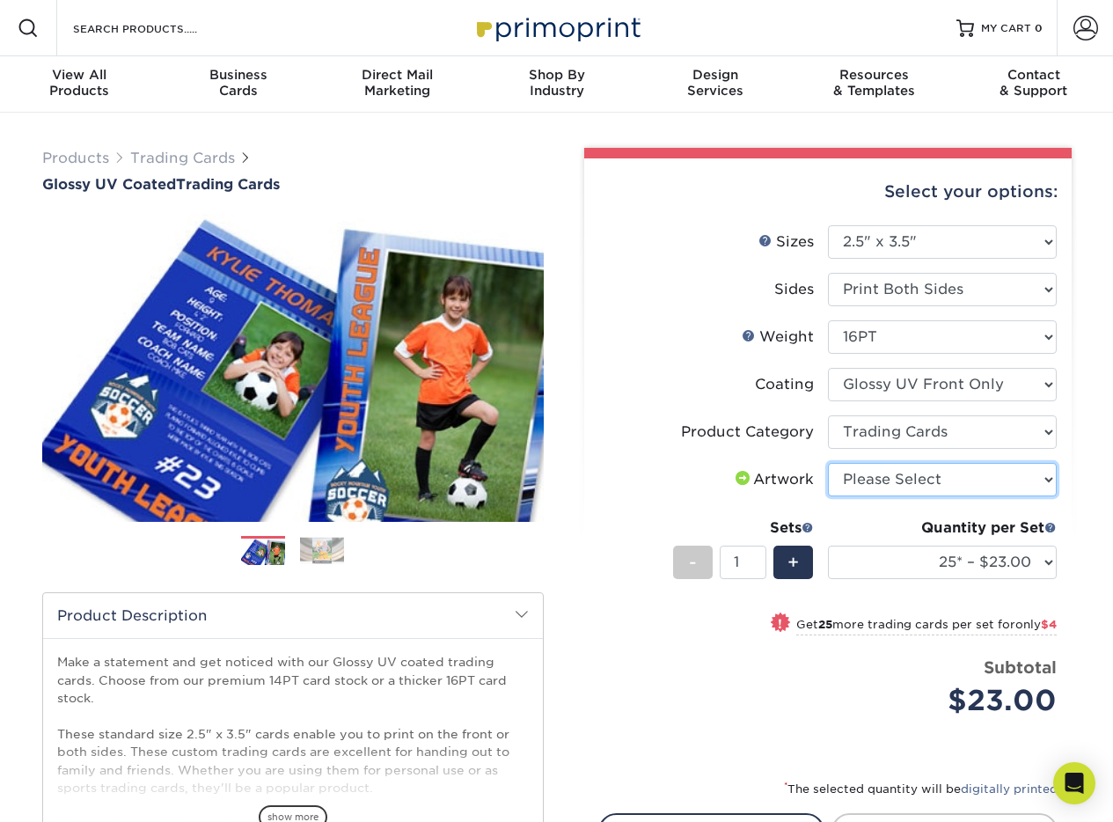
click at [870, 481] on select "Please Select I will upload files I need a design - $100" at bounding box center [942, 479] width 229 height 33
select select "upload"
click at [828, 463] on select "Please Select I will upload files I need a design - $100" at bounding box center [942, 479] width 229 height 33
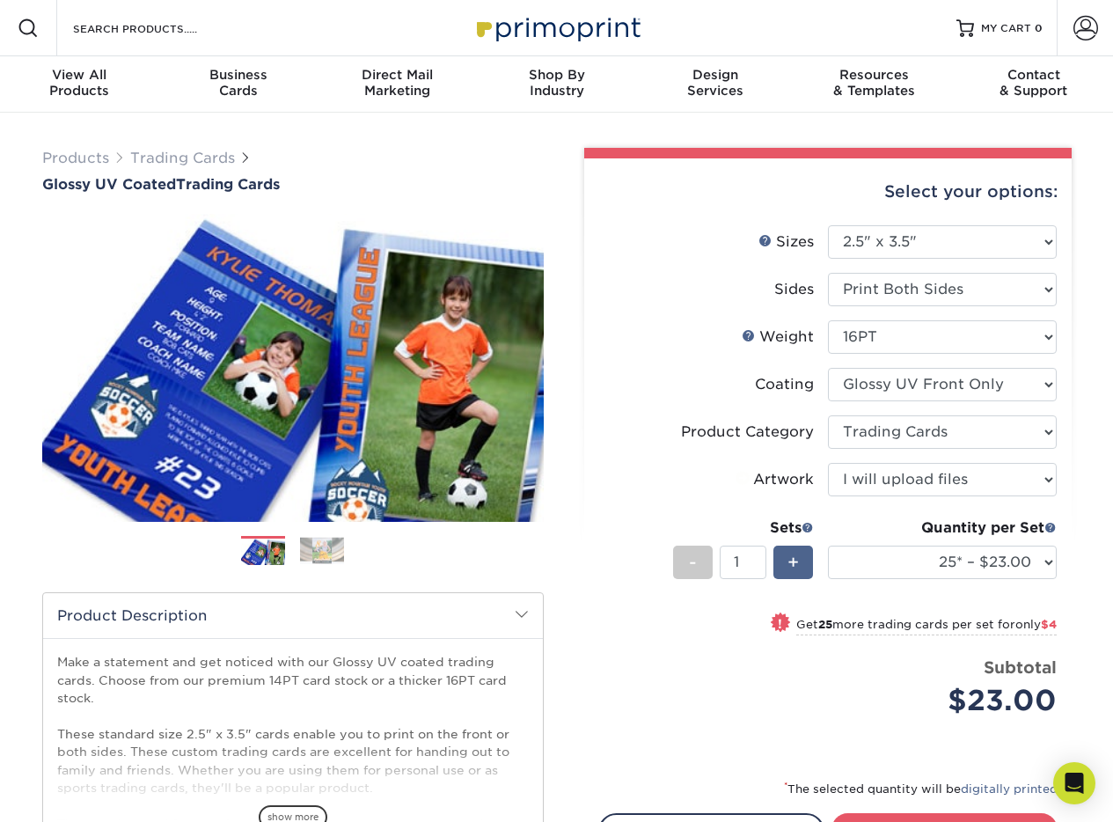
click at [797, 569] on span "+" at bounding box center [793, 562] width 11 height 26
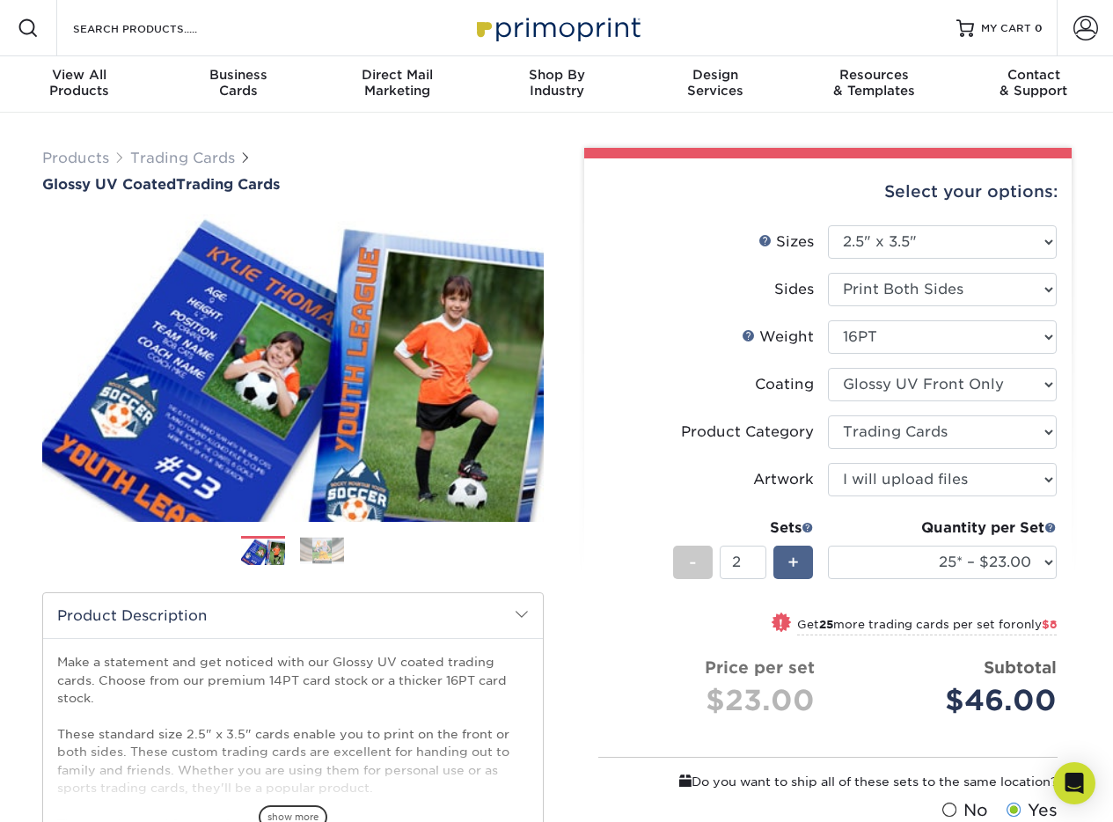
click at [797, 569] on span "+" at bounding box center [793, 562] width 11 height 26
type input "6"
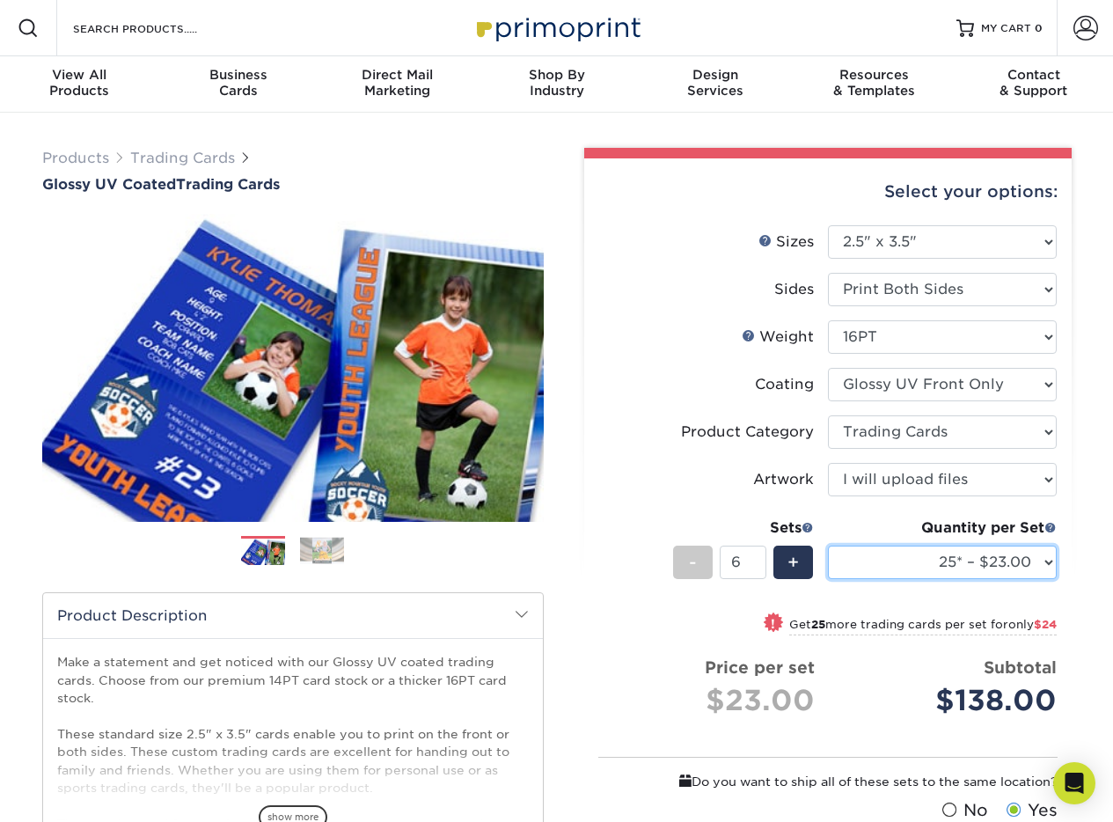
click at [1040, 576] on select "25* – $23.00 50* – $27.00 75* – $33.00 100* – $37.00 250* – $47.00 500 – $58.00…" at bounding box center [942, 562] width 229 height 33
select select "50* – $27.00"
click at [828, 546] on select "25* – $23.00 50* – $27.00 75* – $33.00 100* – $37.00 250* – $47.00 500 – $58.00…" at bounding box center [942, 562] width 229 height 33
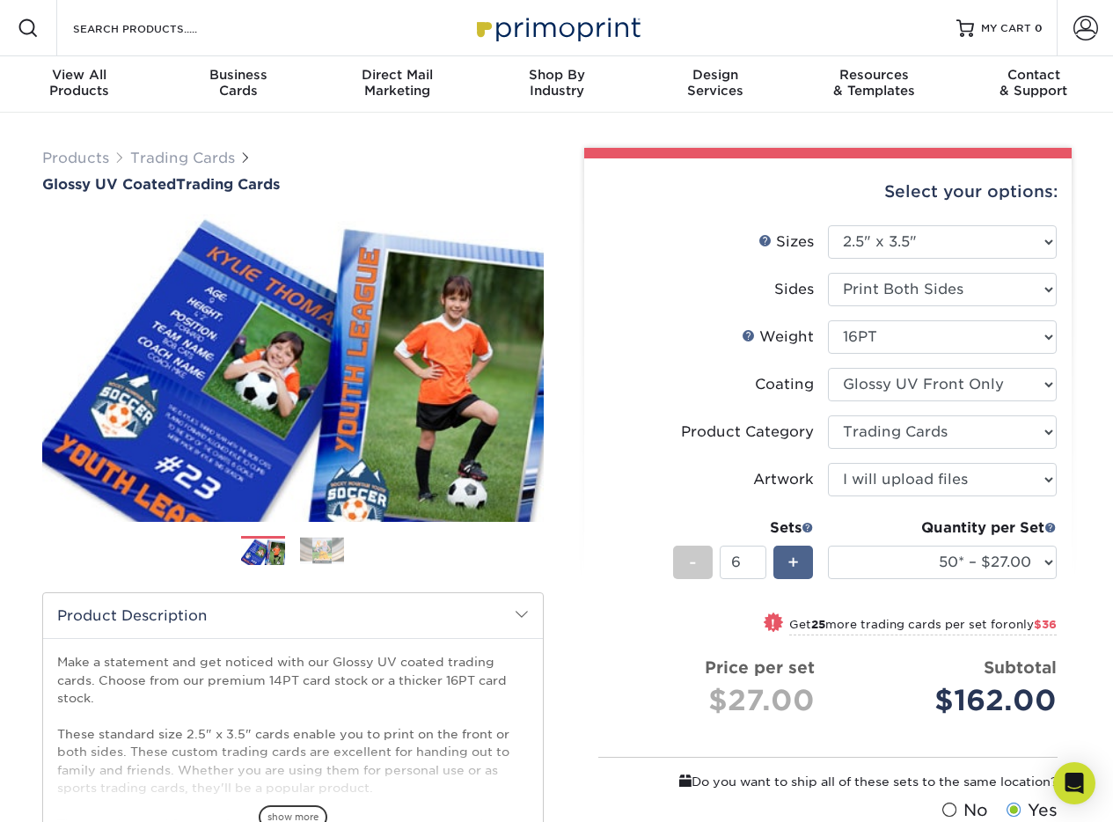
click at [781, 553] on div "+" at bounding box center [794, 562] width 40 height 33
type input "10"
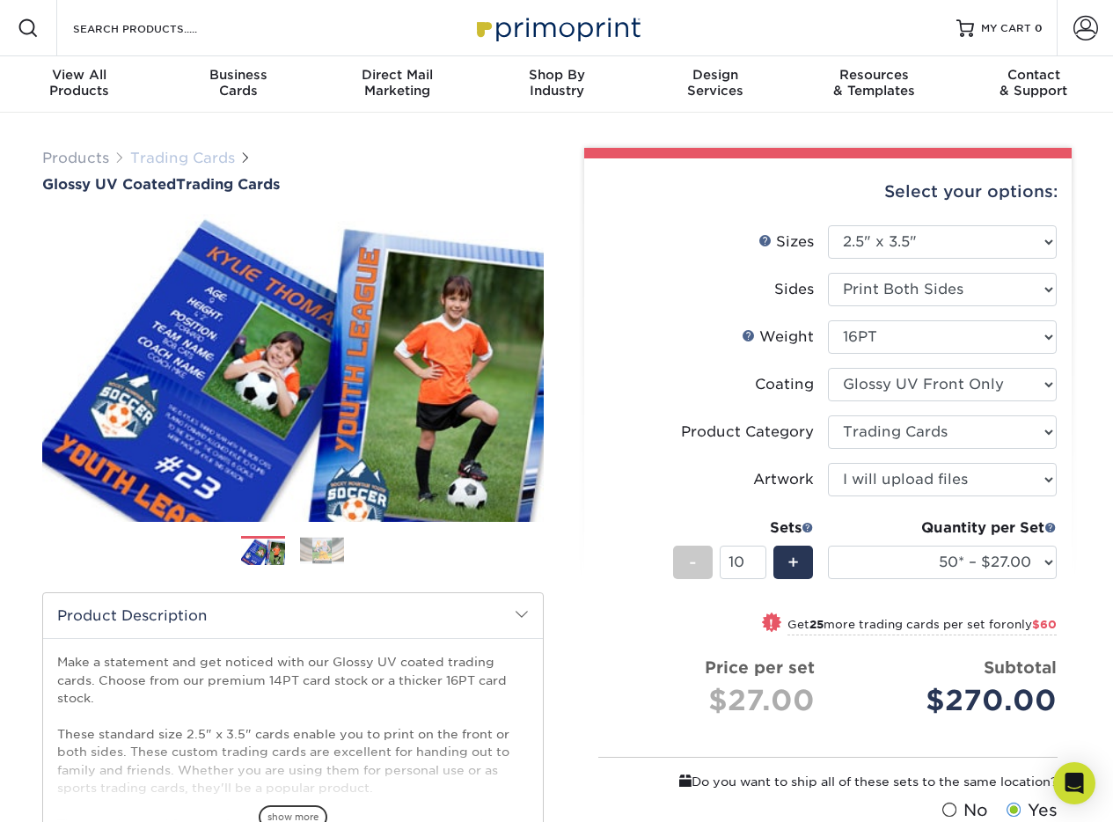
click at [208, 158] on link "Trading Cards" at bounding box center [182, 158] width 105 height 17
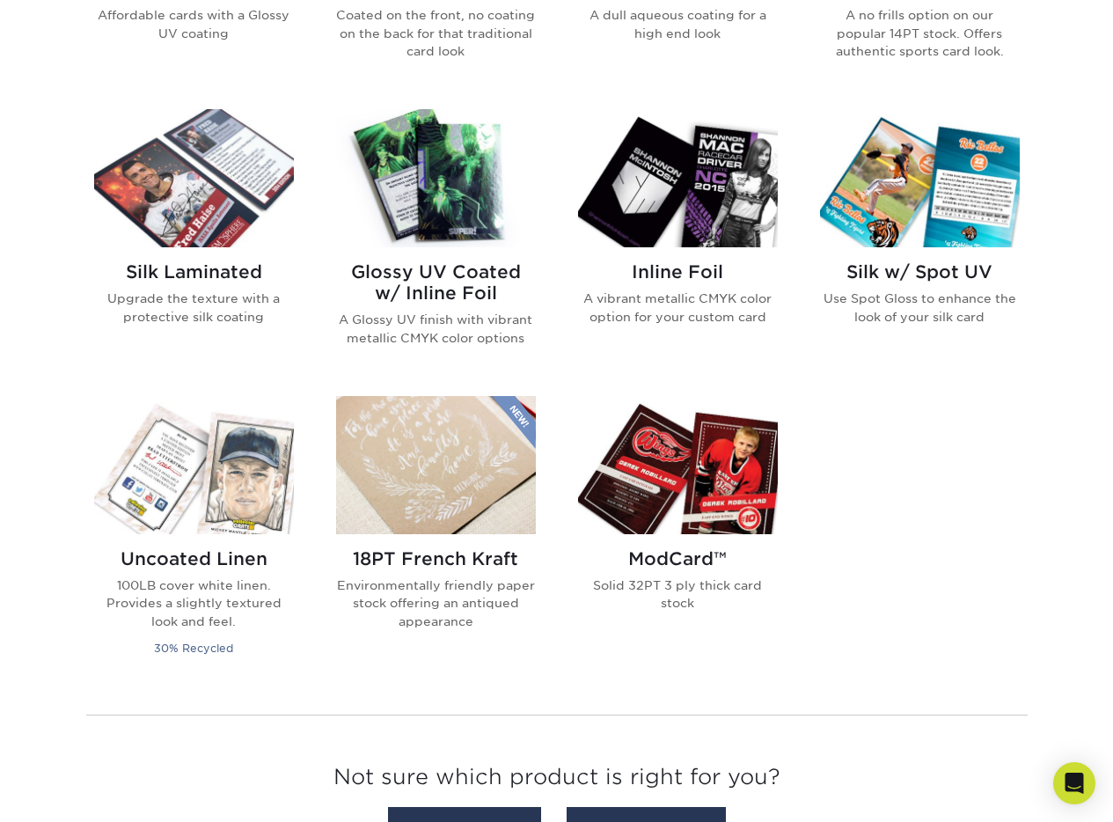
scroll to position [1041, 0]
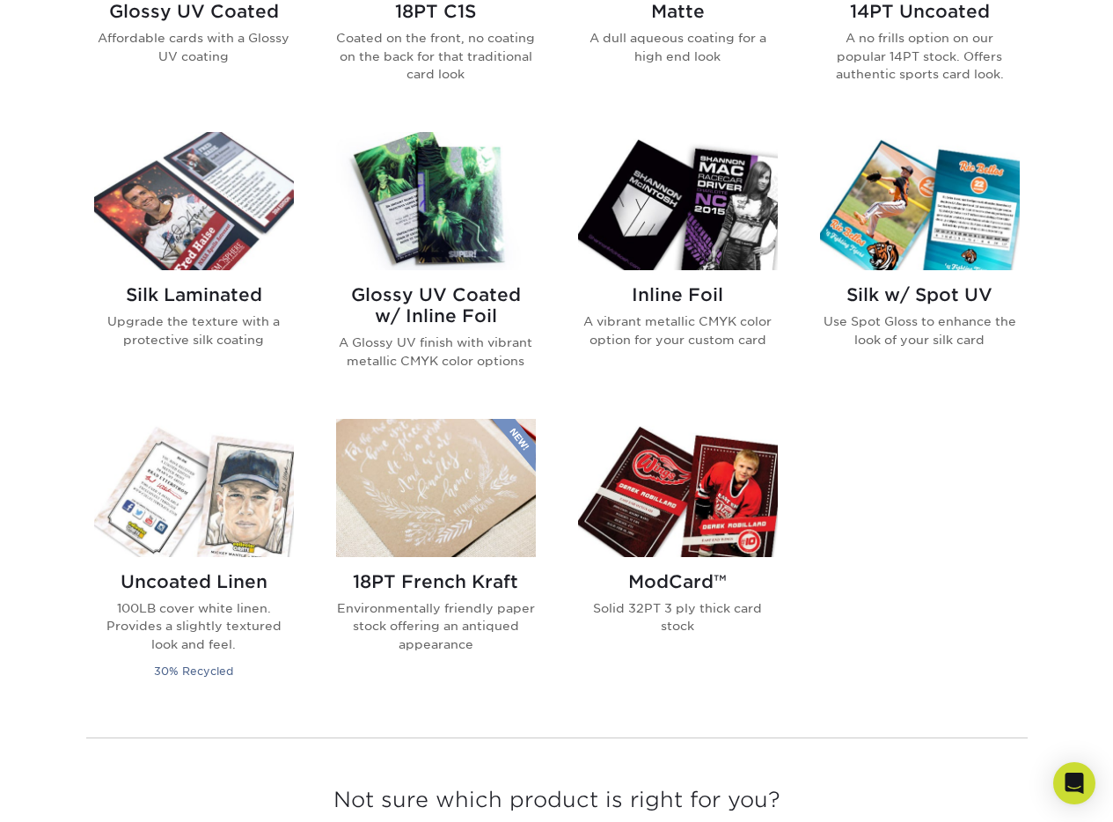
click at [693, 575] on h2 "ModCard™" at bounding box center [678, 581] width 200 height 21
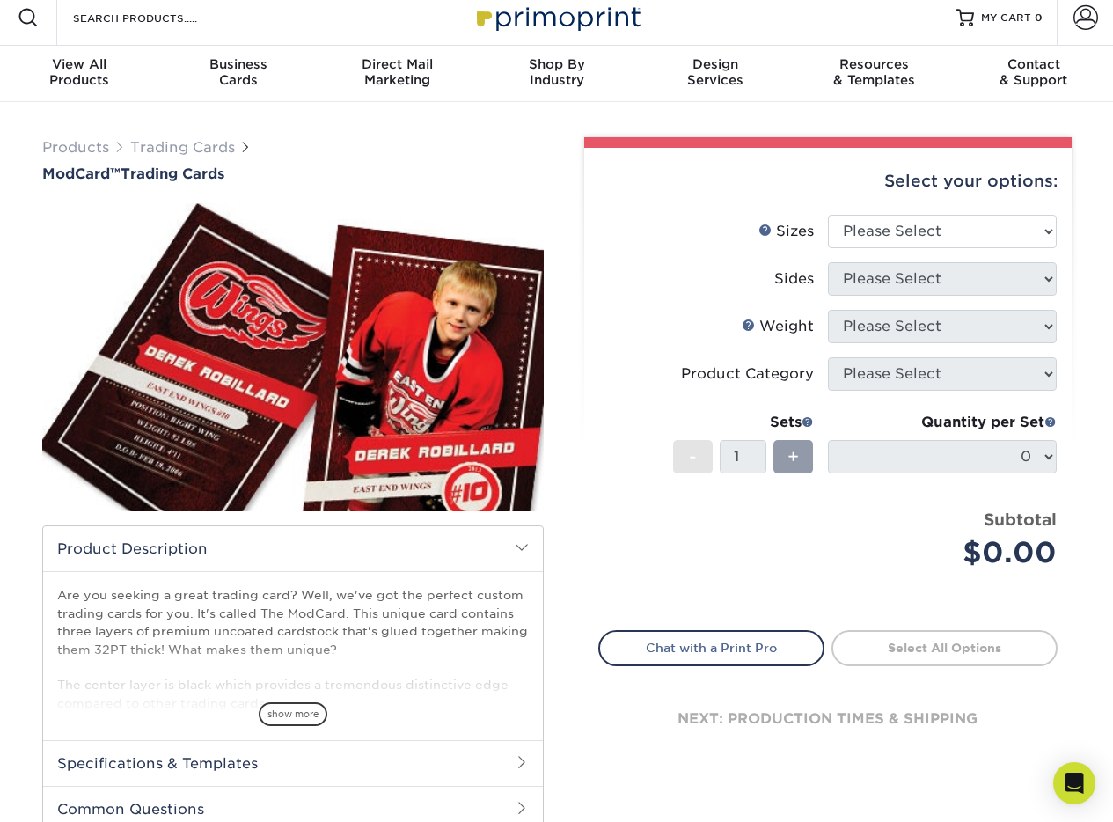
scroll to position [22, 0]
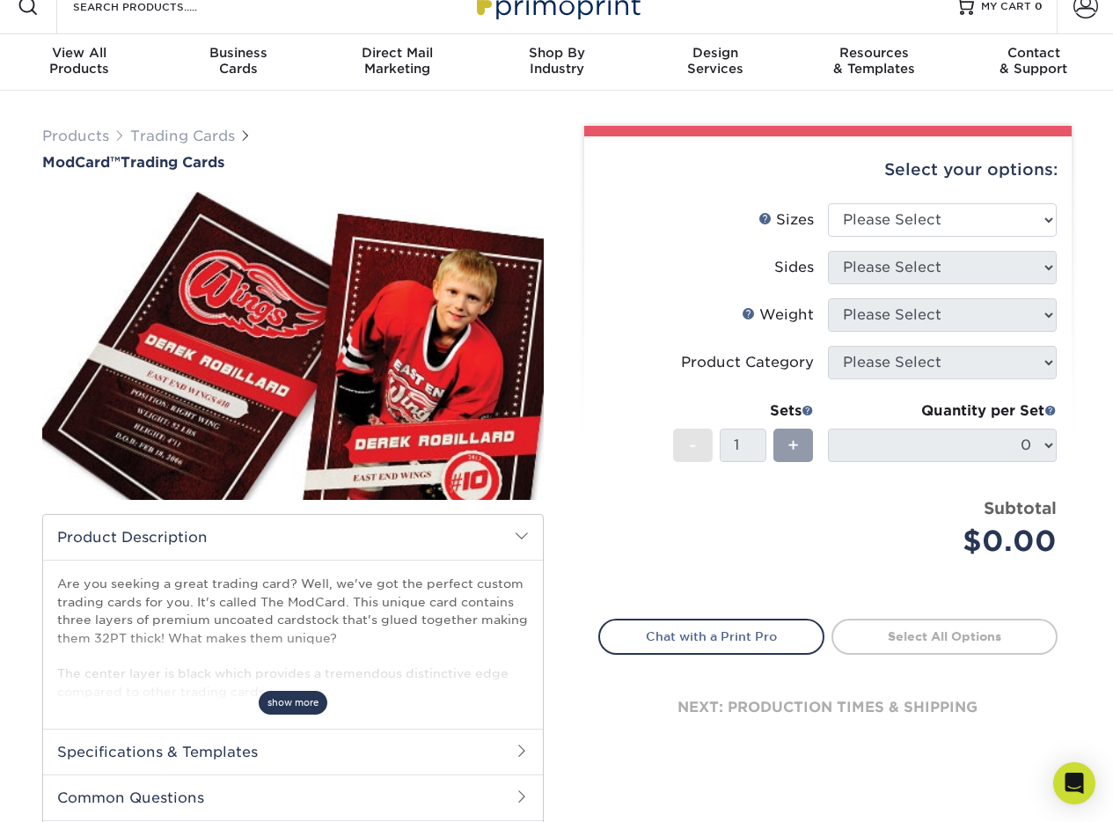
click at [293, 700] on span "show more" at bounding box center [293, 703] width 69 height 24
click at [515, 311] on img at bounding box center [293, 346] width 502 height 347
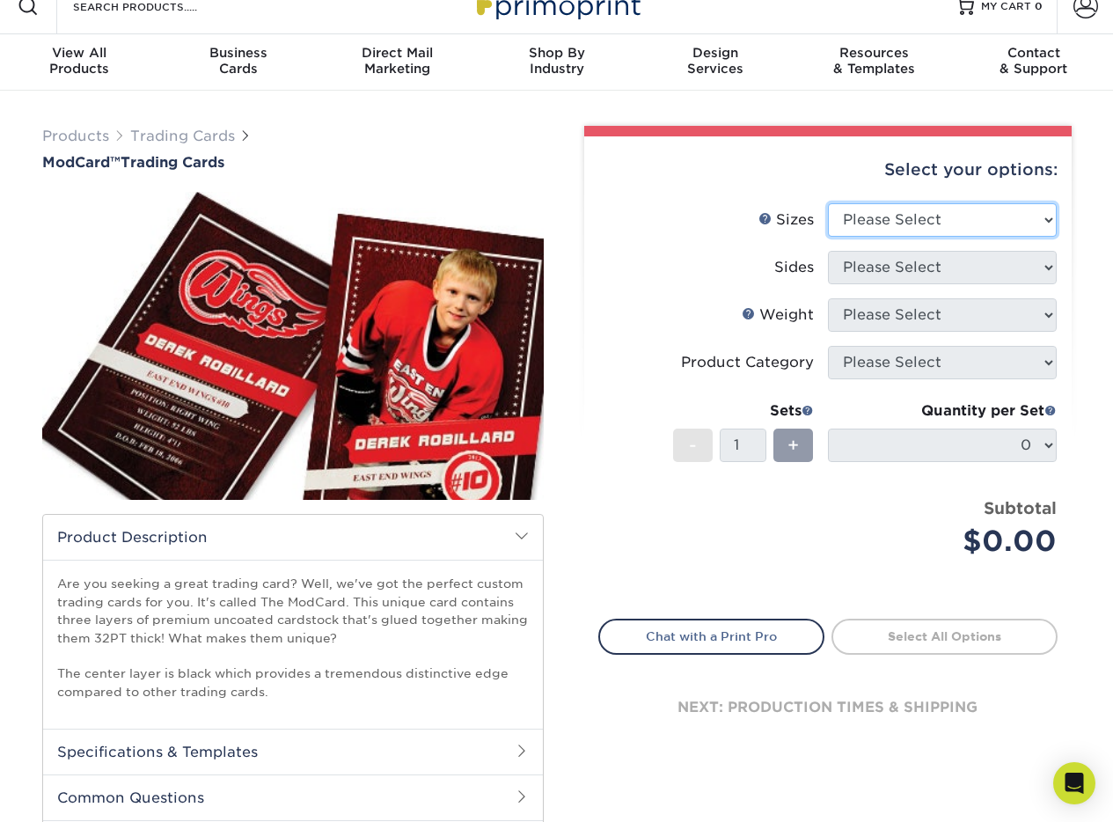
click at [904, 224] on select "Please Select 2.5" x 3.5"" at bounding box center [942, 219] width 229 height 33
select select "2.50x3.50"
click at [828, 203] on select "Please Select 2.5" x 3.5"" at bounding box center [942, 219] width 229 height 33
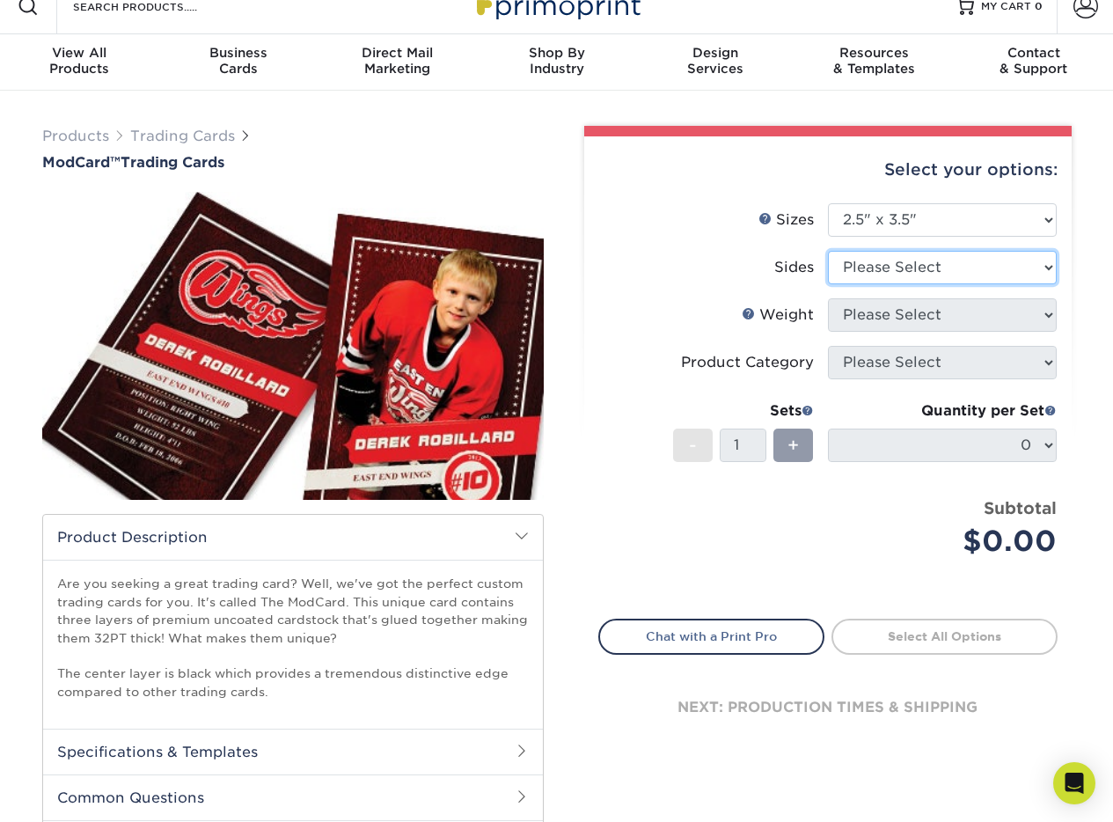
click at [893, 257] on select "Please Select Print Both Sides Print Front Only" at bounding box center [942, 267] width 229 height 33
click at [828, 251] on select "Please Select Print Both Sides Print Front Only" at bounding box center [942, 267] width 229 height 33
click at [892, 273] on select "Please Select Print Both Sides Print Front Only" at bounding box center [942, 267] width 229 height 33
click at [828, 251] on select "Please Select Print Both Sides Print Front Only" at bounding box center [942, 267] width 229 height 33
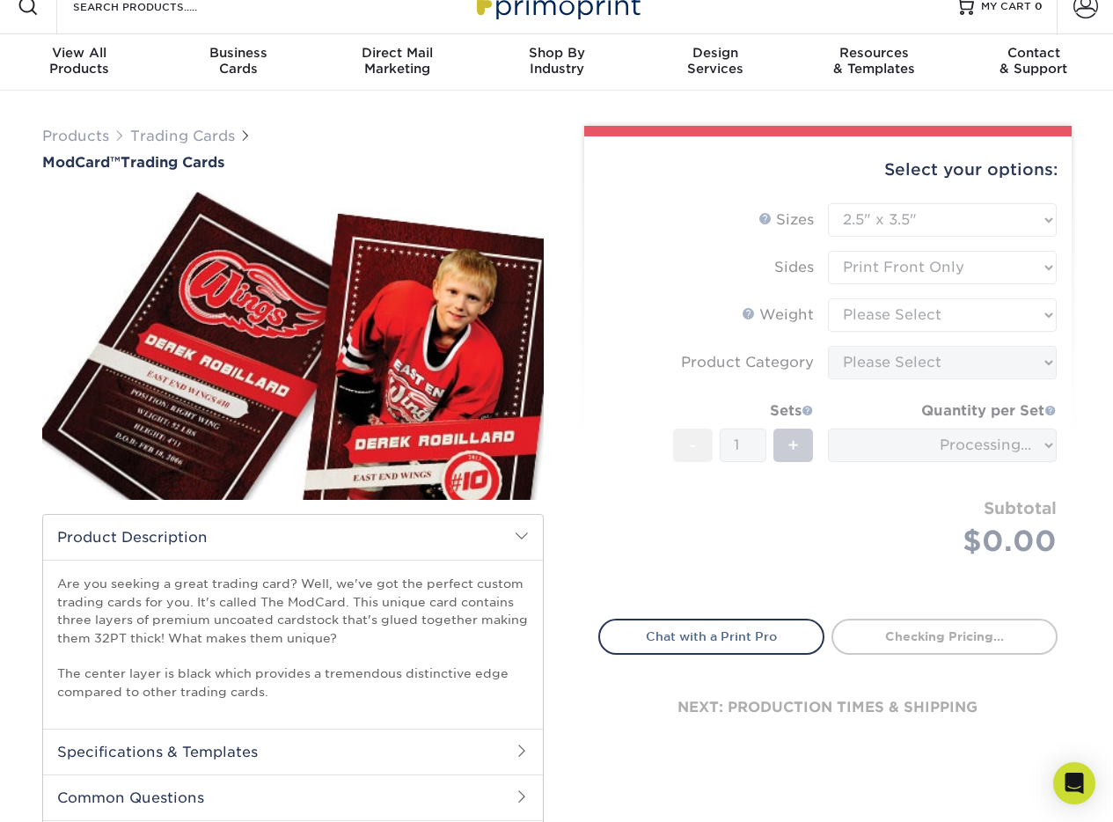
click at [885, 288] on form "Sizes Help Sizes Please Select 2.5" x 3.5" Sides Please Select Coating" at bounding box center [828, 400] width 459 height 395
click at [889, 268] on form "Sizes Help Sizes Please Select 2.5" x 3.5" Sides Please Select Coating" at bounding box center [828, 400] width 459 height 395
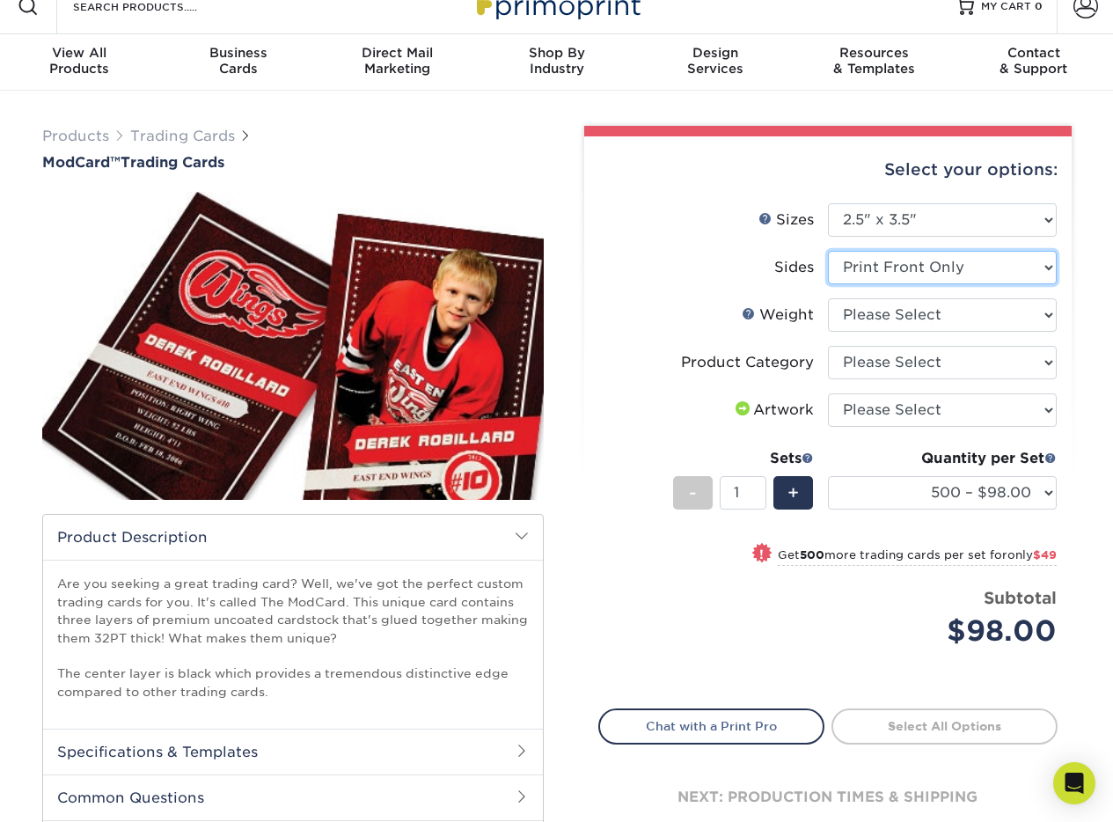
click at [1011, 266] on select "Please Select Print Both Sides Print Front Only" at bounding box center [942, 267] width 229 height 33
select select "13abbda7-1d64-4f25-8bb2-c179b224825d"
click at [828, 251] on select "Please Select Print Both Sides Print Front Only" at bounding box center [942, 267] width 229 height 33
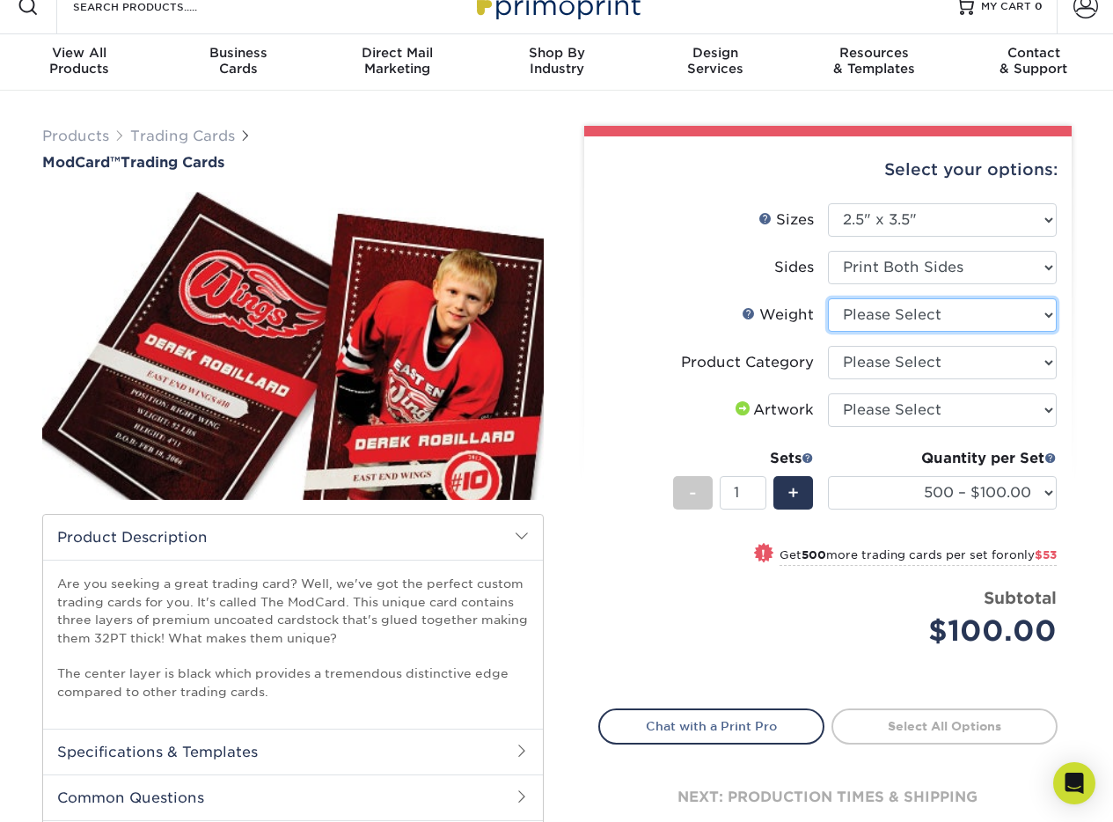
click at [886, 316] on select "Please Select 32PTUCBLK" at bounding box center [942, 314] width 229 height 33
select select "32PTUCBLK"
click at [828, 298] on select "Please Select 32PTUCBLK" at bounding box center [942, 314] width 229 height 33
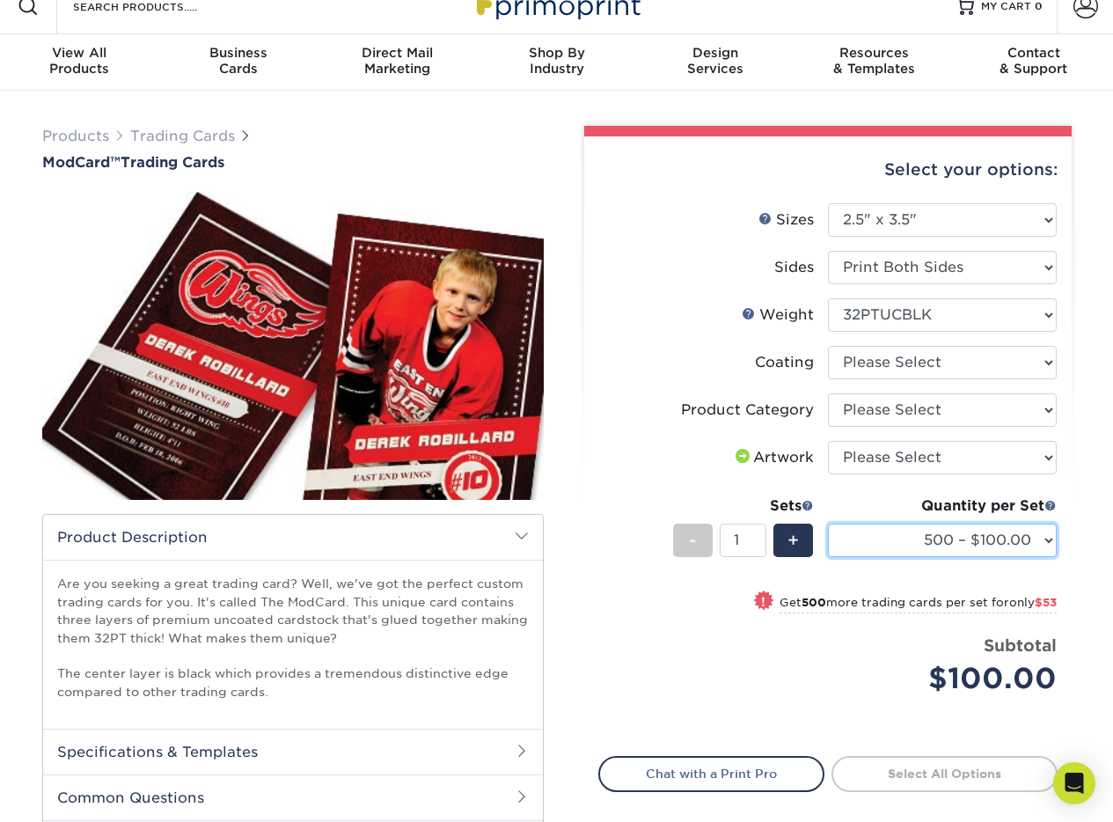
click at [1012, 543] on select "500 – $100.00 1000 – $153.00" at bounding box center [942, 540] width 229 height 33
click at [180, 134] on link "Trading Cards" at bounding box center [182, 136] width 105 height 17
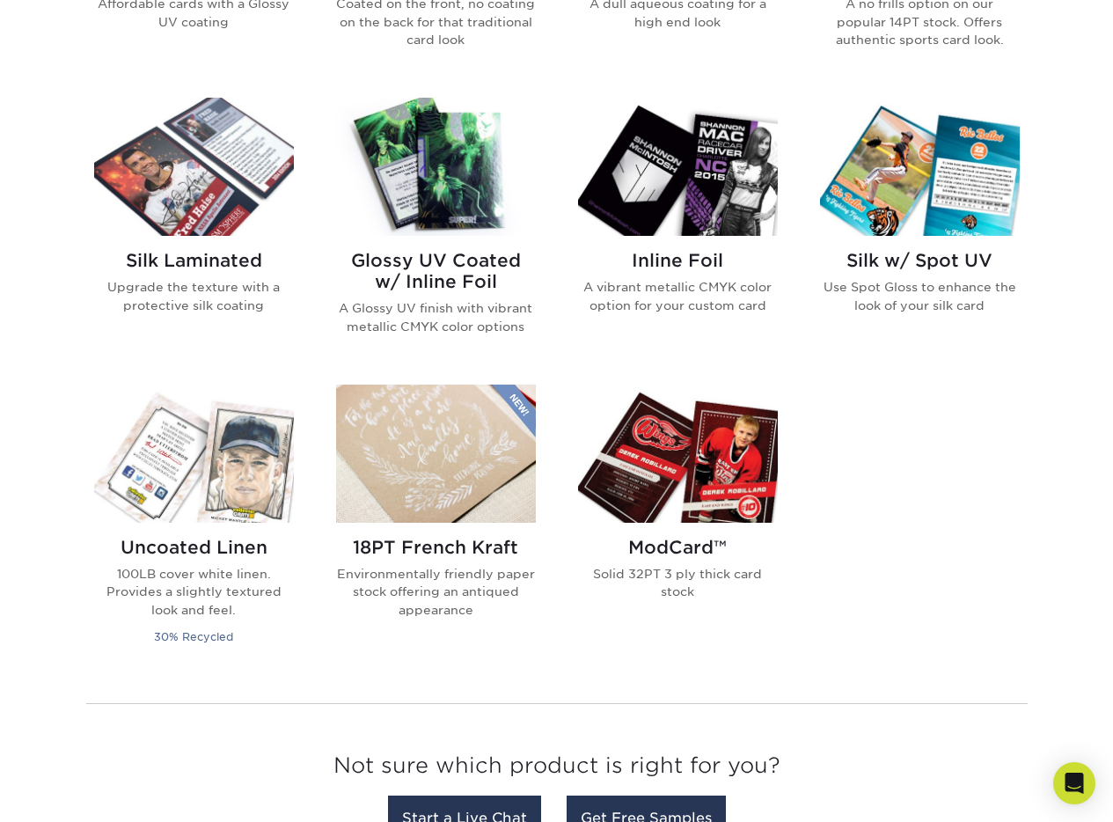
scroll to position [952, 0]
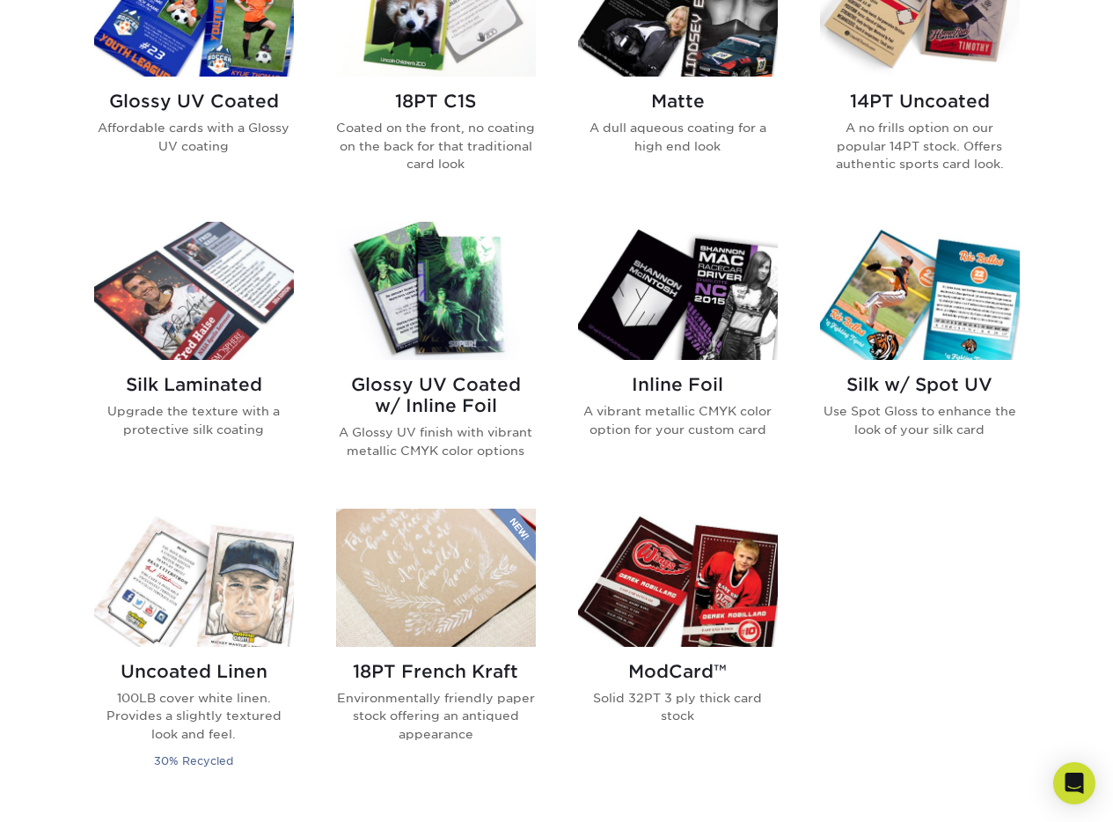
click at [173, 349] on img at bounding box center [194, 291] width 200 height 138
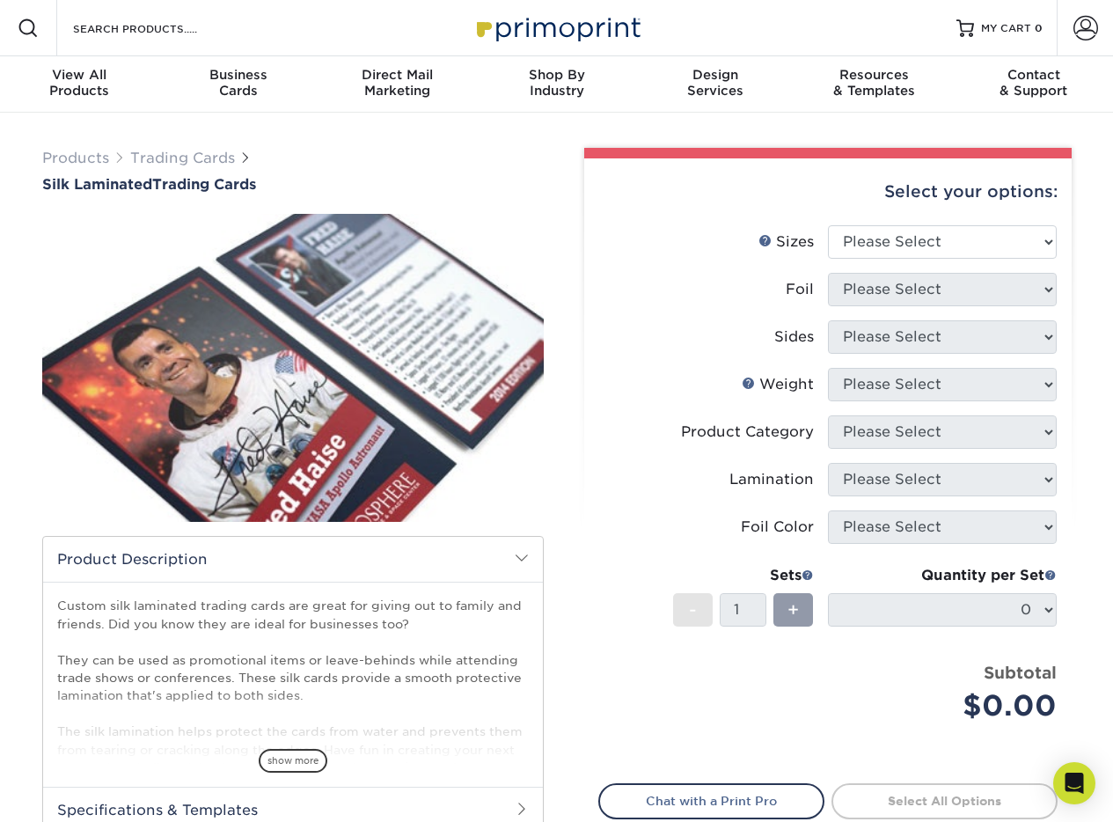
click at [481, 401] on img at bounding box center [293, 368] width 502 height 347
click at [878, 233] on select "Please Select 2.5" x 3.5"" at bounding box center [942, 241] width 229 height 33
select select "2.50x3.50"
click at [828, 225] on select "Please Select 2.5" x 3.5"" at bounding box center [942, 241] width 229 height 33
click at [856, 286] on select "Please Select No Yes" at bounding box center [942, 289] width 229 height 33
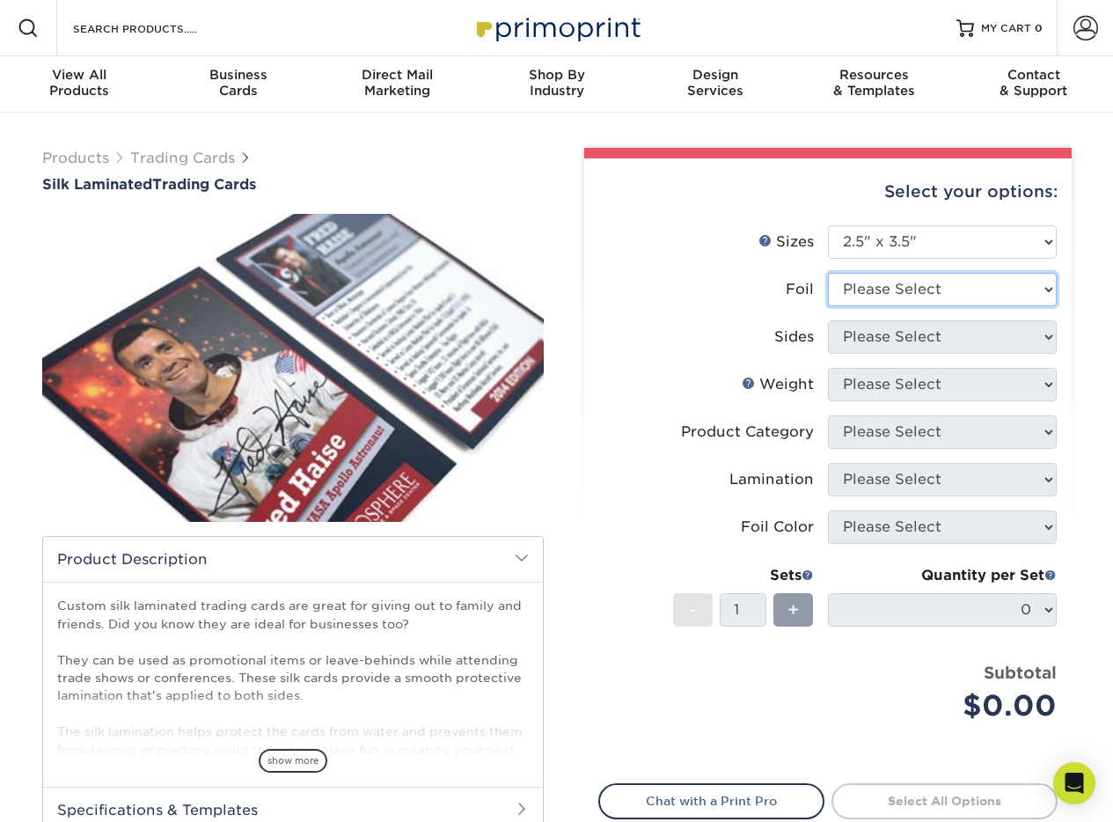
select select "0"
click at [828, 273] on select "Please Select No Yes" at bounding box center [942, 289] width 229 height 33
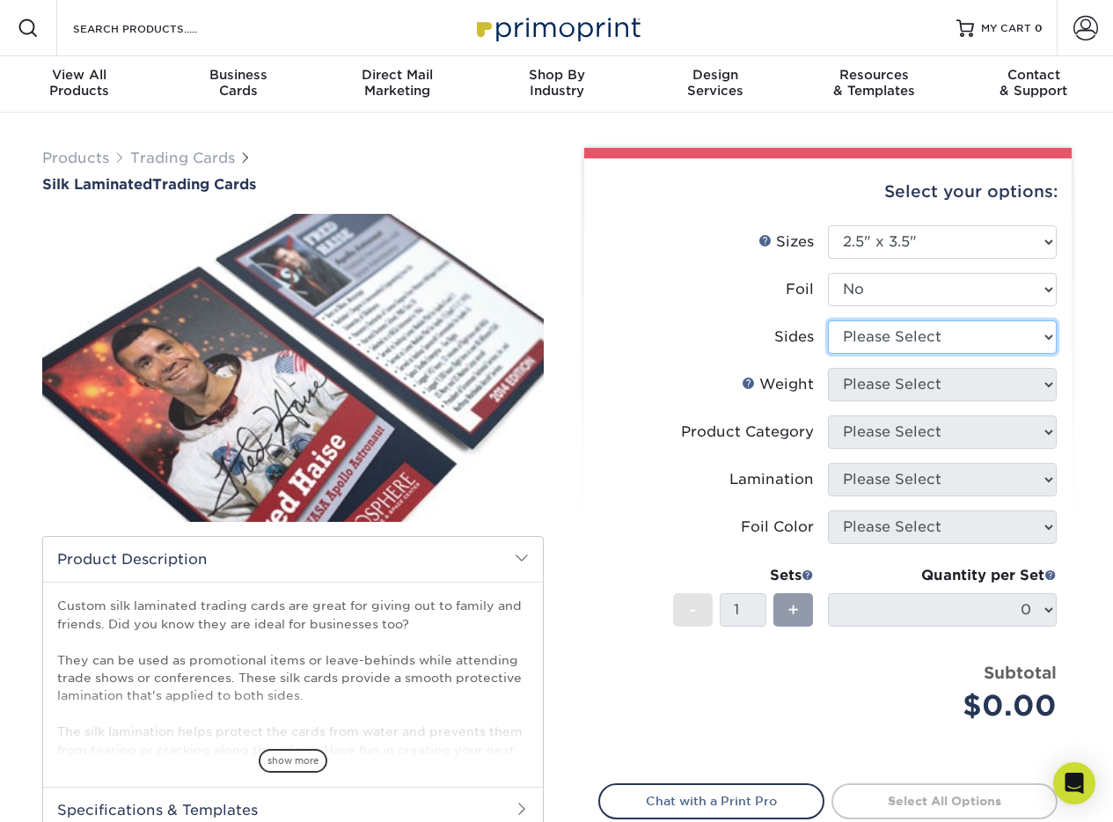
click at [852, 335] on select "Please Select Print Both Sides Print Front Only" at bounding box center [942, 336] width 229 height 33
select select "13abbda7-1d64-4f25-8bb2-c179b224825d"
click at [828, 320] on select "Please Select Print Both Sides Print Front Only" at bounding box center [942, 336] width 229 height 33
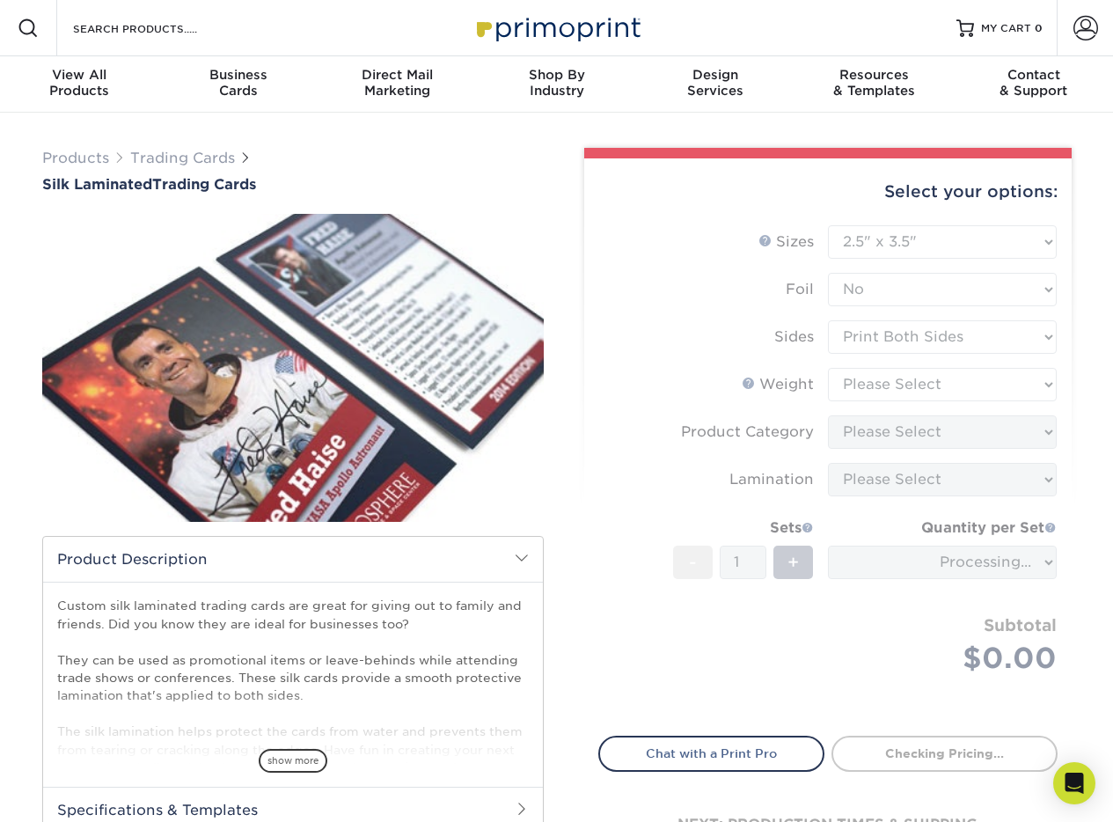
click at [846, 384] on form "Sizes Help Sizes Please Select 2.5" x 3.5" Foil Please Select No Yes -" at bounding box center [828, 470] width 459 height 490
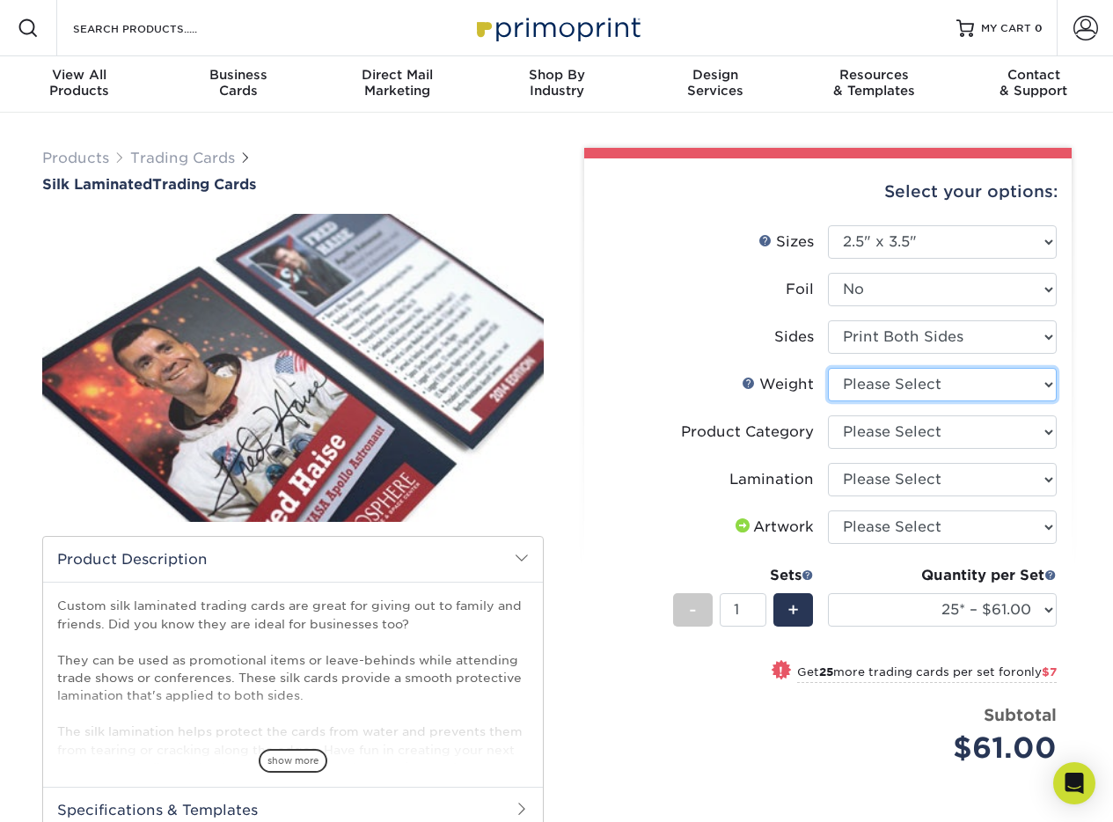
click at [891, 384] on select "Please Select 16PT" at bounding box center [942, 384] width 229 height 33
select select "16PT"
click at [828, 368] on select "Please Select 16PT" at bounding box center [942, 384] width 229 height 33
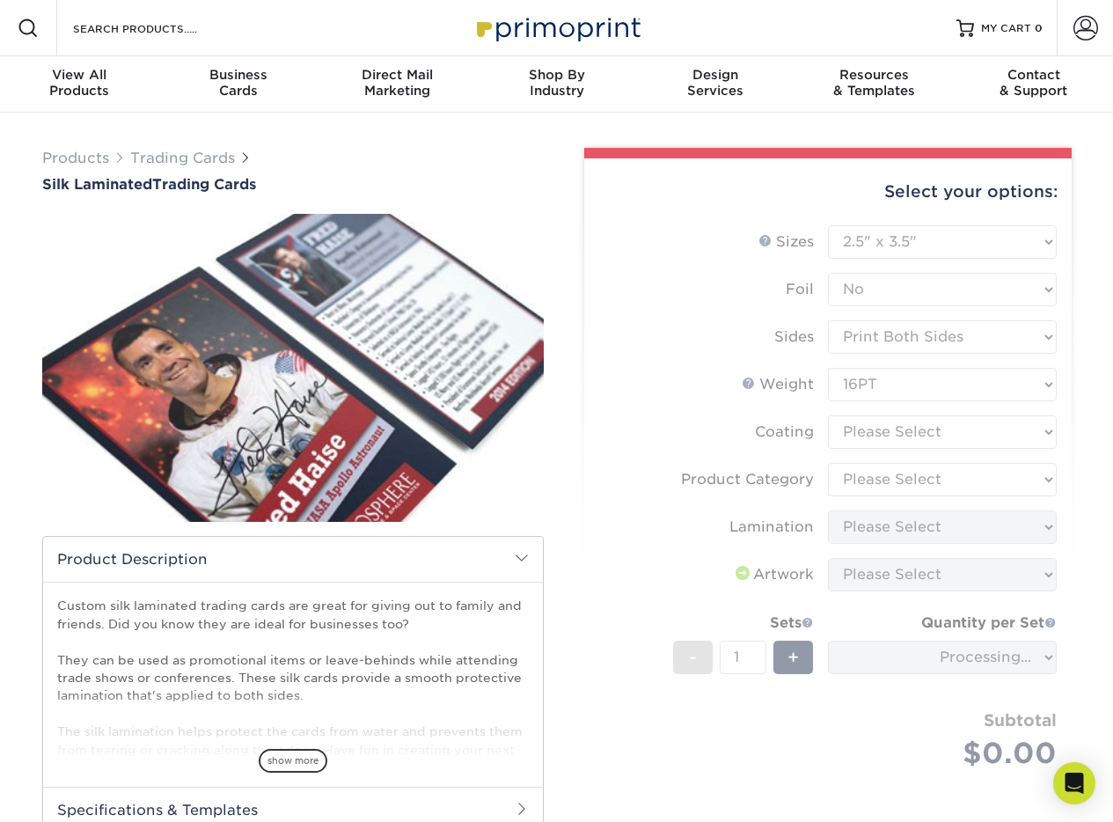
click at [875, 434] on form "Sizes Help Sizes Please Select 2.5" x 3.5" Foil Please Select No Yes -" at bounding box center [828, 517] width 459 height 585
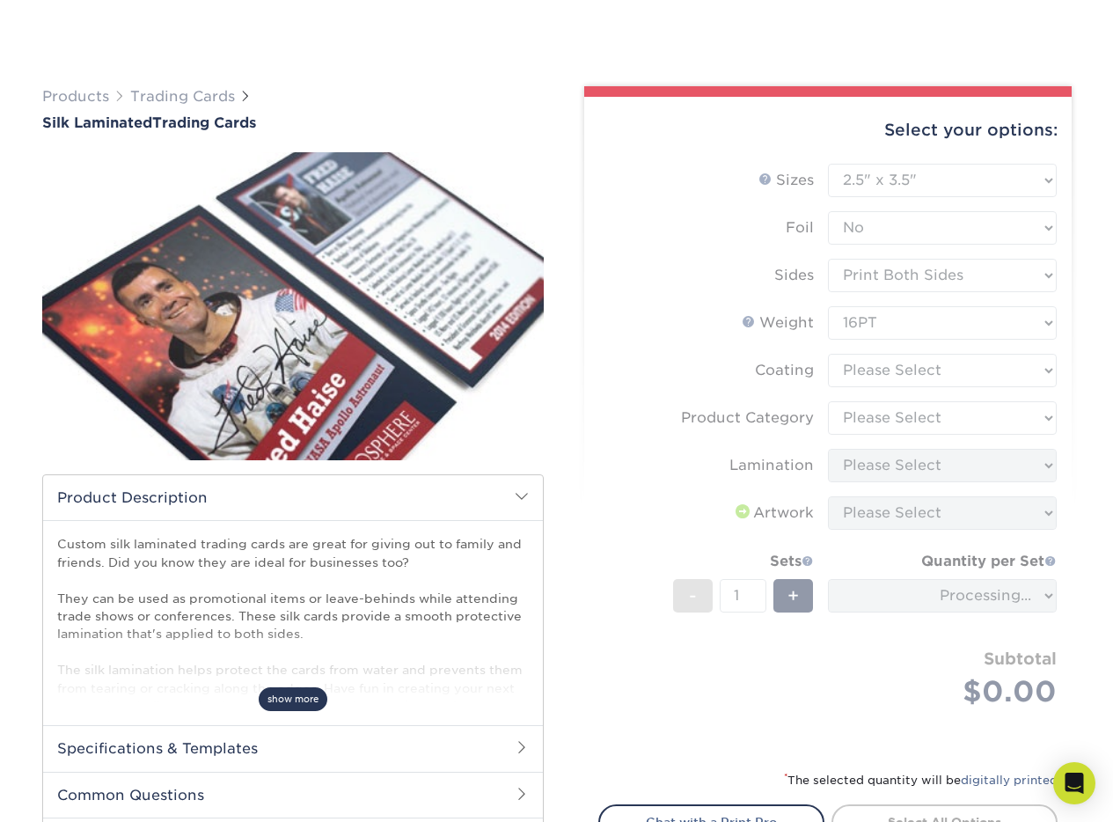
scroll to position [125, 0]
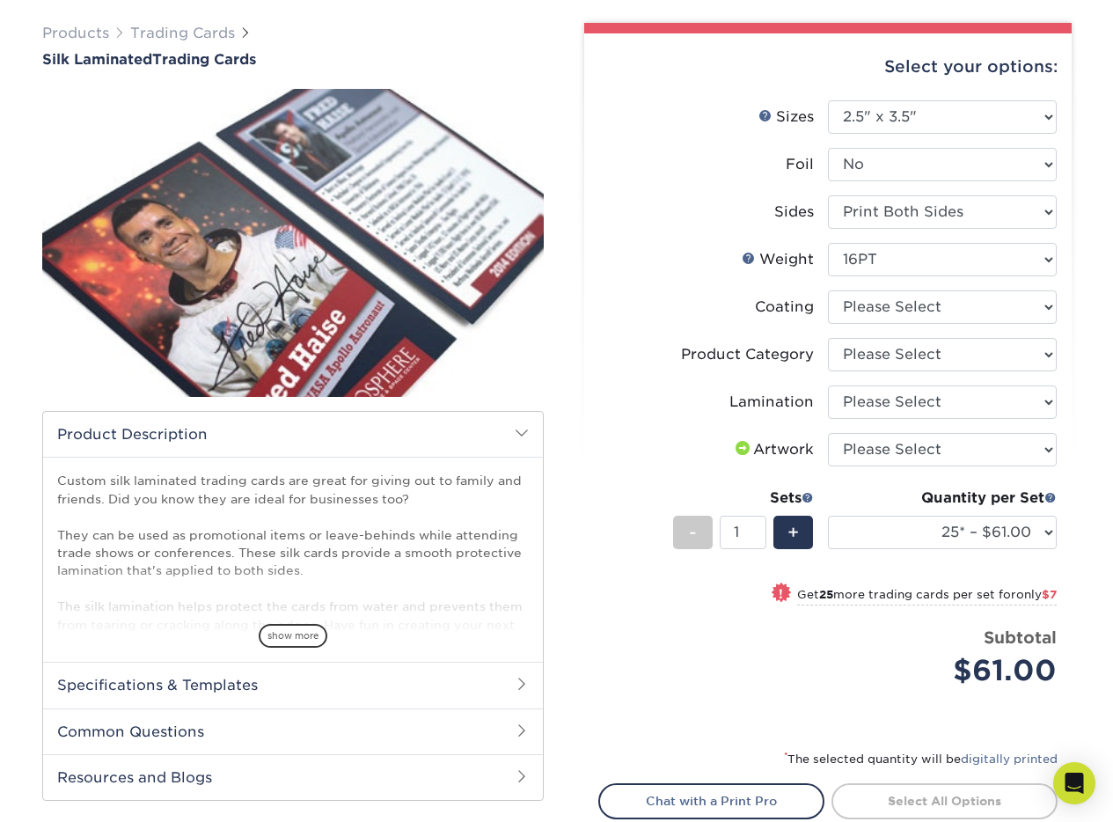
click at [293, 604] on div "show more" at bounding box center [293, 605] width 472 height 85
click at [296, 619] on div "show more" at bounding box center [293, 605] width 472 height 85
click at [327, 643] on div "show more" at bounding box center [293, 605] width 472 height 85
click at [272, 637] on span "show more" at bounding box center [293, 636] width 69 height 24
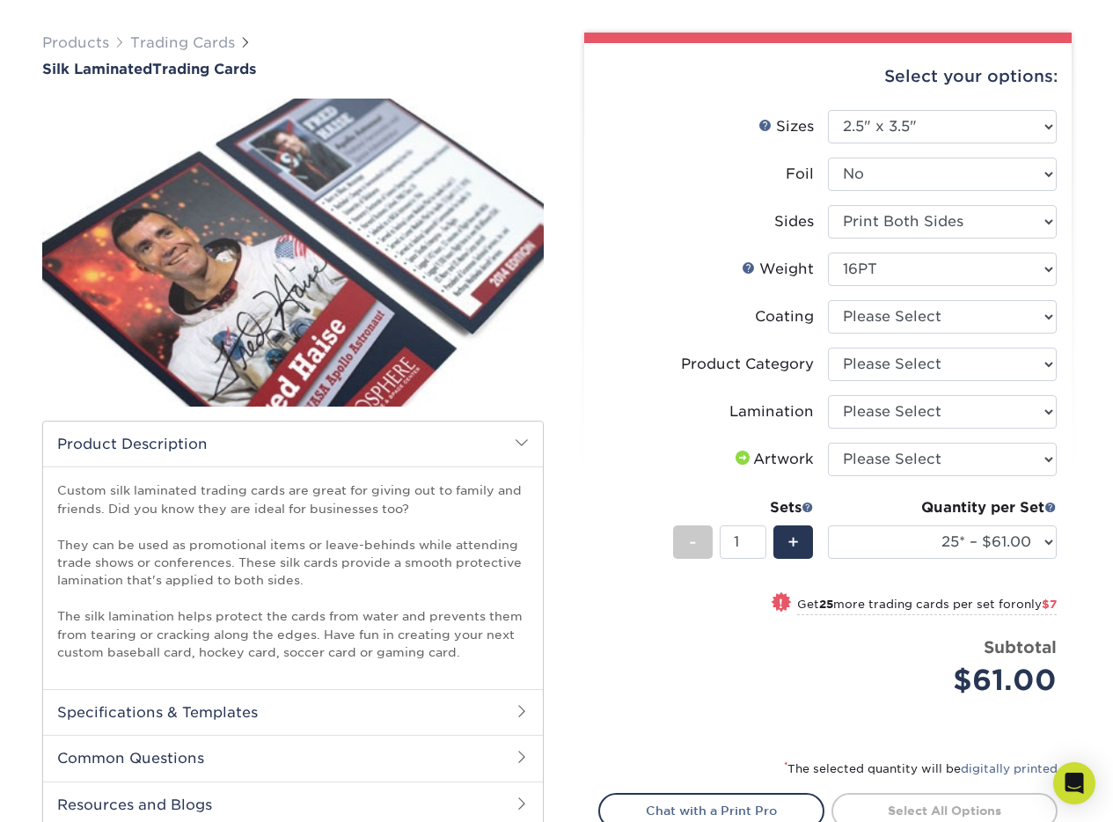
scroll to position [104, 0]
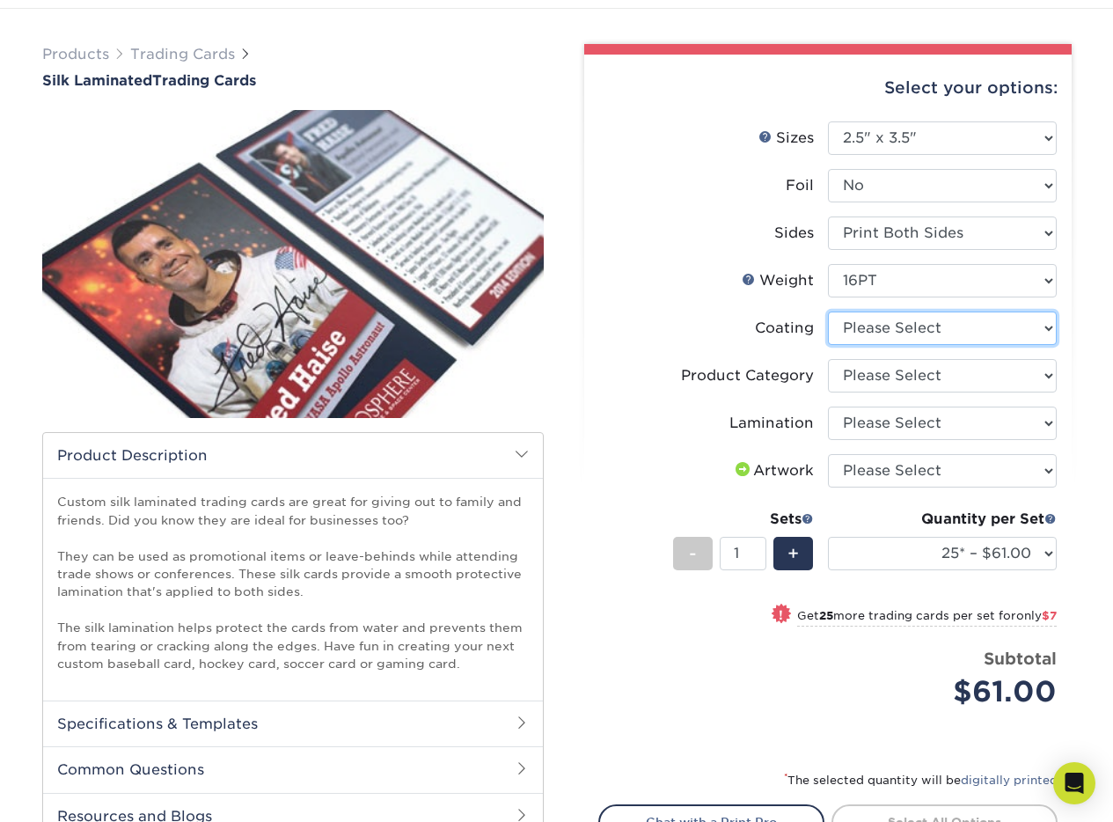
click at [893, 331] on select at bounding box center [942, 328] width 229 height 33
select select "3e7618de-abca-4bda-9f97-8b9129e913d8"
click at [828, 312] on select at bounding box center [942, 328] width 229 height 33
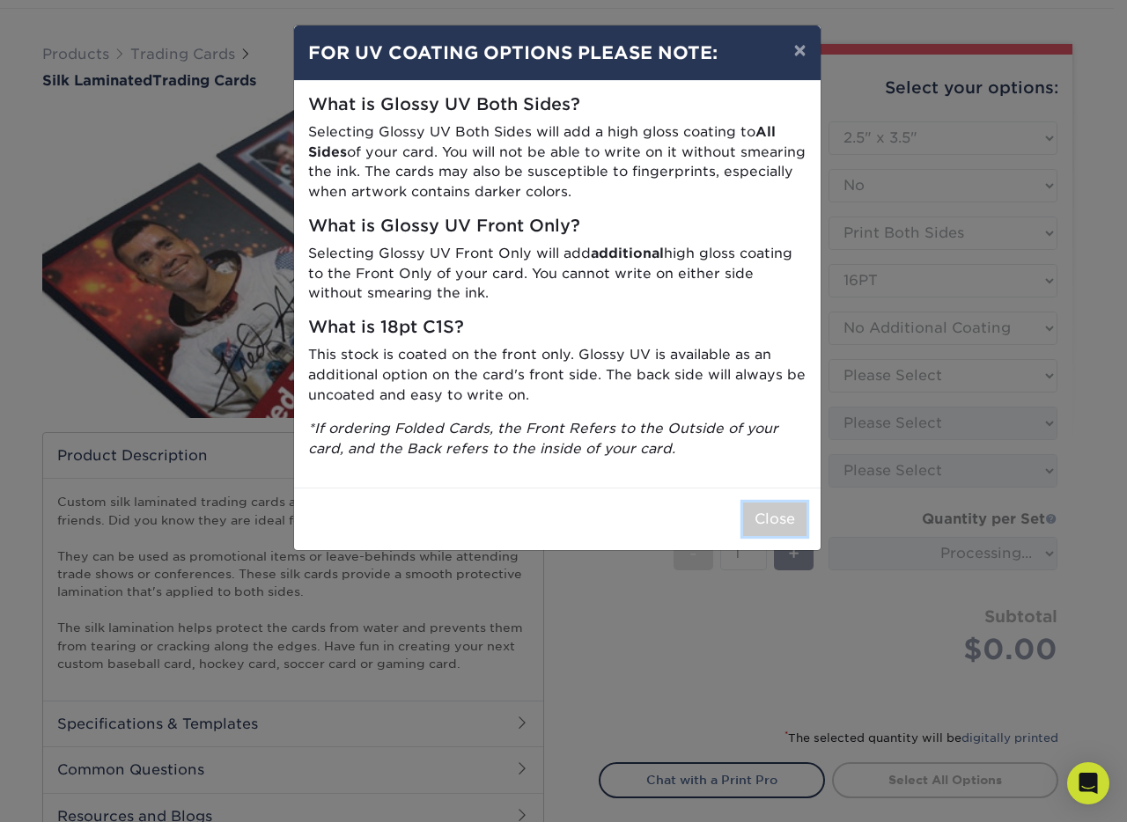
click at [783, 512] on button "Close" at bounding box center [774, 519] width 63 height 33
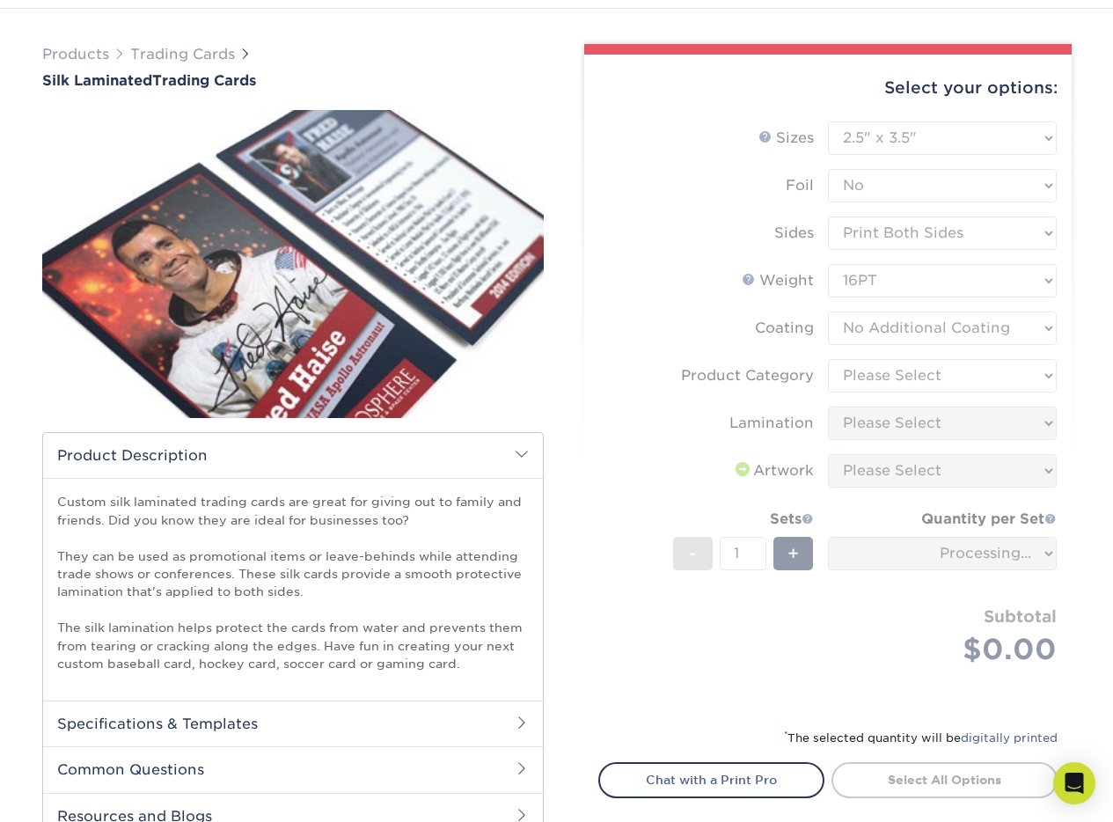
click at [865, 372] on form "Sizes Help Sizes Please Select 2.5" x 3.5" Foil Please Select No Yes -" at bounding box center [828, 413] width 459 height 585
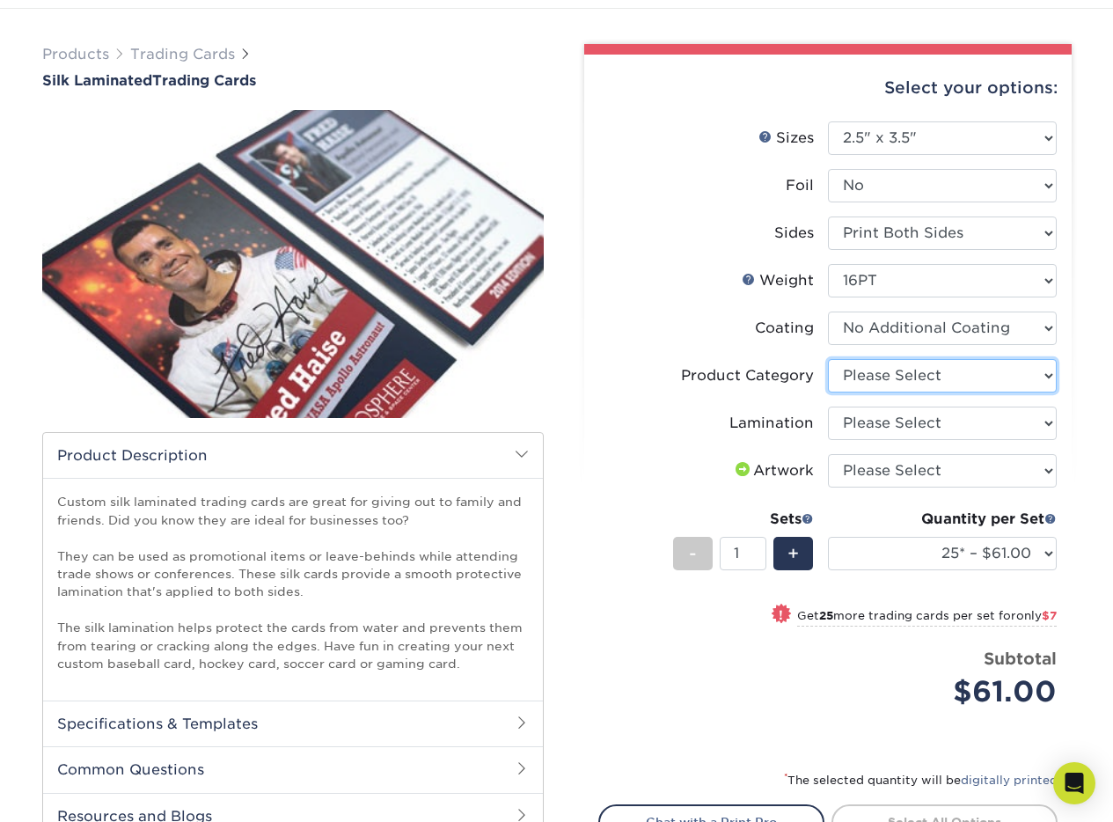
click at [871, 379] on select "Please Select Trading Cards" at bounding box center [942, 375] width 229 height 33
select select "c2f9bce9-36c2-409d-b101-c29d9d031e18"
click at [828, 359] on select "Please Select Trading Cards" at bounding box center [942, 375] width 229 height 33
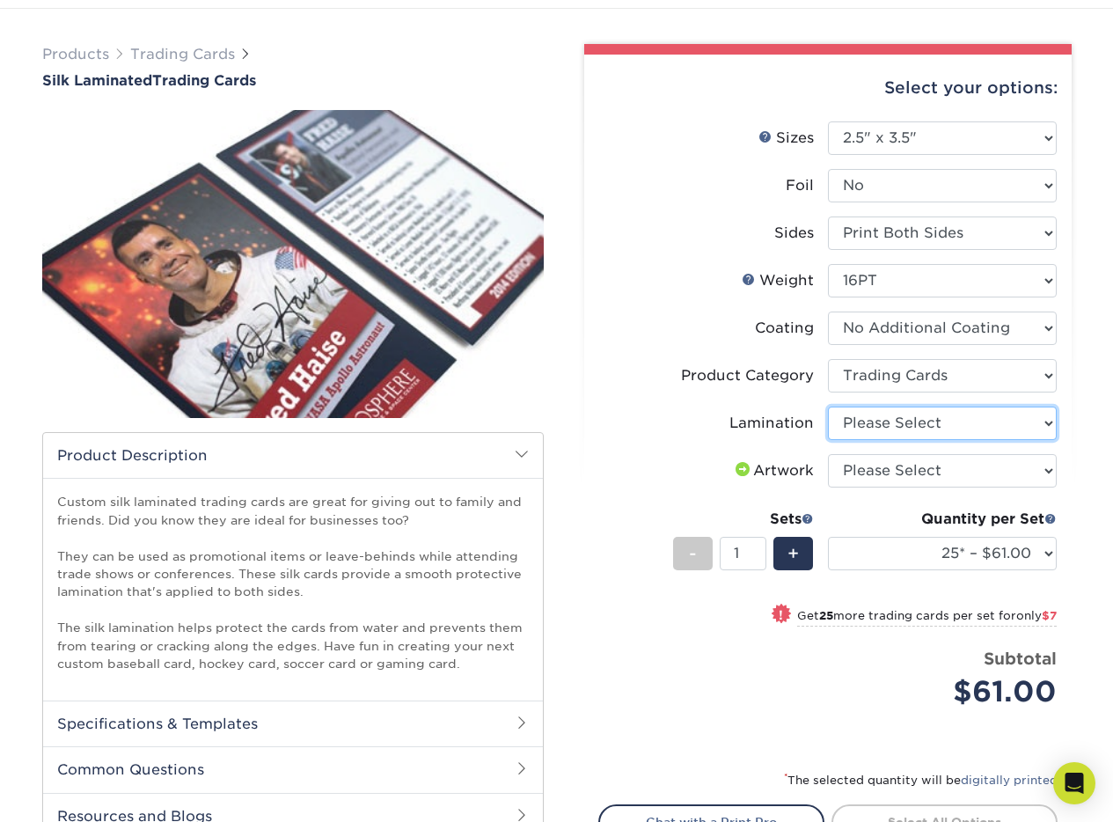
click at [871, 422] on select "Please Select Silk" at bounding box center [942, 423] width 229 height 33
select select "ccacb42f-45f7-42d3-bbd3-7c8421cf37f0"
click at [828, 407] on select "Please Select Silk" at bounding box center [942, 423] width 229 height 33
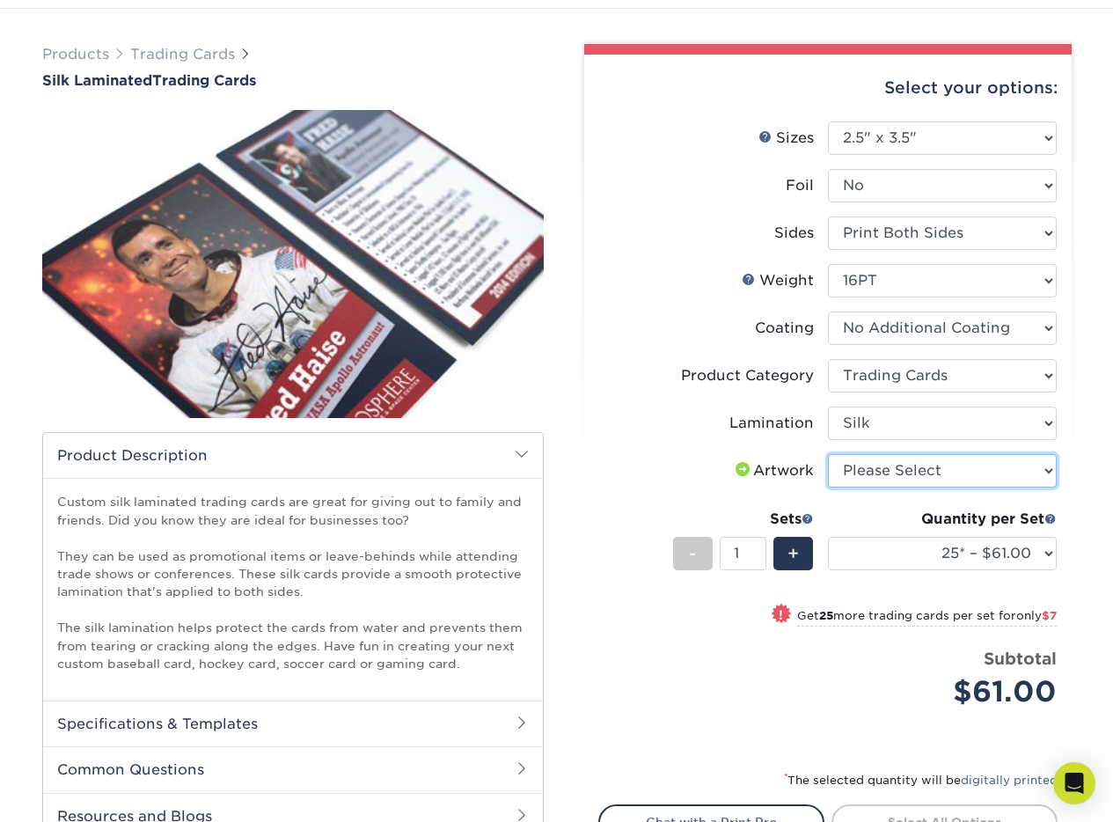
click at [871, 467] on select "Please Select I will upload files I need a design - $100" at bounding box center [942, 470] width 229 height 33
select select "upload"
click at [828, 454] on select "Please Select I will upload files I need a design - $100" at bounding box center [942, 470] width 229 height 33
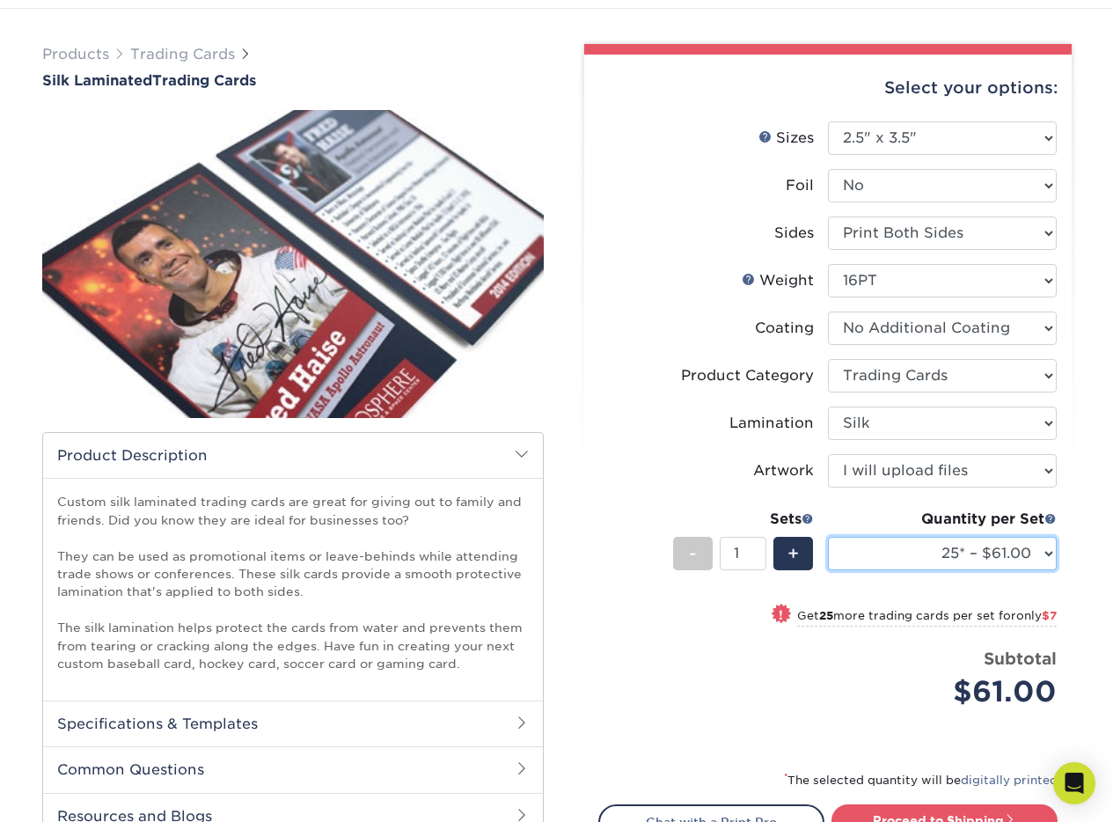
click at [984, 557] on select "25* – $61.00 50* – $68.00 75* – $74.00 100* – $81.00 250* – $88.00 500 – $98.00…" at bounding box center [942, 553] width 229 height 33
select select "50* – $68.00"
click at [828, 537] on select "25* – $61.00 50* – $68.00 75* – $74.00 100* – $81.00 250* – $88.00 500 – $98.00…" at bounding box center [942, 553] width 229 height 33
click at [790, 557] on span "+" at bounding box center [793, 553] width 11 height 26
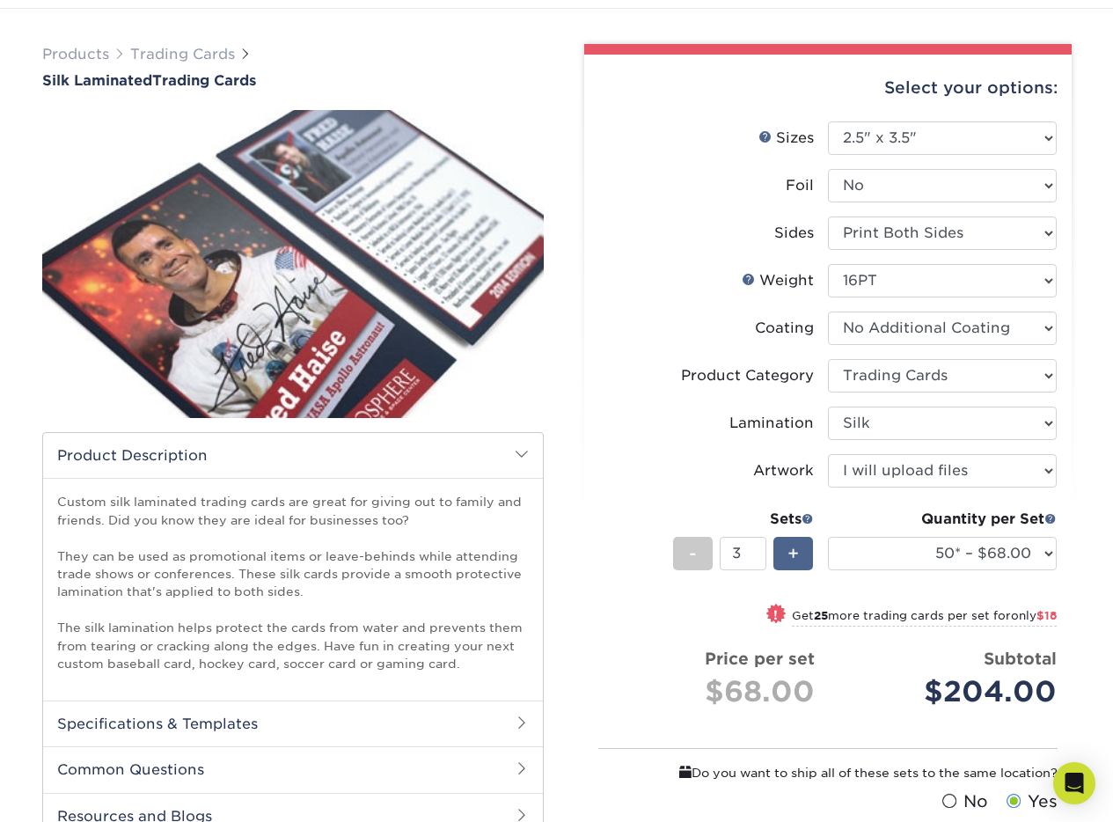
click at [790, 557] on span "+" at bounding box center [793, 553] width 11 height 26
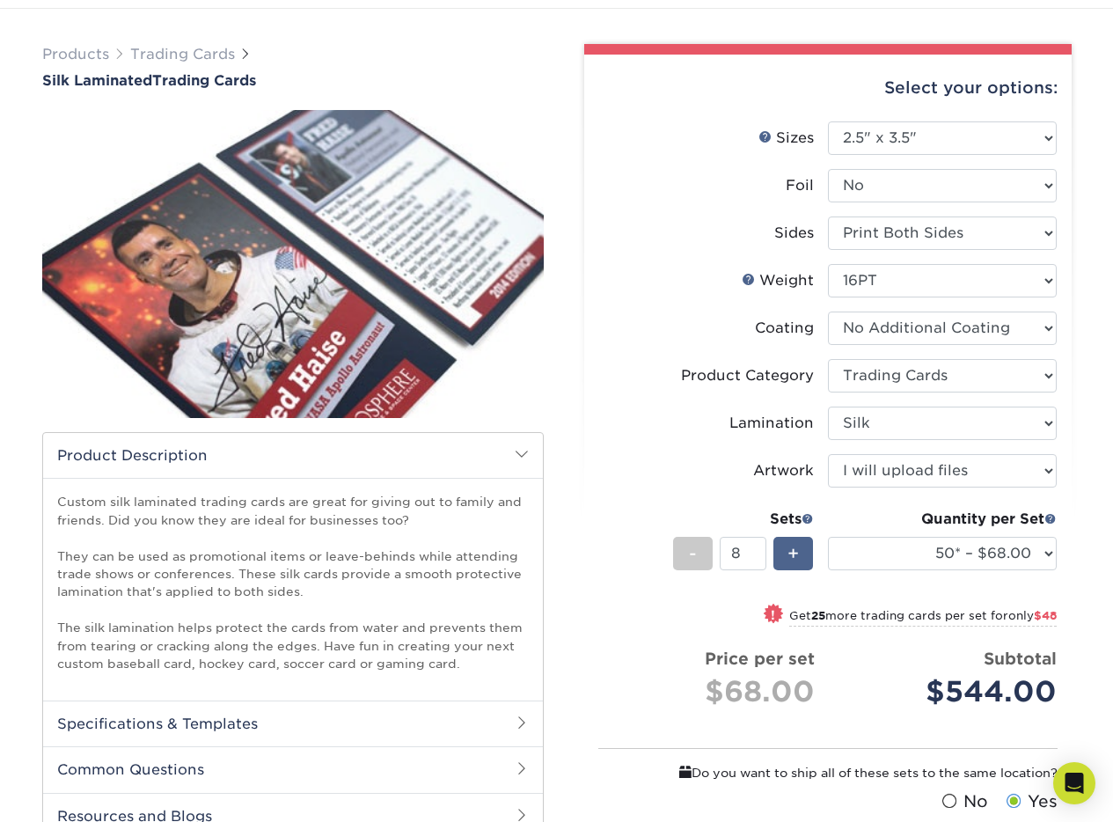
click at [790, 557] on span "+" at bounding box center [793, 553] width 11 height 26
type input "10"
